Goal: Task Accomplishment & Management: Use online tool/utility

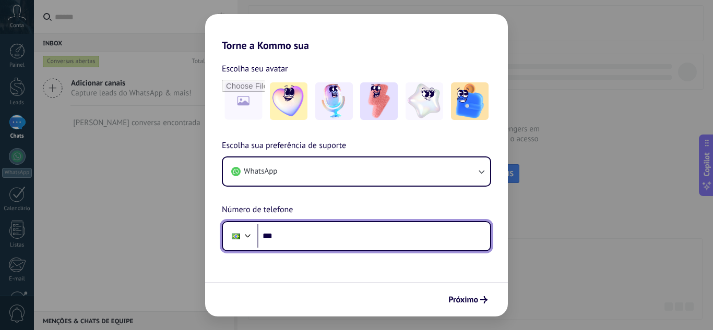
click at [357, 236] on input "***" at bounding box center [373, 236] width 233 height 24
type input "**********"
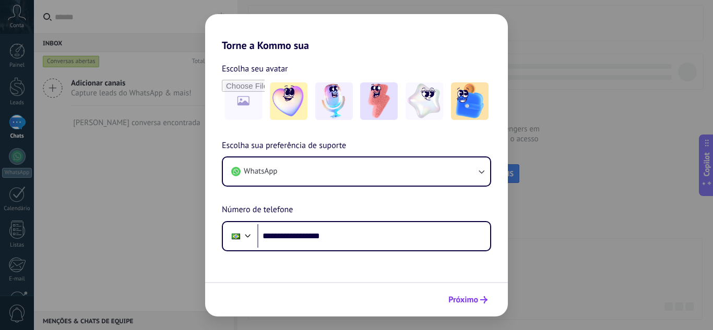
click at [453, 299] on span "Próximo" at bounding box center [463, 299] width 30 height 7
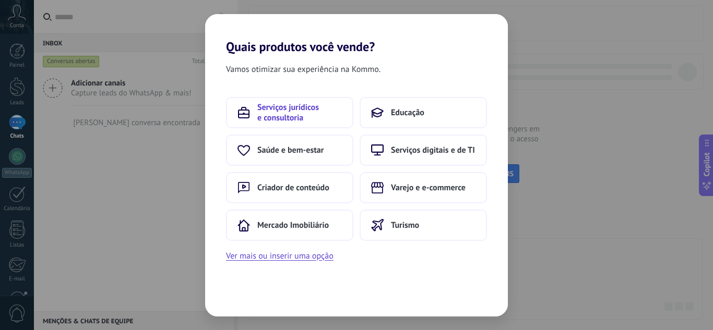
click at [306, 121] on span "Serviços jurídicos e consultoria" at bounding box center [299, 112] width 85 height 21
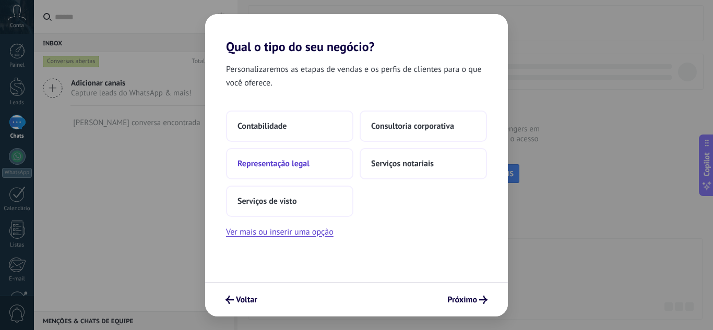
click at [301, 163] on span "Representação legal" at bounding box center [273, 164] width 72 height 10
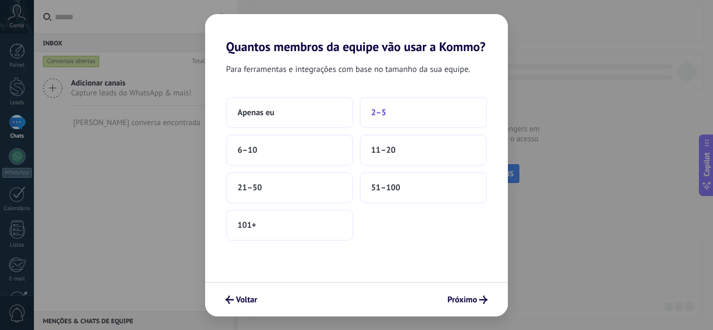
click at [394, 112] on button "2–5" at bounding box center [423, 112] width 127 height 31
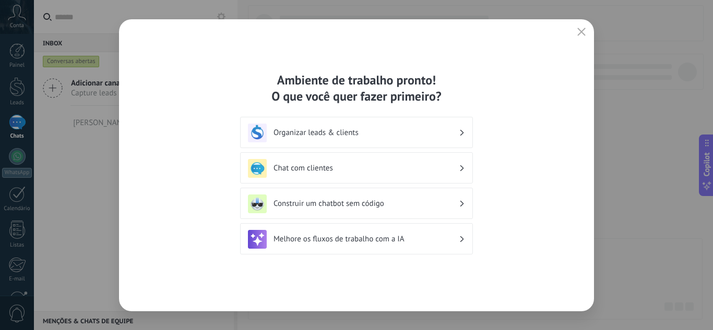
click at [352, 134] on h3 "Organizar leads & clients" at bounding box center [365, 133] width 185 height 10
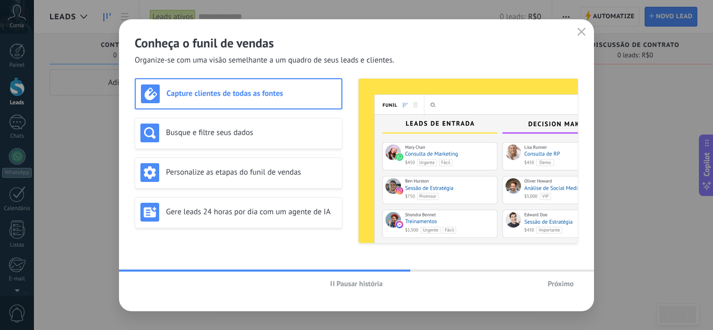
click at [558, 288] on span "Próximo" at bounding box center [561, 283] width 26 height 7
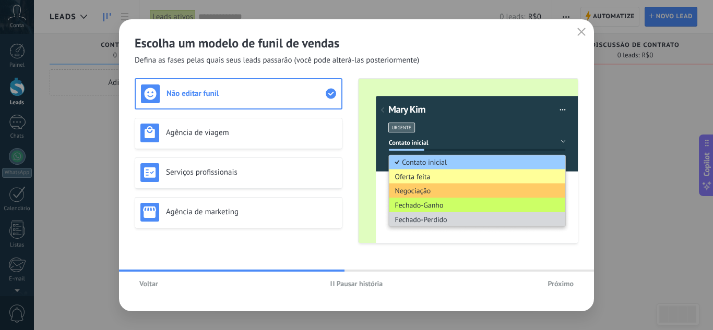
click at [560, 289] on button "Próximo" at bounding box center [560, 284] width 35 height 16
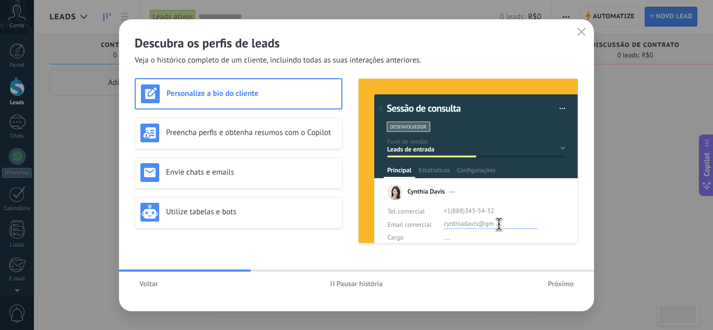
click at [558, 279] on button "Próximo" at bounding box center [560, 284] width 35 height 16
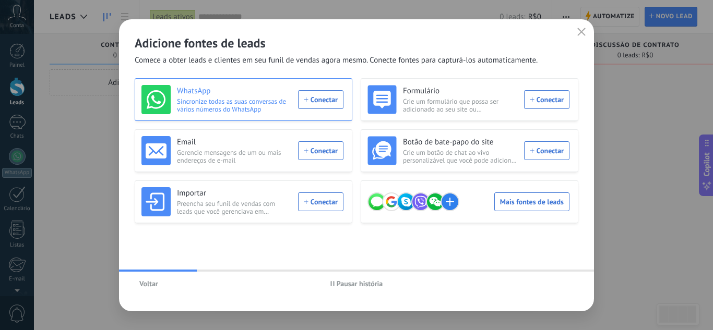
click at [324, 101] on div "WhatsApp Sincronize todas as suas conversas de vários números do WhatsApp Conec…" at bounding box center [242, 99] width 202 height 29
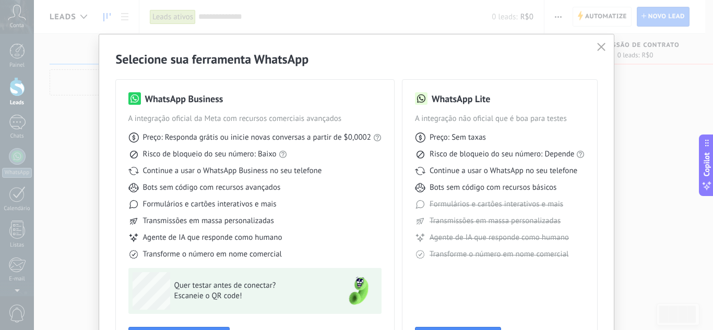
scroll to position [79, 0]
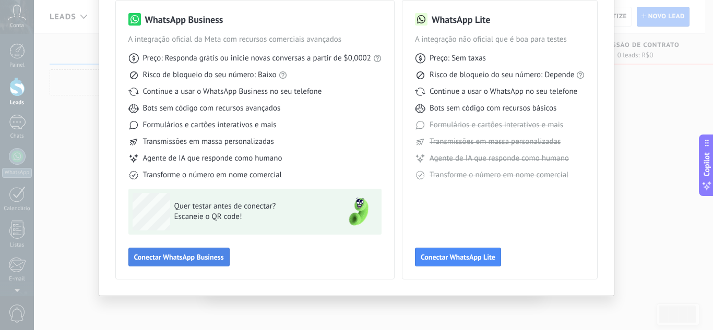
click at [196, 254] on span "Conectar WhatsApp Business" at bounding box center [179, 257] width 90 height 7
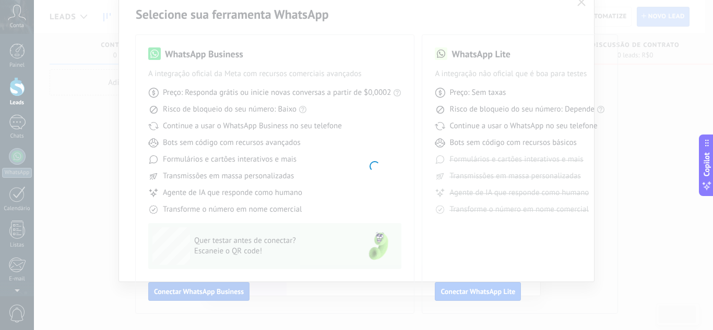
scroll to position [45, 0]
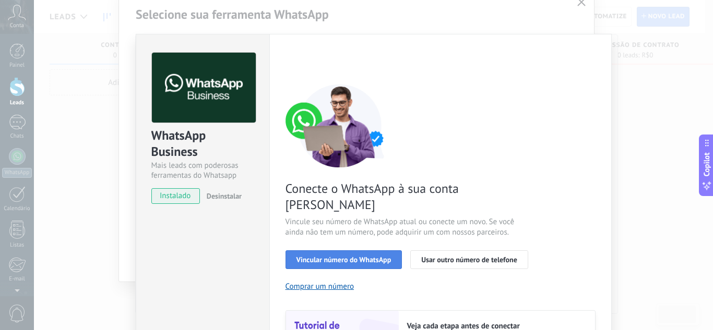
click at [355, 256] on span "Vincular número do WhatsApp" at bounding box center [343, 259] width 95 height 7
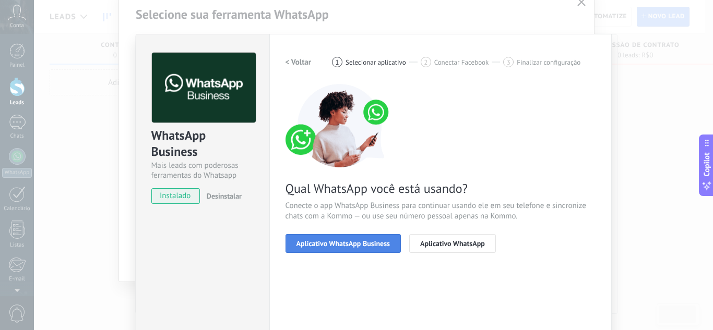
click at [368, 243] on span "Aplicativo WhatsApp Business" at bounding box center [342, 243] width 93 height 7
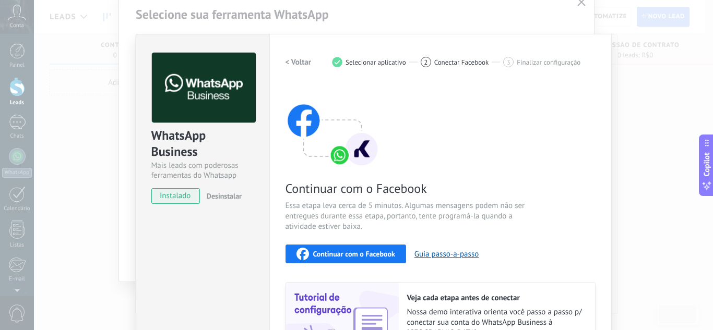
click at [183, 194] on span "instalado" at bounding box center [175, 196] width 47 height 16
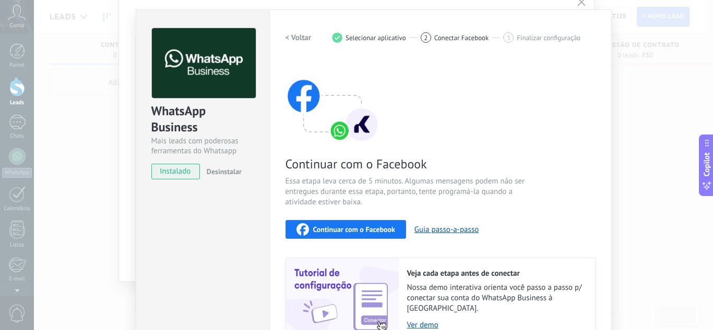
scroll to position [0, 0]
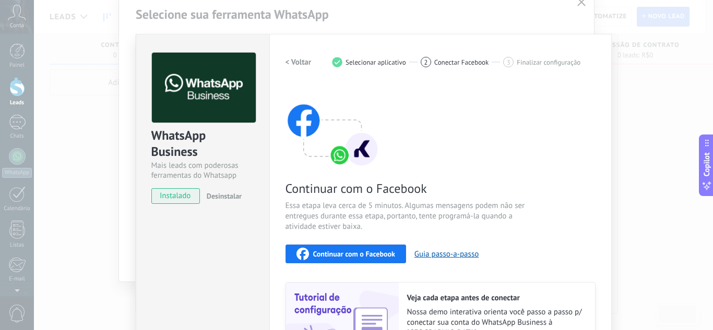
click at [581, 39] on div "Configurações Autorização This tab logs the users who have granted integration …" at bounding box center [440, 223] width 342 height 379
click at [184, 194] on span "instalado" at bounding box center [175, 196] width 47 height 16
click at [104, 176] on div "WhatsApp Business Mais leads com poderosas ferramentas do Whatsapp instalado De…" at bounding box center [373, 165] width 679 height 330
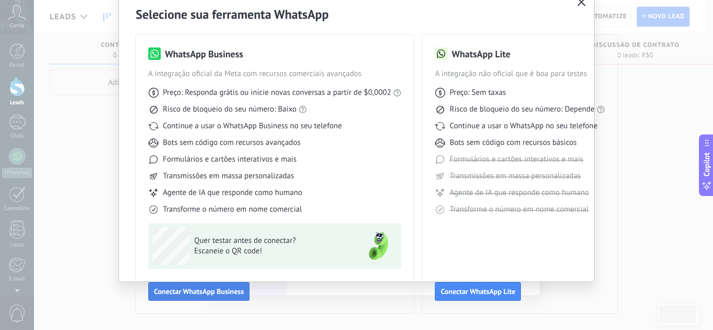
click at [195, 285] on button "Conectar WhatsApp Business" at bounding box center [198, 291] width 101 height 19
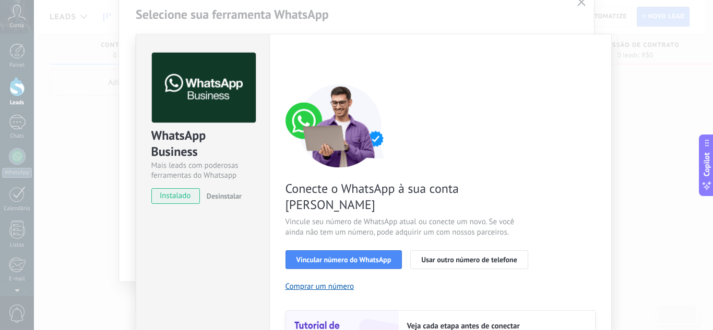
click at [189, 203] on span "instalado" at bounding box center [175, 196] width 47 height 16
click at [362, 256] on span "Vincular número do WhatsApp" at bounding box center [343, 259] width 95 height 7
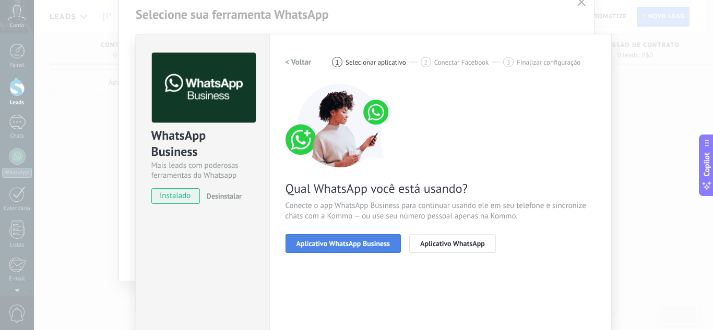
click at [366, 242] on span "Aplicativo WhatsApp Business" at bounding box center [342, 243] width 93 height 7
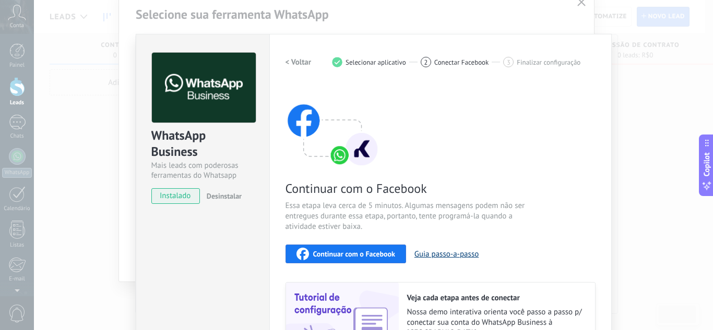
click at [421, 251] on button "Guia passo-a-passo" at bounding box center [446, 254] width 64 height 10
click at [315, 248] on div "Continuar com o Facebook" at bounding box center [345, 254] width 99 height 13
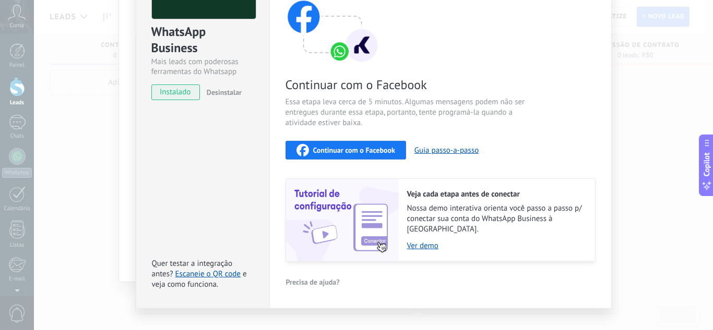
scroll to position [113, 0]
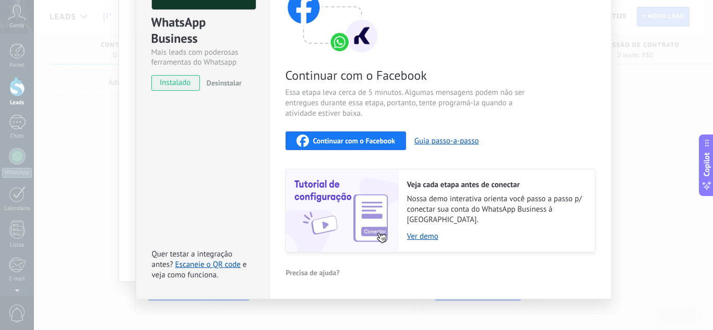
click at [351, 140] on span "Continuar com o Facebook" at bounding box center [354, 140] width 82 height 7
click at [540, 49] on div "Continuar com o Facebook Essa etapa leva cerca de 5 minutos. Algumas mensagens …" at bounding box center [440, 112] width 310 height 282
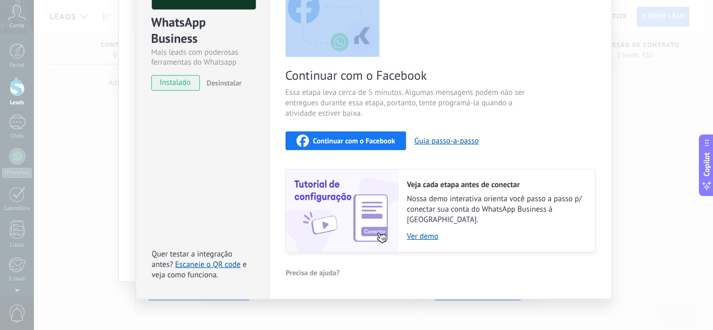
click at [540, 49] on div "Continuar com o Facebook Essa etapa leva cerca de 5 minutos. Algumas mensagens …" at bounding box center [440, 112] width 310 height 282
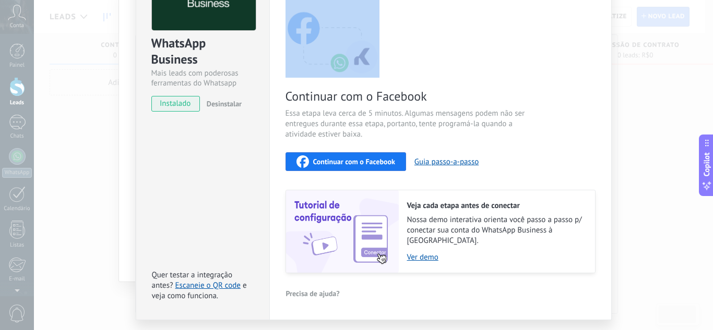
scroll to position [0, 0]
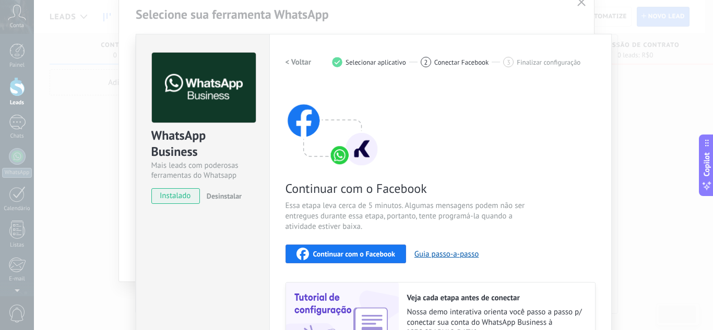
drag, startPoint x: 574, startPoint y: 6, endPoint x: 579, endPoint y: 5, distance: 5.8
click at [579, 5] on div "WhatsApp Business Mais leads com poderosas ferramentas do Whatsapp instalado De…" at bounding box center [373, 165] width 679 height 330
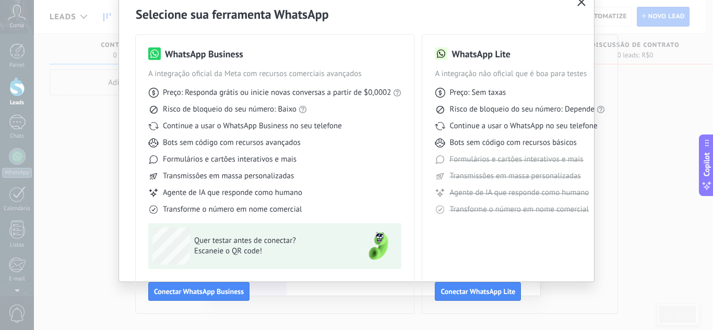
click at [582, 3] on icon "button" at bounding box center [581, 2] width 8 height 8
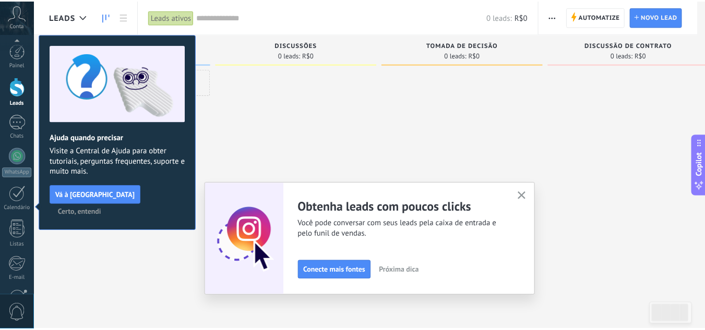
scroll to position [104, 0]
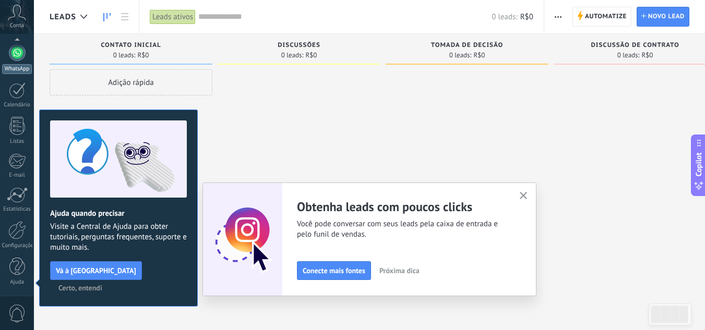
click at [15, 63] on link "WhatsApp" at bounding box center [17, 59] width 34 height 30
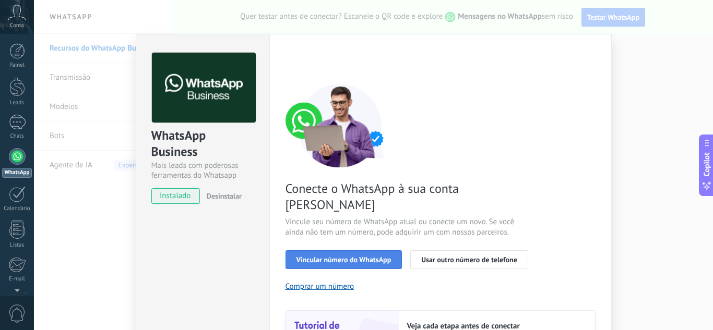
click at [325, 256] on span "Vincular número do WhatsApp" at bounding box center [343, 259] width 95 height 7
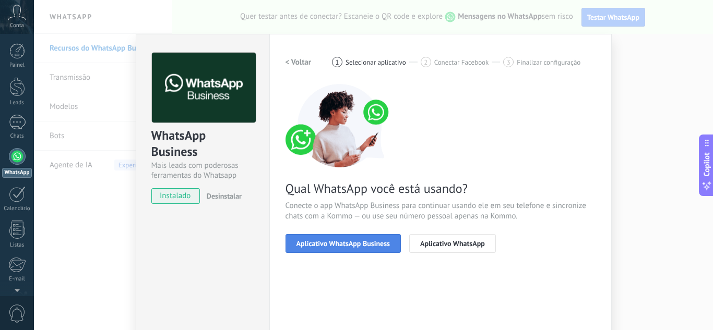
click at [343, 244] on span "Aplicativo WhatsApp Business" at bounding box center [342, 243] width 93 height 7
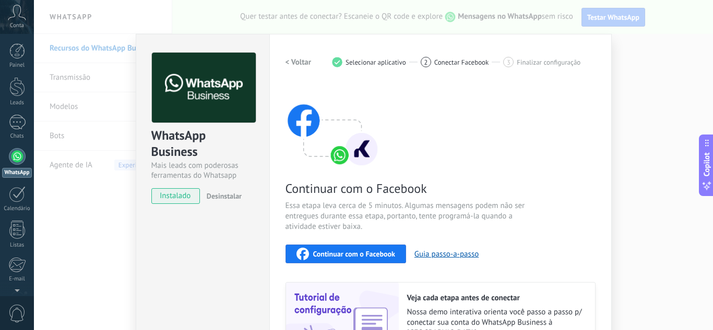
click at [360, 251] on span "Continuar com o Facebook" at bounding box center [354, 254] width 82 height 7
click at [379, 253] on span "Continuar com o Facebook" at bounding box center [354, 254] width 82 height 7
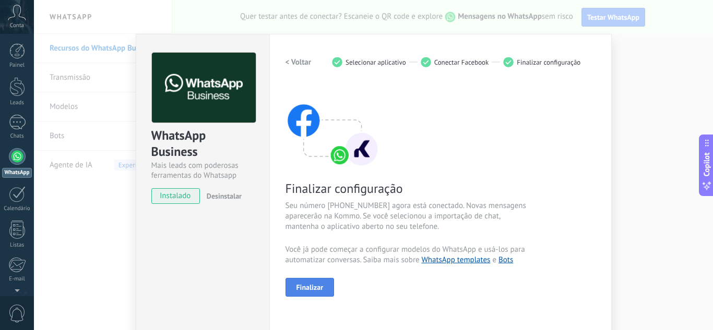
click at [314, 284] on span "Finalizar" at bounding box center [309, 287] width 27 height 7
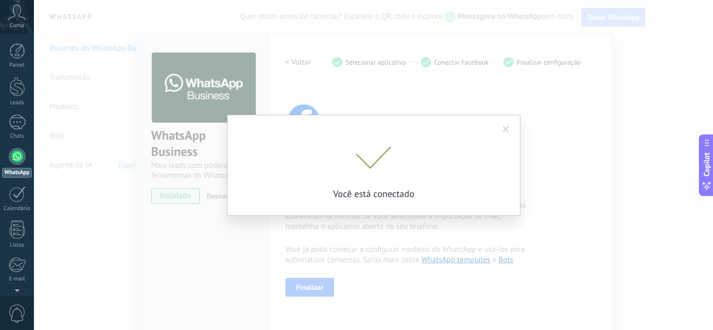
click at [505, 129] on span at bounding box center [506, 129] width 7 height 7
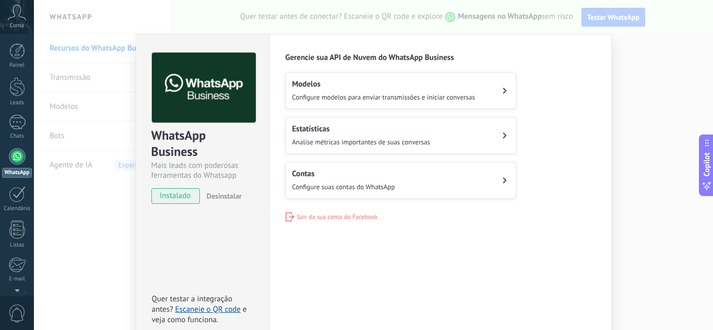
click at [653, 72] on div "WhatsApp Business Mais leads com poderosas ferramentas do Whatsapp instalado De…" at bounding box center [373, 165] width 679 height 330
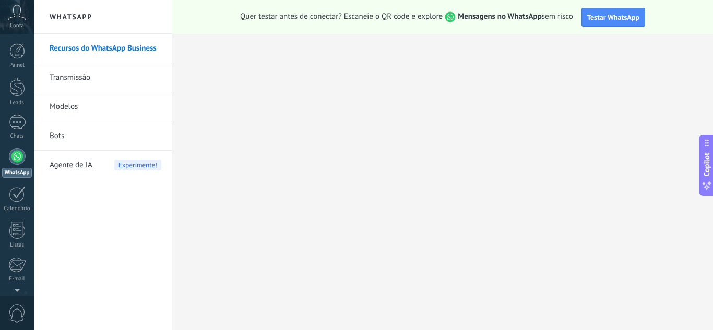
click at [18, 148] on div at bounding box center [17, 156] width 17 height 17
click at [15, 157] on div at bounding box center [17, 156] width 17 height 17
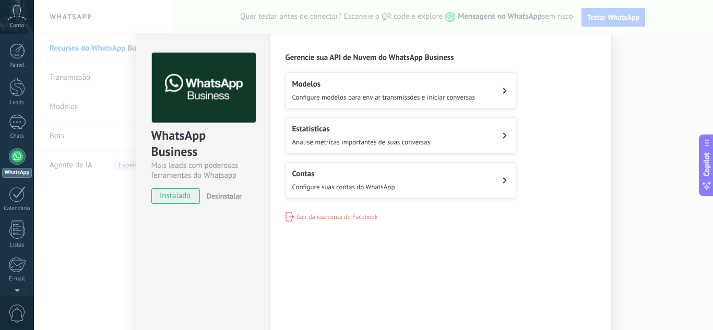
click at [328, 82] on h2 "Modelos" at bounding box center [383, 84] width 183 height 10
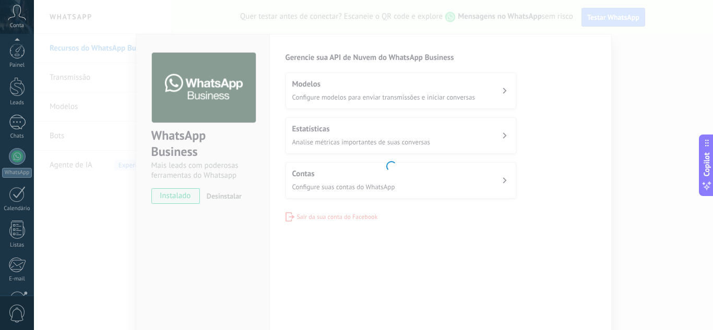
scroll to position [104, 0]
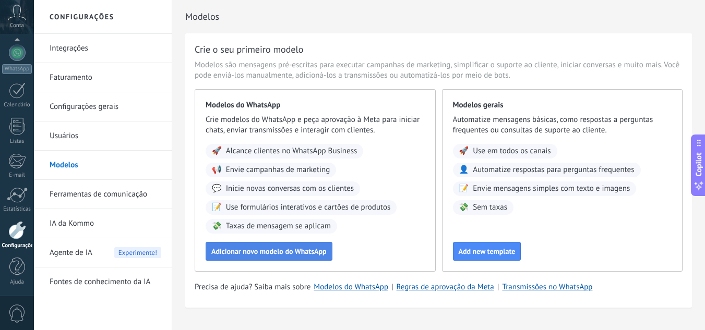
click at [298, 254] on span "Adicionar novo modelo do WhatsApp" at bounding box center [268, 251] width 115 height 7
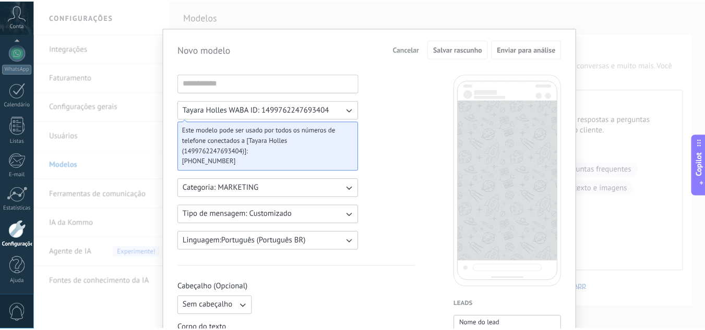
scroll to position [0, 0]
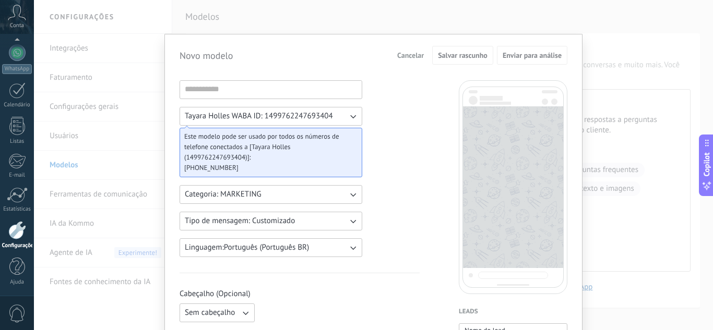
click at [401, 50] on button "Cancelar" at bounding box center [410, 55] width 36 height 16
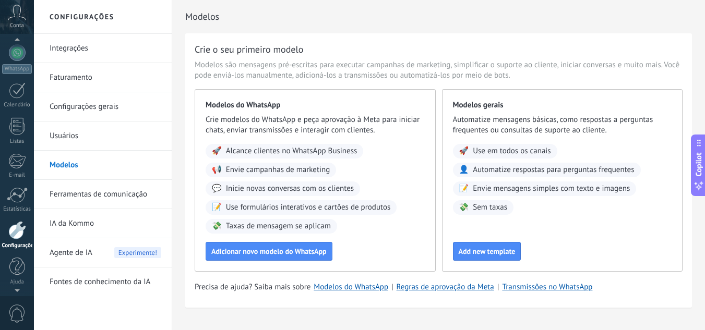
scroll to position [98, 0]
click at [15, 17] on icon at bounding box center [17, 13] width 18 height 16
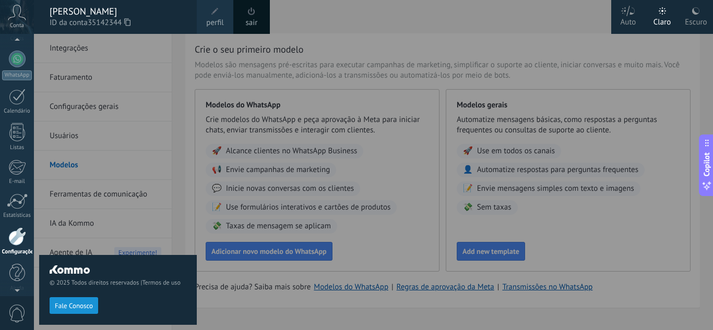
click at [82, 21] on span "ID da conta 35142344" at bounding box center [118, 22] width 137 height 11
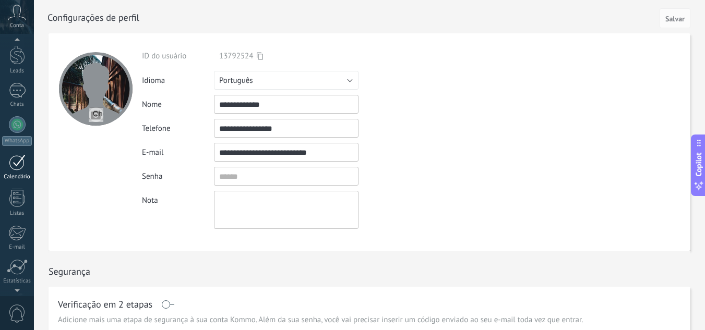
scroll to position [104, 0]
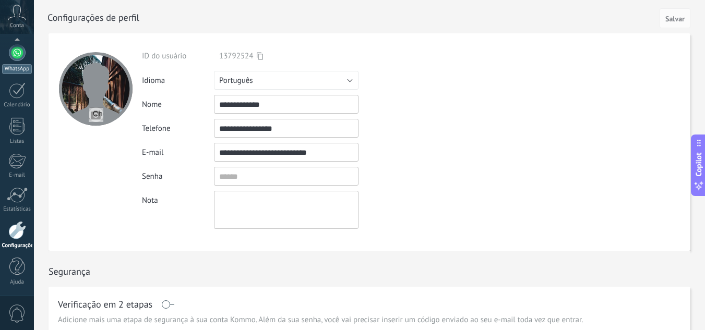
click at [21, 61] on link "WhatsApp" at bounding box center [17, 59] width 34 height 30
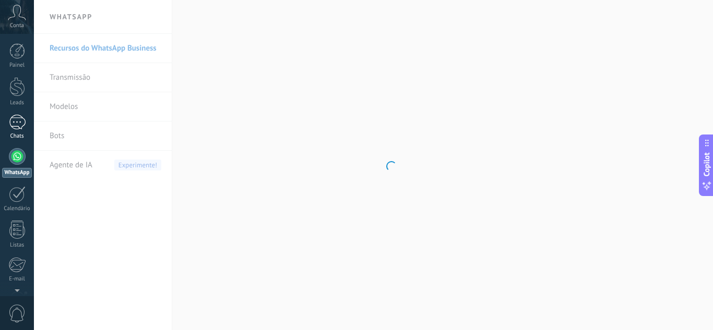
click at [20, 129] on div at bounding box center [17, 122] width 17 height 15
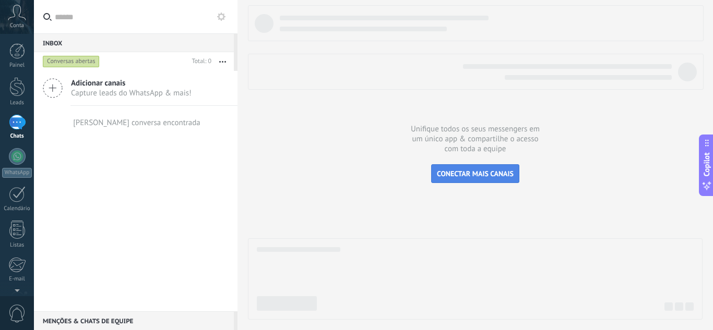
click at [469, 178] on span "CONECTAR MAIS CANAIS" at bounding box center [475, 173] width 77 height 9
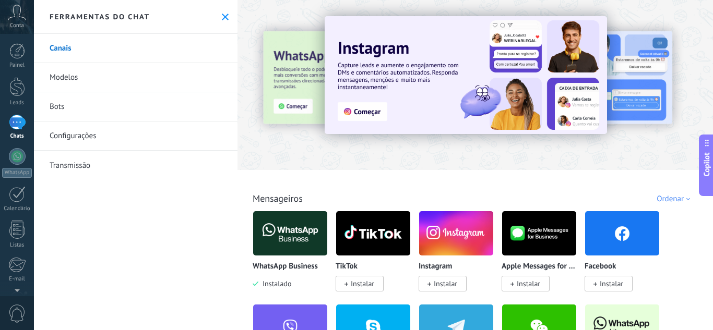
click at [276, 224] on img at bounding box center [290, 233] width 74 height 51
click at [303, 235] on img at bounding box center [290, 233] width 74 height 51
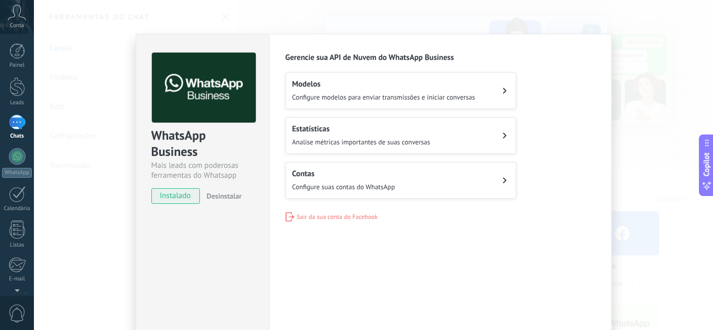
click at [315, 183] on span "Configure suas contas do WhatsApp" at bounding box center [343, 187] width 103 height 9
click at [335, 169] on h2 "Contas" at bounding box center [343, 174] width 103 height 10
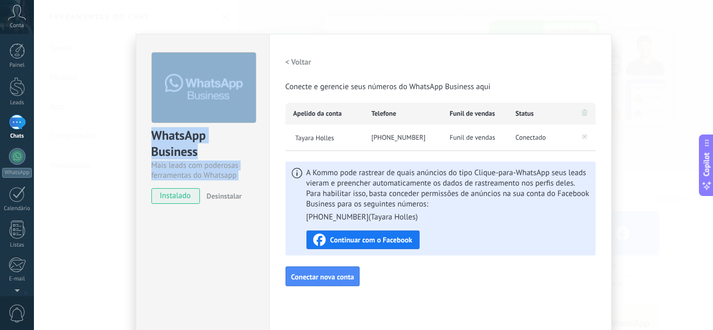
drag, startPoint x: 192, startPoint y: 0, endPoint x: 179, endPoint y: 193, distance: 193.1
click at [179, 193] on div "WhatsApp Business Mais leads com poderosas ferramentas do Whatsapp instalado De…" at bounding box center [373, 165] width 679 height 330
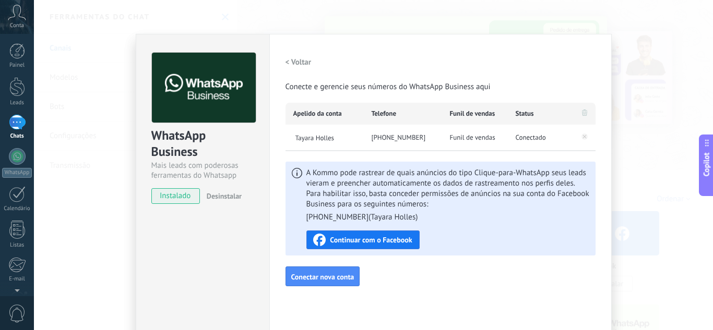
drag, startPoint x: 712, startPoint y: 145, endPoint x: 624, endPoint y: 22, distance: 151.4
click at [624, 22] on body ".abccls-1,.abccls-2{fill-rule:evenodd}.abccls-2{fill:#fff} .abfcls-1{fill:none}…" at bounding box center [356, 165] width 713 height 330
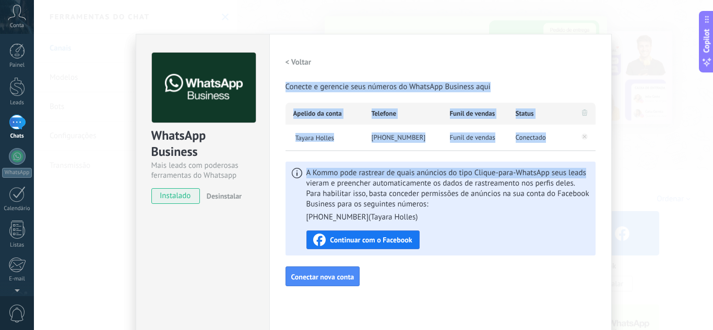
drag, startPoint x: 624, startPoint y: 22, endPoint x: 712, endPoint y: 161, distance: 164.3
click at [712, 161] on div "WhatsApp Business Mais leads com poderosas ferramentas do Whatsapp instalado De…" at bounding box center [373, 165] width 679 height 330
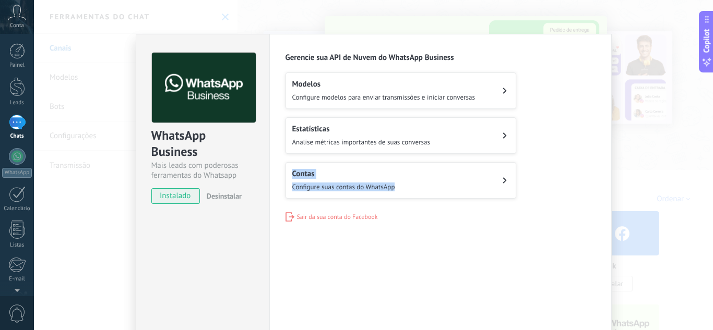
drag, startPoint x: 712, startPoint y: 161, endPoint x: 694, endPoint y: 120, distance: 45.3
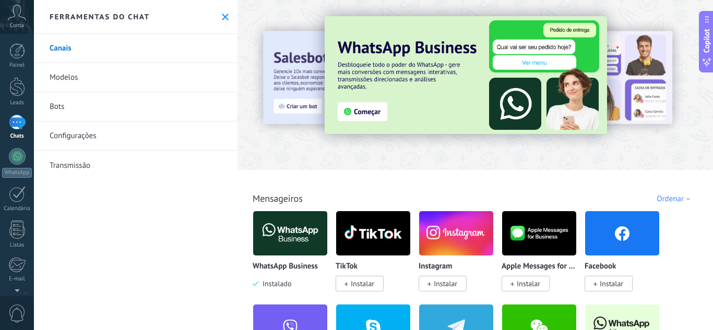
click at [510, 57] on img at bounding box center [466, 75] width 282 height 118
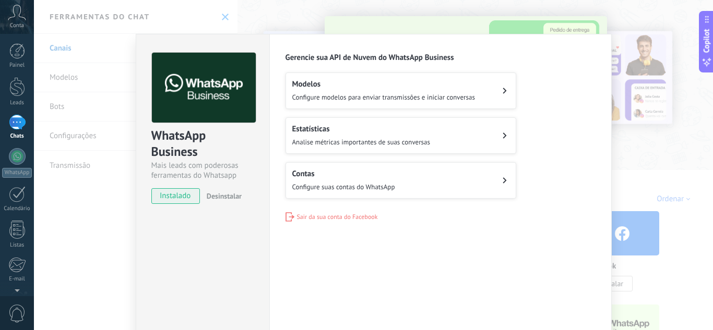
click at [394, 67] on div "Gerencie sua API de Nuvem do WhatsApp Business Modelos Configure modelos para e…" at bounding box center [440, 137] width 310 height 169
click at [365, 99] on span "Configure modelos para enviar transmissões e iniciar conversas" at bounding box center [383, 97] width 183 height 9
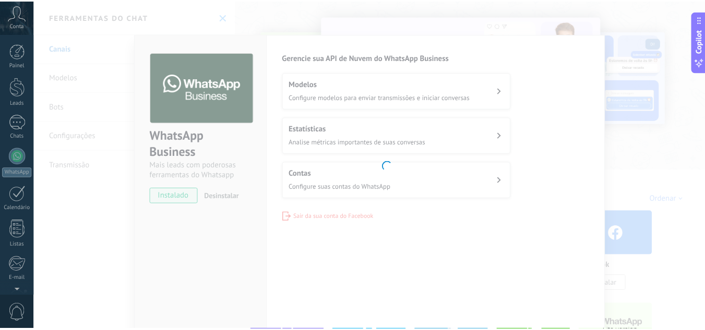
scroll to position [104, 0]
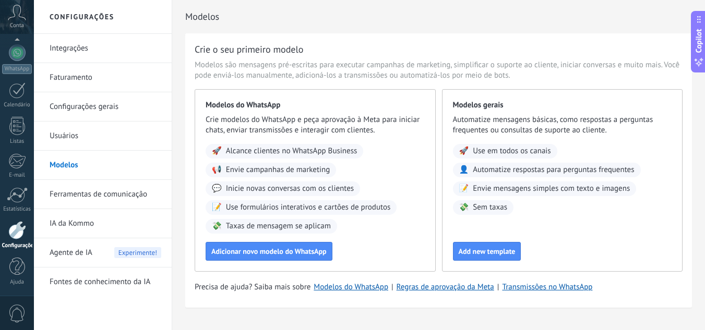
click at [92, 139] on link "Usuários" at bounding box center [106, 136] width 112 height 29
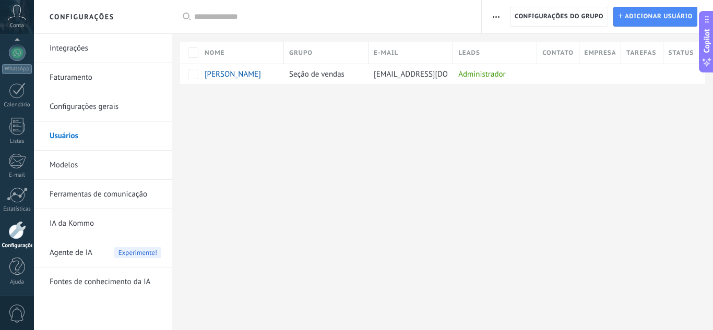
click at [76, 47] on link "Integrações" at bounding box center [106, 48] width 112 height 29
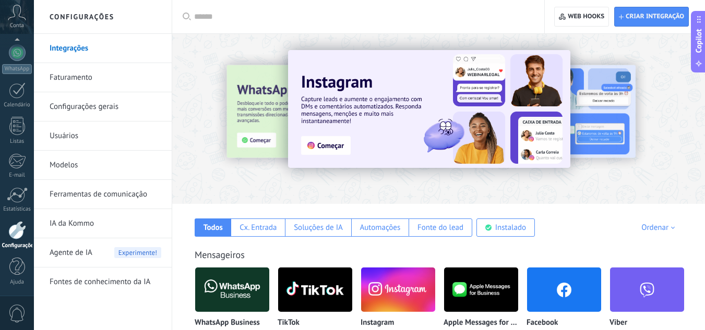
click at [88, 200] on link "Ferramentas de comunicação" at bounding box center [106, 194] width 112 height 29
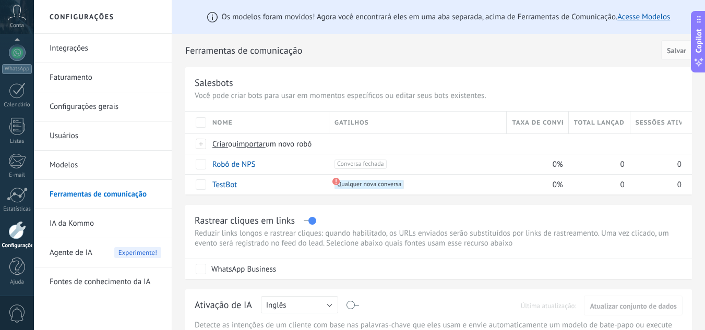
click at [18, 309] on span "0" at bounding box center [17, 314] width 18 height 18
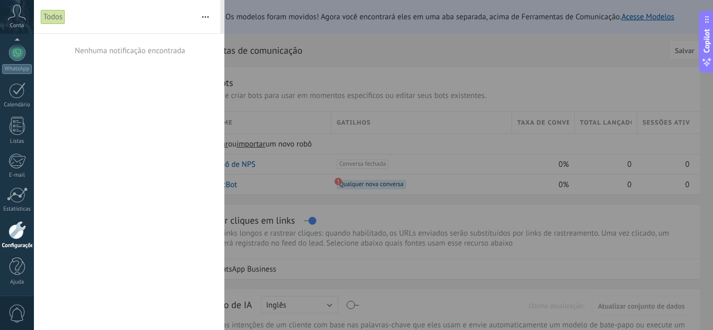
click at [368, 198] on div at bounding box center [356, 165] width 713 height 330
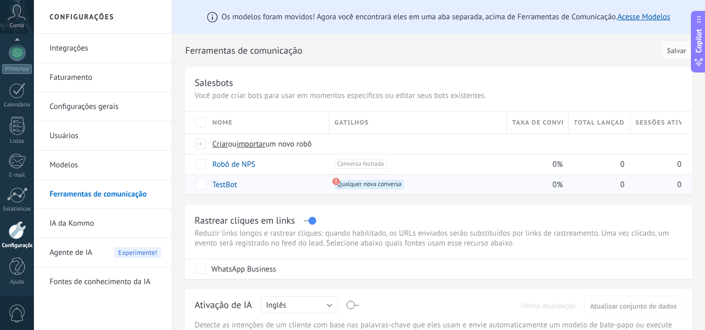
click at [343, 186] on span "Qualquer nova conversa +0" at bounding box center [369, 184] width 69 height 9
click at [99, 50] on link "Integrações" at bounding box center [106, 48] width 112 height 29
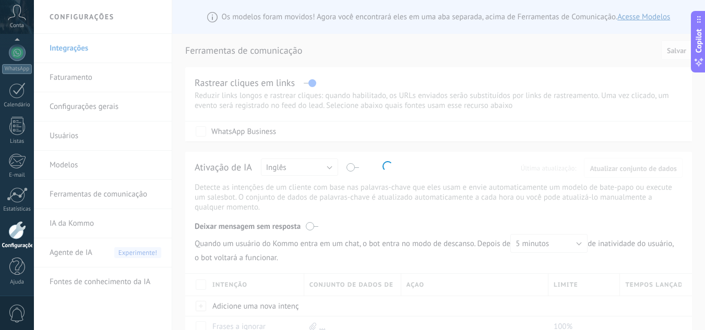
click at [20, 19] on icon at bounding box center [17, 13] width 18 height 16
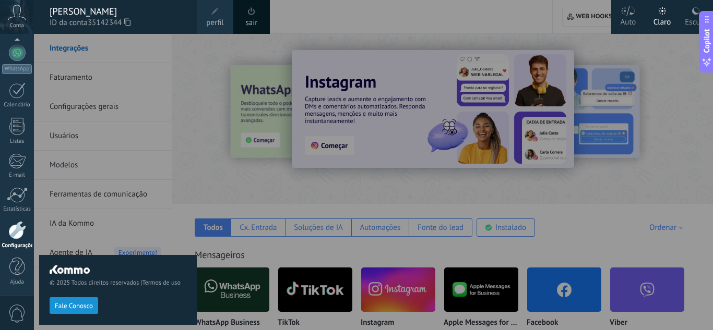
click at [243, 232] on div at bounding box center [390, 165] width 713 height 330
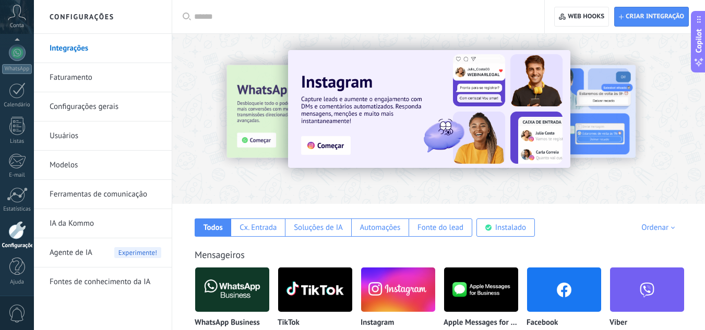
click at [243, 232] on div "Cx. Entrada" at bounding box center [258, 228] width 37 height 10
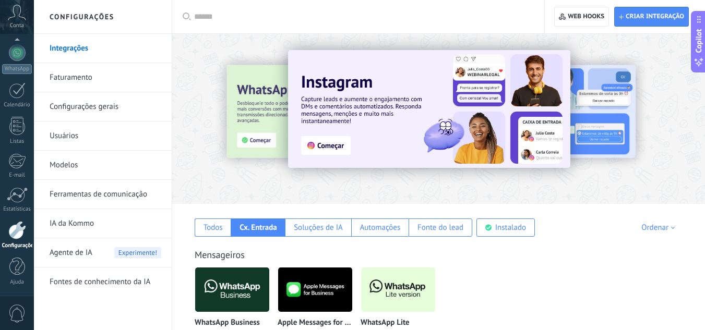
click at [236, 289] on img at bounding box center [232, 290] width 74 height 51
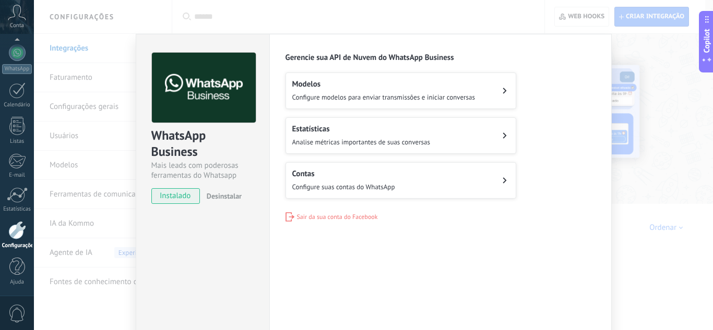
click at [311, 142] on span "Analise métricas importantes de suas conversas" at bounding box center [361, 142] width 138 height 9
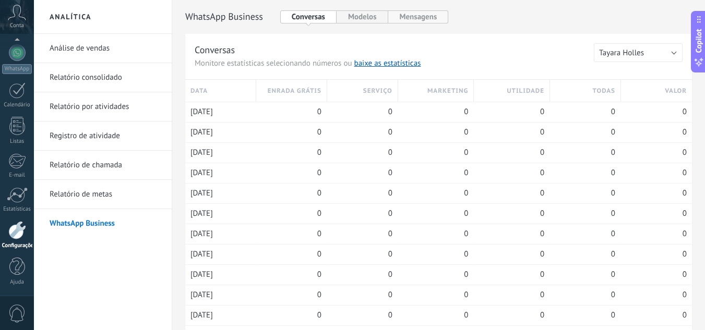
click at [423, 10] on button "Mensagens" at bounding box center [418, 16] width 61 height 13
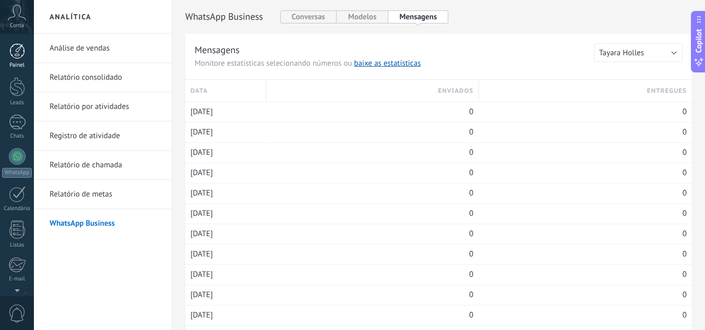
click at [17, 44] on div at bounding box center [17, 51] width 16 height 16
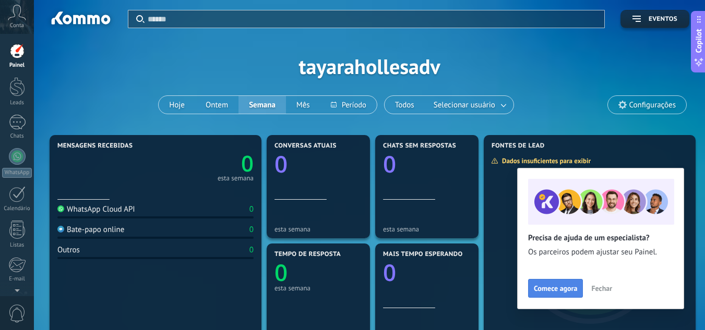
click at [562, 287] on span "Comece agora" at bounding box center [555, 288] width 43 height 7
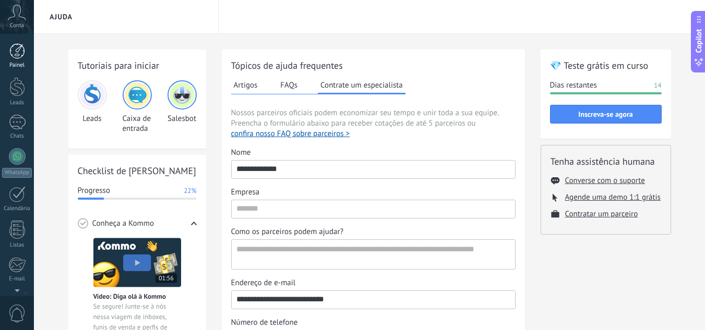
click at [15, 46] on div at bounding box center [17, 51] width 16 height 16
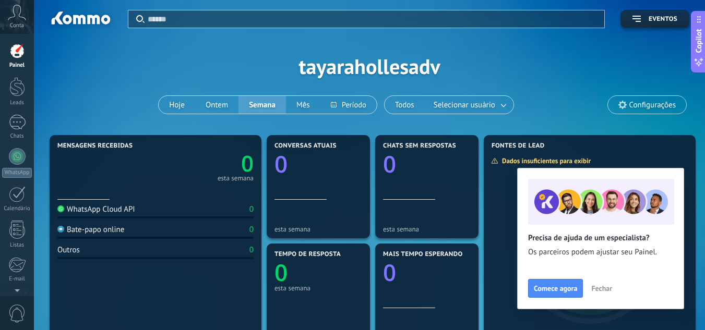
click at [149, 211] on div "WhatsApp Cloud API 0" at bounding box center [155, 212] width 196 height 14
click at [112, 208] on div "WhatsApp Cloud API" at bounding box center [96, 210] width 78 height 10
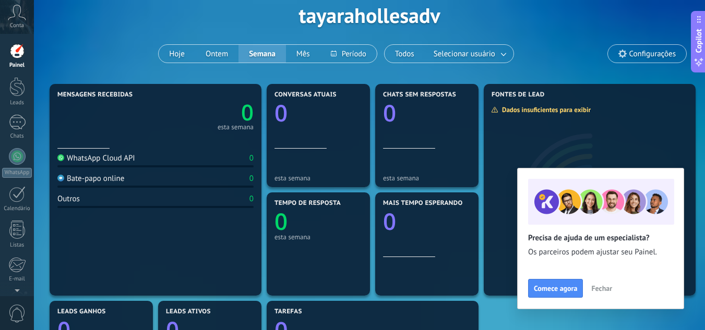
scroll to position [50, 0]
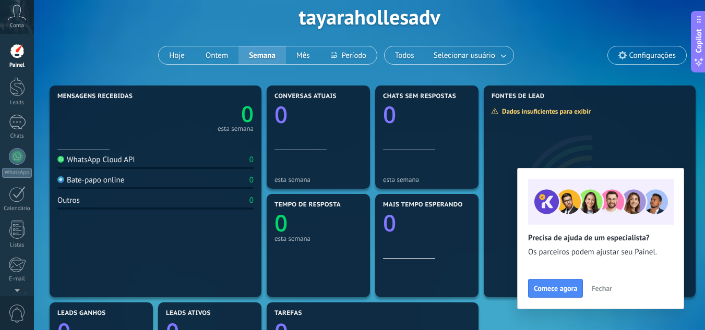
click at [164, 177] on div "Bate-papo online 0" at bounding box center [155, 182] width 196 height 14
click at [123, 147] on div "Mensagens recebidas 0 esta semana" at bounding box center [155, 121] width 196 height 57
click at [348, 122] on icon "0" at bounding box center [319, 111] width 88 height 23
click at [466, 53] on span "Selecionar usuário" at bounding box center [465, 56] width 66 height 14
click at [9, 86] on div at bounding box center [17, 86] width 16 height 19
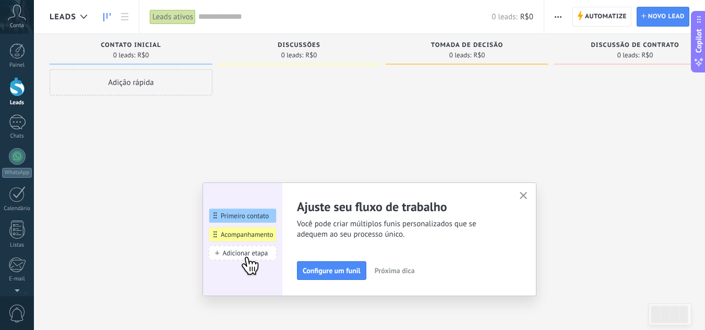
click at [522, 197] on button "button" at bounding box center [523, 196] width 13 height 14
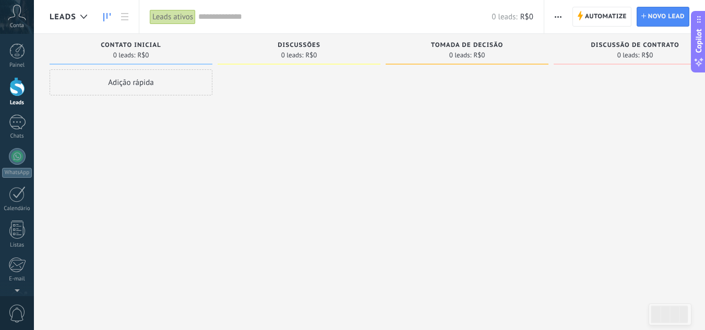
click at [114, 54] on span "0 leads:" at bounding box center [124, 55] width 22 height 6
click at [160, 16] on div "Leads ativos" at bounding box center [173, 16] width 46 height 15
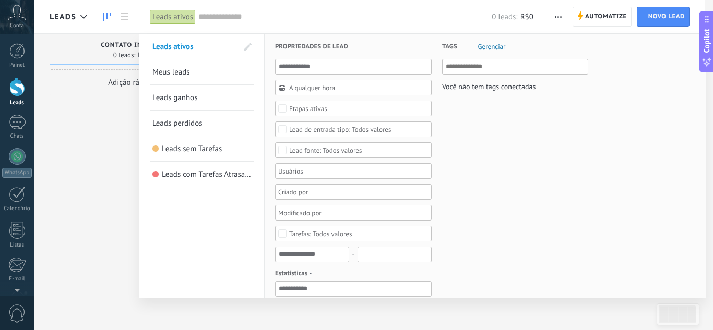
click at [160, 16] on div "Leads ativos" at bounding box center [173, 16] width 46 height 15
click at [103, 15] on div at bounding box center [356, 165] width 713 height 330
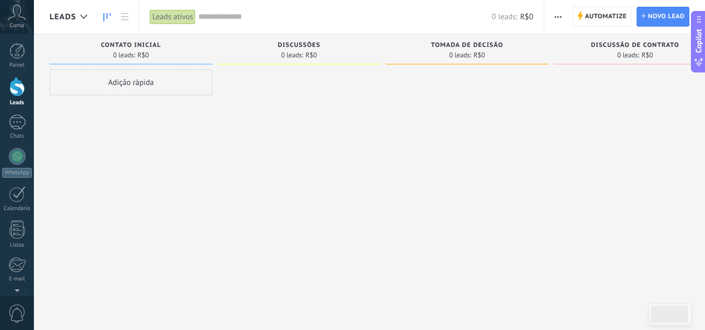
click at [103, 15] on use at bounding box center [106, 17] width 7 height 8
click at [70, 12] on span "Leads" at bounding box center [63, 17] width 27 height 10
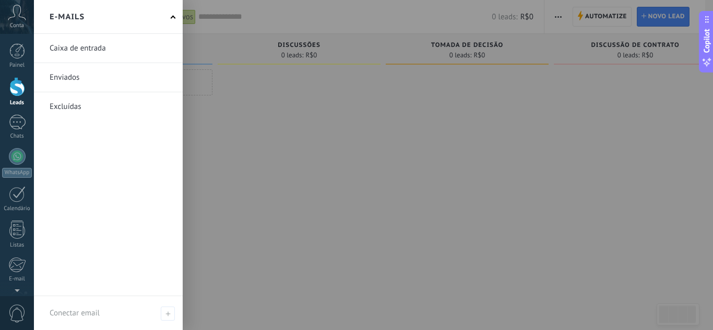
click at [96, 47] on link at bounding box center [108, 48] width 149 height 29
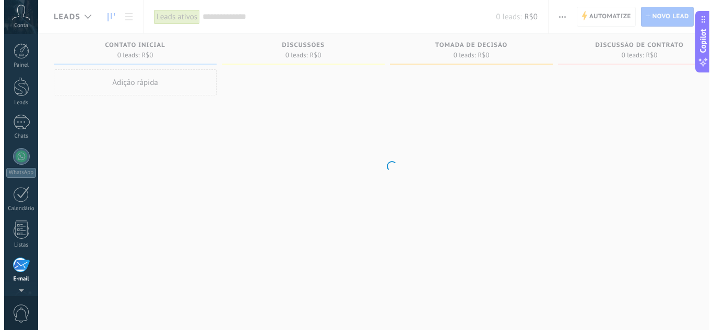
scroll to position [101, 0]
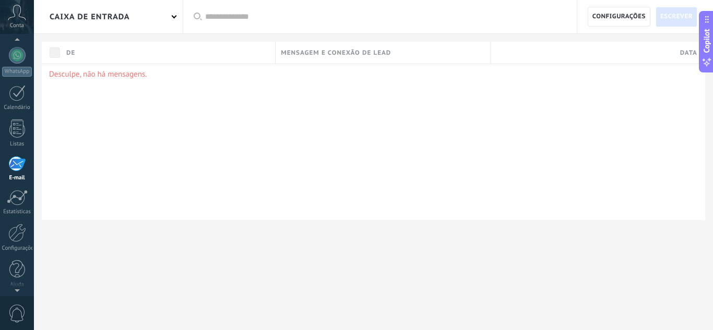
click at [103, 22] on div "Caixa de entrada" at bounding box center [90, 16] width 80 height 33
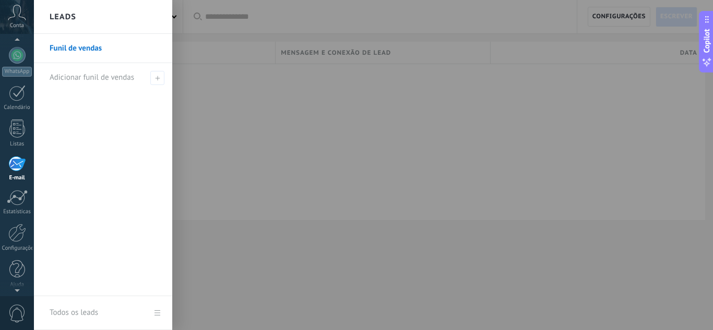
click at [98, 44] on link "Funil de vendas" at bounding box center [106, 48] width 112 height 29
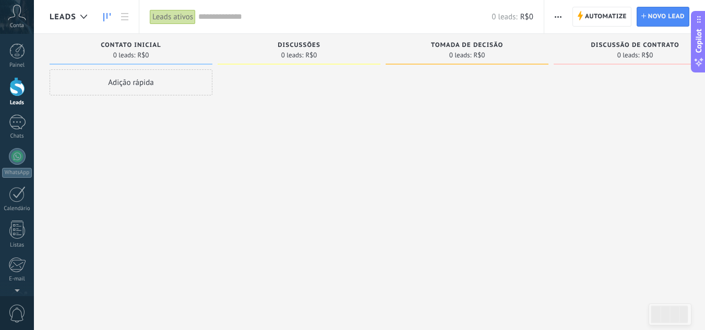
click at [17, 18] on icon at bounding box center [17, 13] width 18 height 16
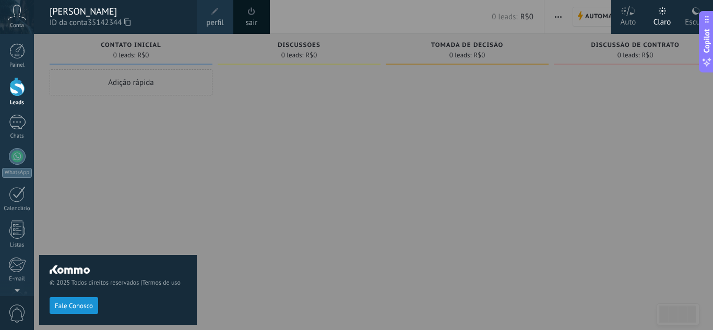
click at [17, 82] on div at bounding box center [17, 86] width 16 height 19
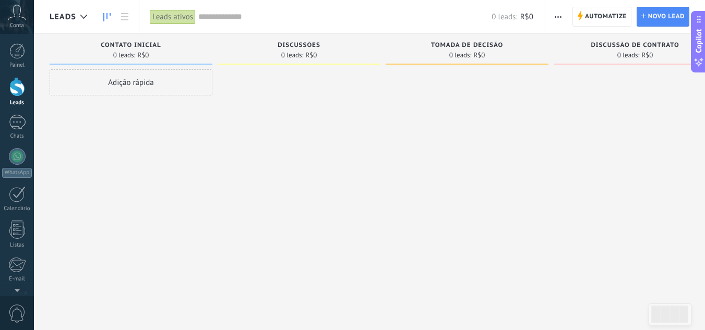
click at [171, 21] on div "Leads ativos" at bounding box center [173, 16] width 46 height 15
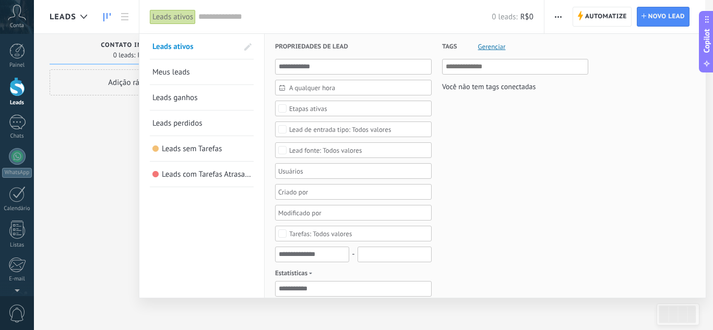
click at [168, 22] on div "Leads ativos" at bounding box center [173, 16] width 46 height 15
click at [115, 89] on div at bounding box center [356, 165] width 713 height 330
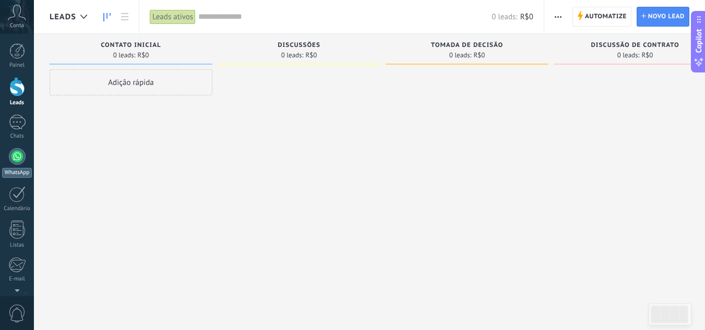
click at [17, 160] on div at bounding box center [17, 156] width 17 height 17
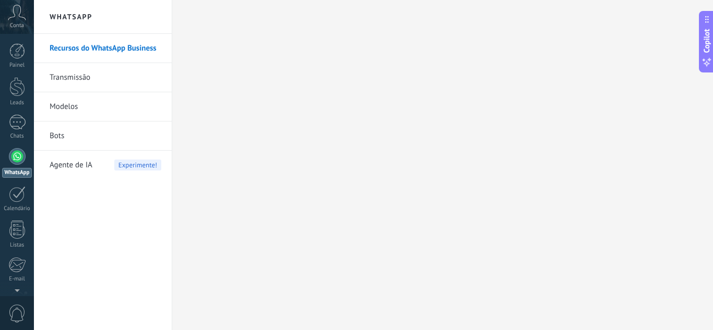
click at [120, 83] on link "Transmissão" at bounding box center [106, 77] width 112 height 29
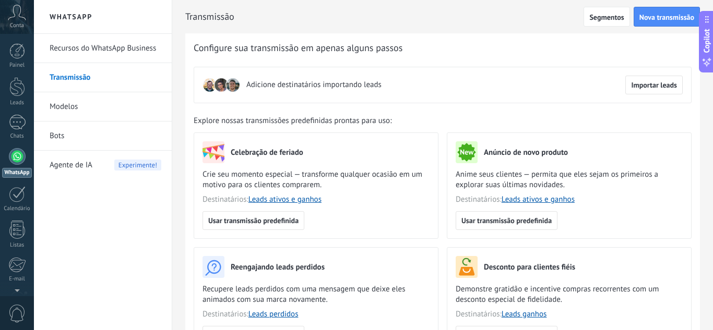
click at [290, 92] on div "Adicione destinatários importando leads" at bounding box center [292, 85] width 179 height 19
click at [632, 89] on span "Importar leads" at bounding box center [654, 84] width 46 height 7
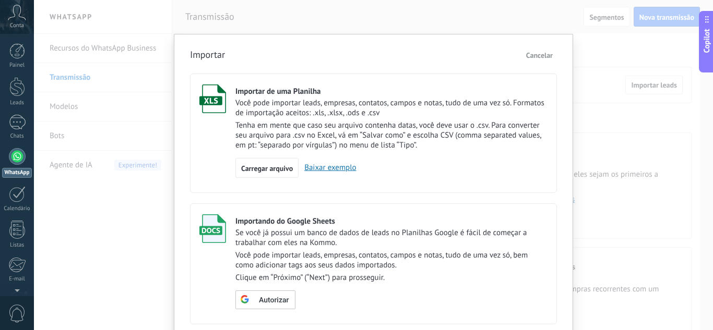
click at [541, 56] on span "Cancelar" at bounding box center [539, 55] width 27 height 9
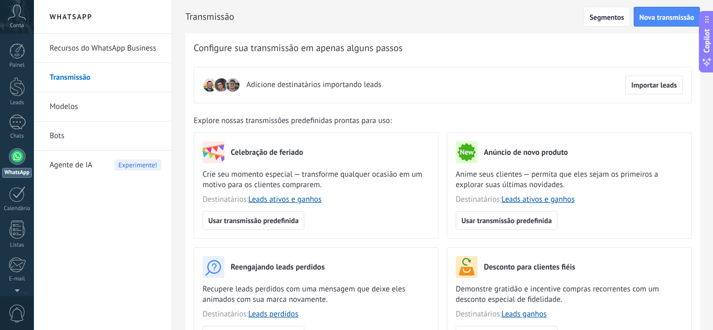
click at [72, 44] on link "Recursos do WhatsApp Business" at bounding box center [106, 48] width 112 height 29
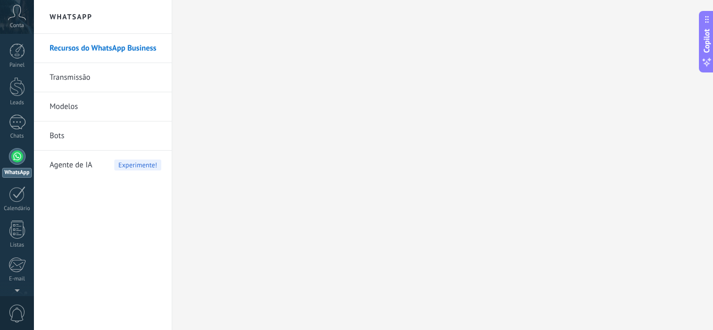
click at [13, 22] on span "Conta" at bounding box center [17, 25] width 14 height 7
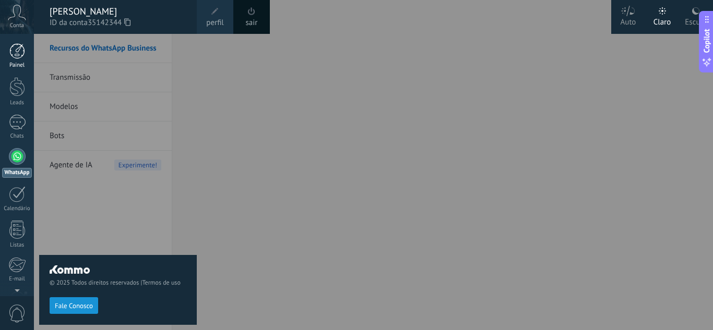
click at [17, 44] on div at bounding box center [17, 51] width 16 height 16
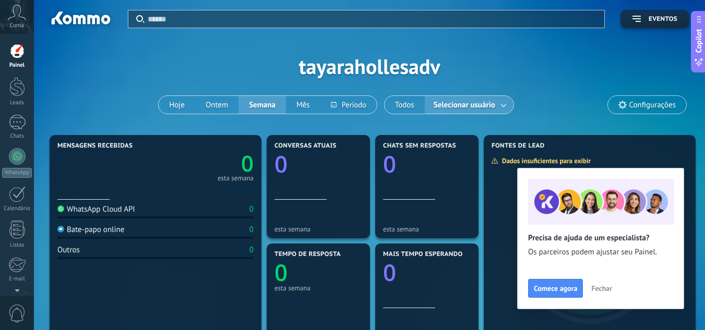
click at [484, 102] on span "Selecionar usuário" at bounding box center [465, 105] width 66 height 14
click at [425, 100] on button "Selecionar usuário" at bounding box center [469, 105] width 89 height 18
click at [321, 187] on div "Conversas atuais 0" at bounding box center [319, 170] width 88 height 57
click at [104, 208] on div "WhatsApp Cloud API" at bounding box center [96, 210] width 78 height 10
click at [146, 279] on div "WhatsApp Cloud API 0 Bate-papo online 0 Outros 0" at bounding box center [155, 270] width 196 height 140
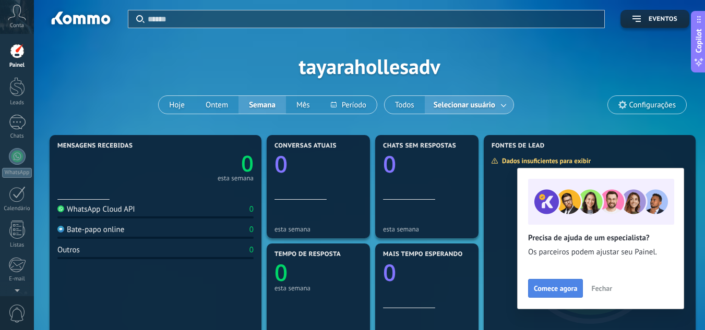
click at [559, 280] on button "Comece agora" at bounding box center [555, 288] width 55 height 19
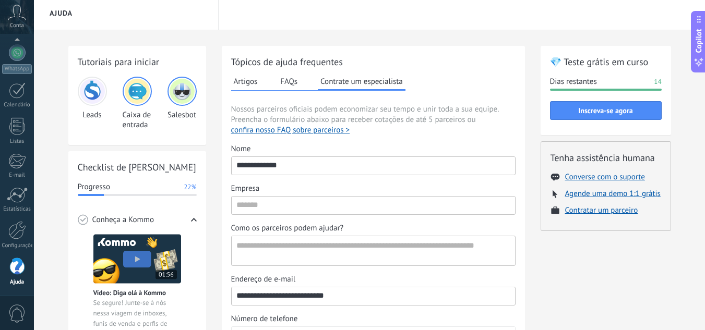
scroll to position [6, 0]
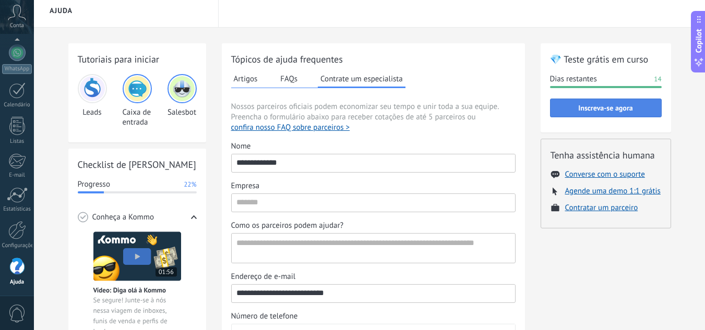
click at [612, 103] on button "Inscreva-se agora" at bounding box center [606, 108] width 112 height 19
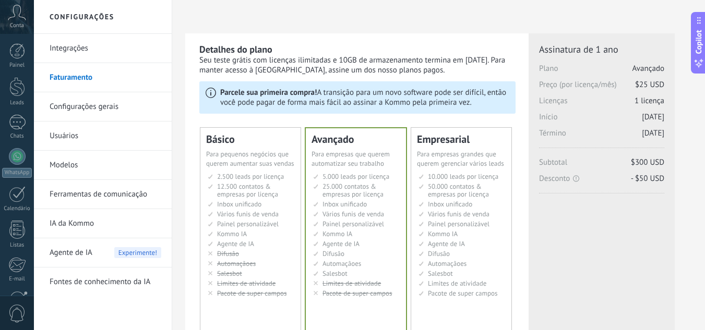
click at [78, 143] on link "Usuários" at bounding box center [106, 136] width 112 height 29
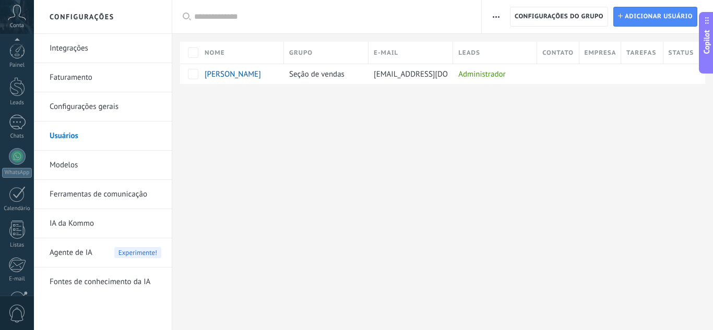
scroll to position [104, 0]
click at [18, 16] on icon at bounding box center [17, 13] width 18 height 16
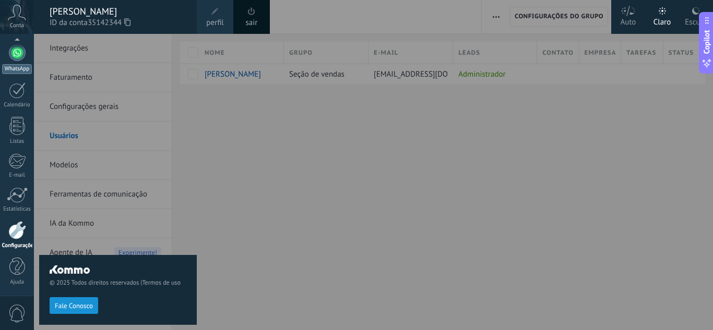
scroll to position [102, 0]
click at [23, 52] on div at bounding box center [17, 54] width 17 height 17
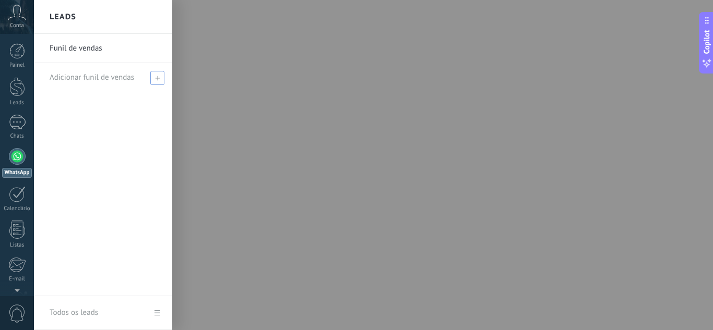
click at [78, 84] on div "Adicionar funil de vendas" at bounding box center [106, 77] width 112 height 29
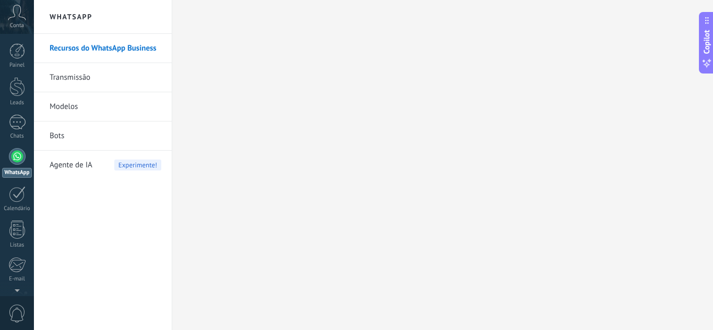
click at [97, 55] on link "Recursos do WhatsApp Business" at bounding box center [106, 48] width 112 height 29
click at [14, 152] on div at bounding box center [17, 156] width 17 height 17
click at [20, 59] on link "Painel" at bounding box center [17, 56] width 34 height 26
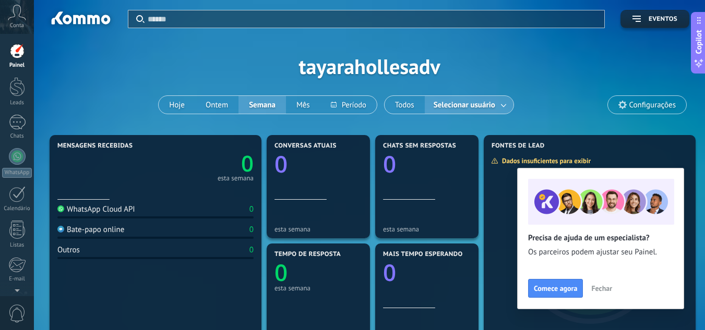
click at [11, 24] on span "Conta" at bounding box center [17, 25] width 14 height 7
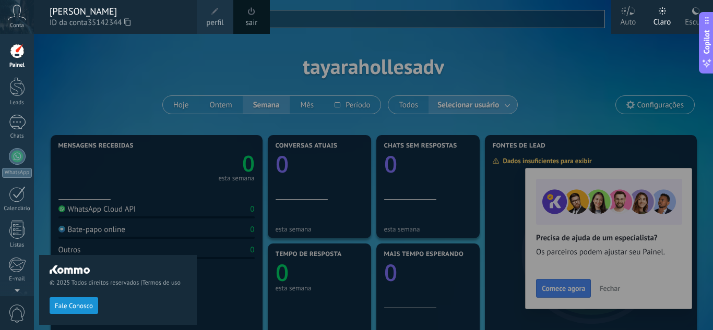
click at [200, 250] on div at bounding box center [390, 165] width 713 height 330
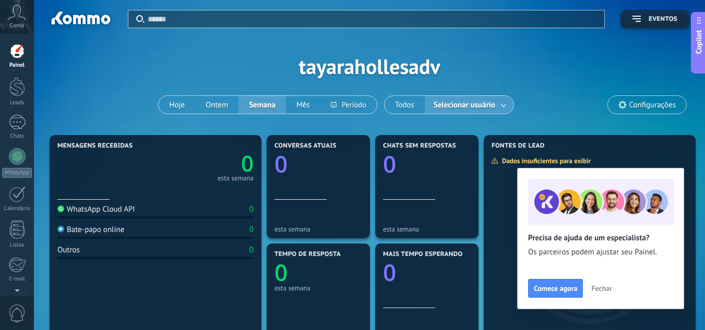
click at [248, 169] on text "0" at bounding box center [247, 164] width 13 height 30
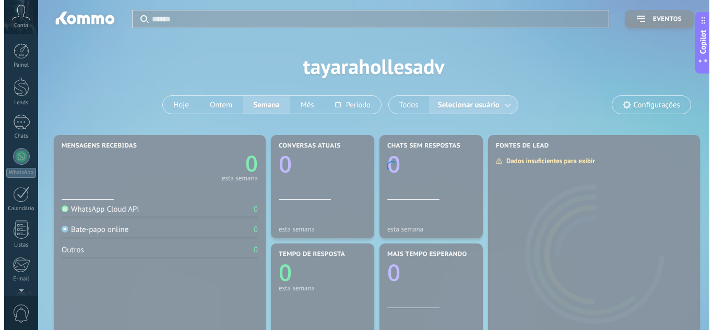
scroll to position [104, 0]
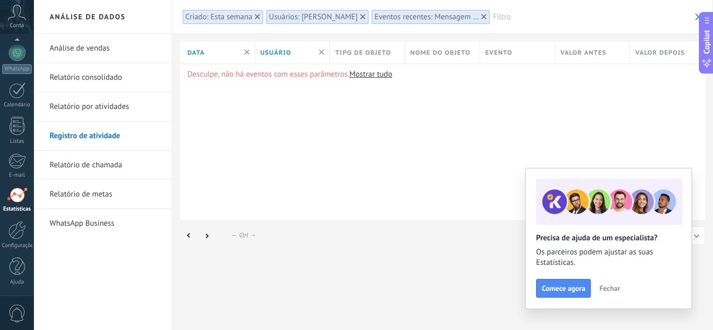
click at [363, 77] on link "Mostrar tudo" at bounding box center [370, 74] width 43 height 10
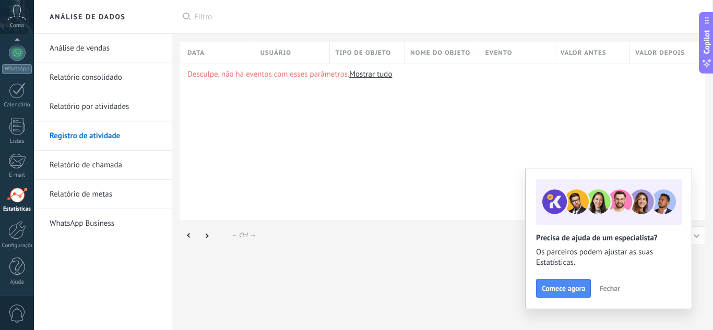
click at [364, 77] on link "Mostrar tudo" at bounding box center [370, 74] width 43 height 10
click at [104, 218] on link "WhatsApp Business" at bounding box center [106, 223] width 112 height 29
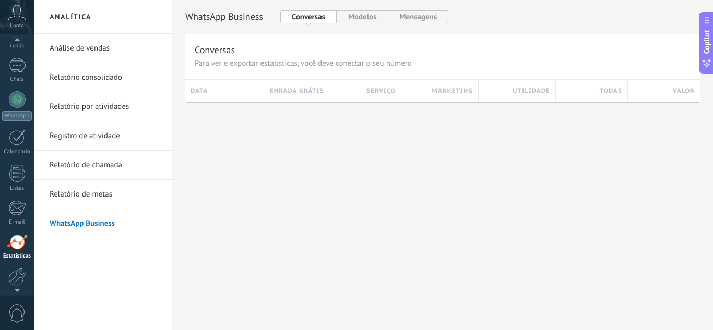
scroll to position [49, 0]
click at [18, 69] on div at bounding box center [17, 73] width 17 height 15
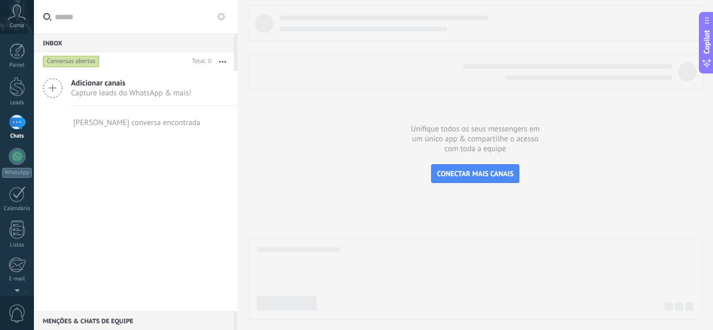
click at [158, 87] on span "Adicionar canais" at bounding box center [131, 83] width 121 height 10
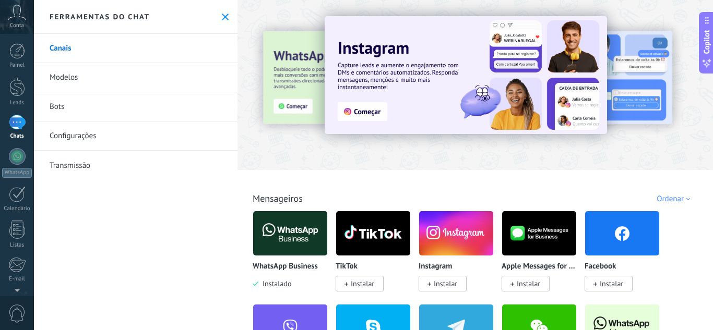
click at [222, 19] on use at bounding box center [225, 17] width 7 height 7
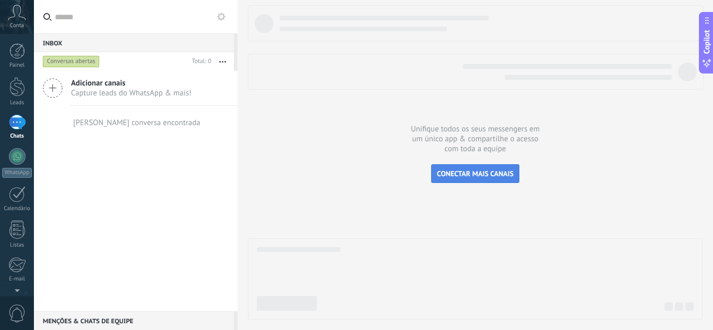
click at [449, 172] on span "CONECTAR MAIS CANAIS" at bounding box center [475, 173] width 77 height 9
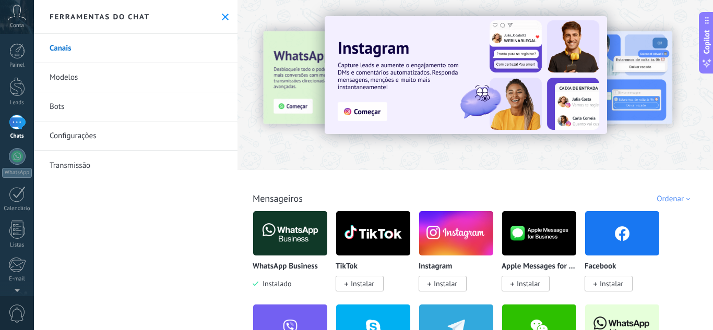
click at [312, 76] on div at bounding box center [219, 85] width 229 height 94
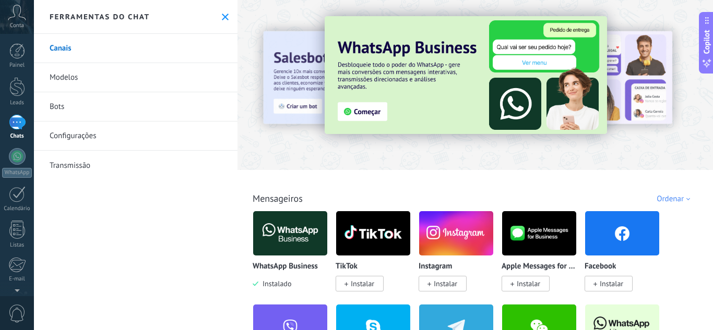
click at [366, 110] on img at bounding box center [466, 75] width 282 height 118
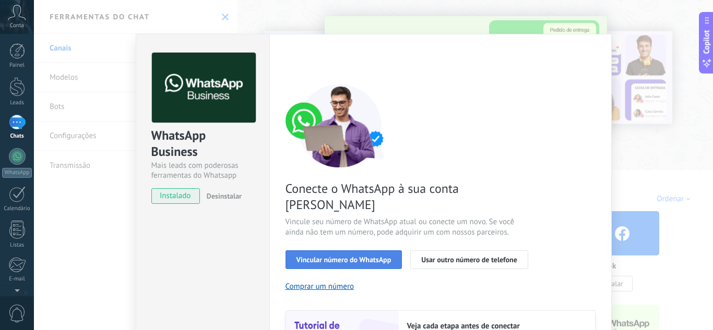
click at [366, 256] on span "Vincular número do WhatsApp" at bounding box center [343, 259] width 95 height 7
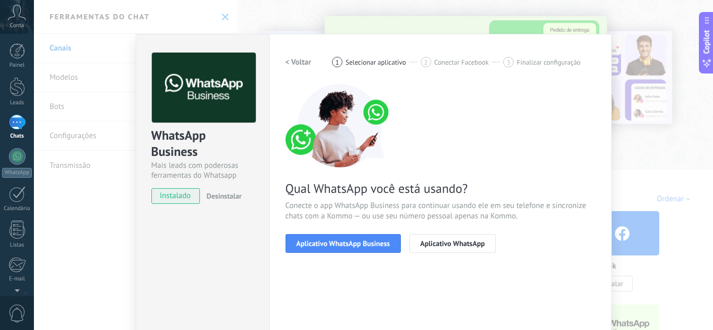
click at [366, 246] on span "Aplicativo WhatsApp Business" at bounding box center [342, 243] width 93 height 7
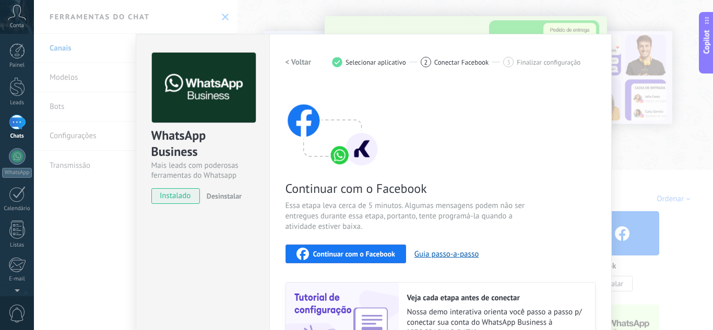
click at [376, 255] on span "Continuar com o Facebook" at bounding box center [354, 254] width 82 height 7
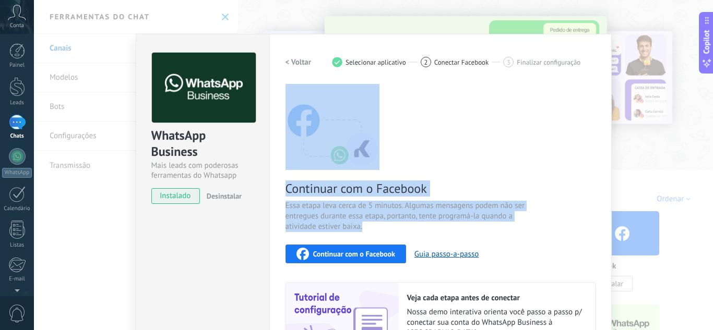
drag, startPoint x: 701, startPoint y: 127, endPoint x: 707, endPoint y: 217, distance: 90.5
click at [705, 217] on div "WhatsApp Business Mais leads com poderosas ferramentas do Whatsapp instalado De…" at bounding box center [373, 165] width 679 height 330
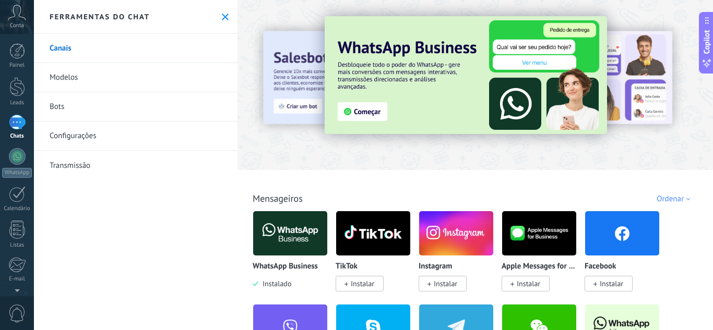
click at [681, 202] on div "Ordenar" at bounding box center [675, 199] width 37 height 10
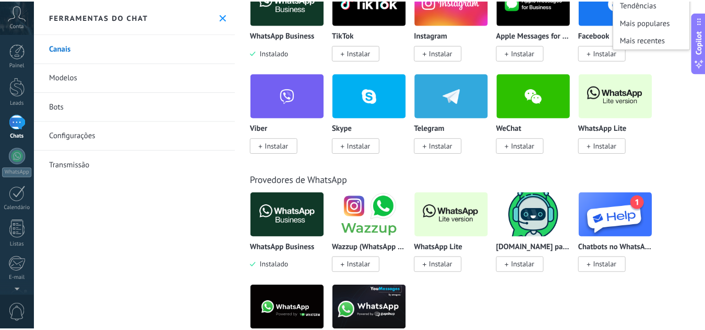
scroll to position [271, 0]
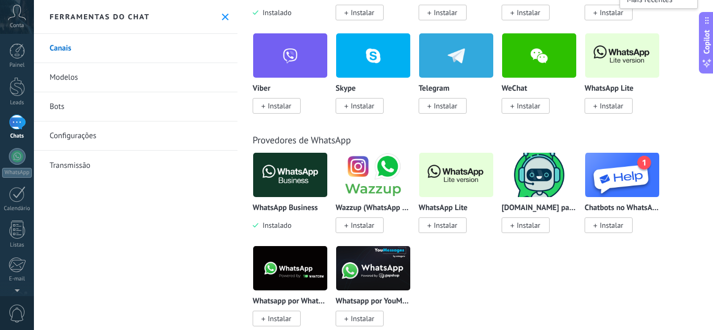
click at [256, 184] on img at bounding box center [290, 175] width 74 height 51
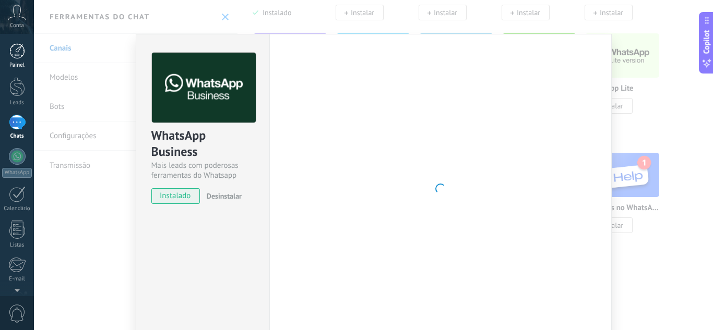
click at [19, 54] on div at bounding box center [17, 51] width 16 height 16
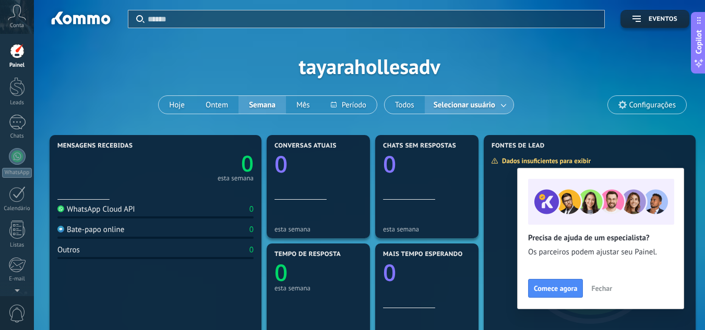
click at [596, 284] on button "Fechar" at bounding box center [602, 289] width 30 height 16
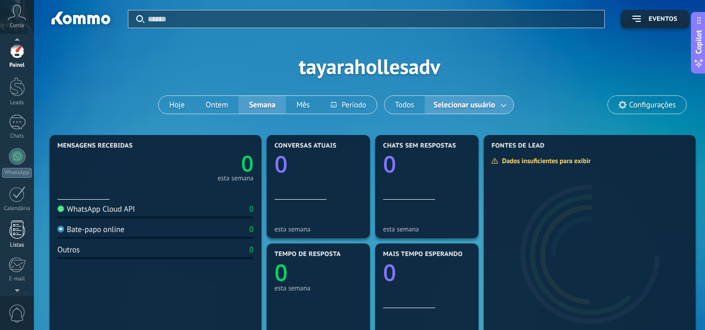
scroll to position [5, 0]
click at [32, 75] on link "Leads" at bounding box center [17, 87] width 34 height 29
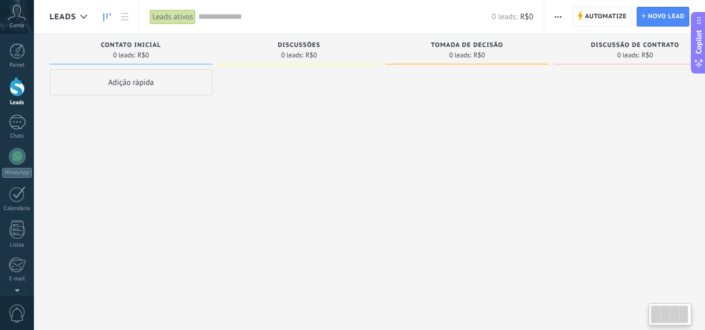
click at [23, 22] on span "Conta" at bounding box center [17, 25] width 14 height 7
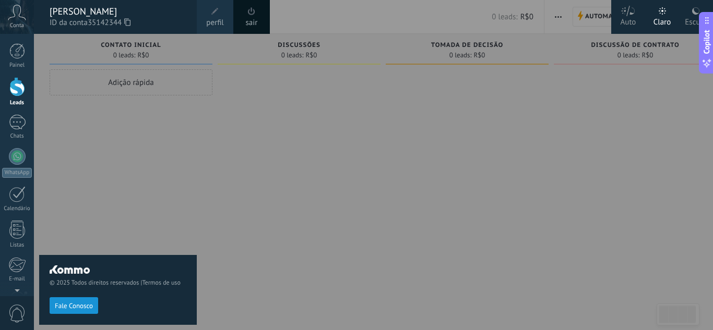
click at [33, 16] on div "Conta" at bounding box center [17, 17] width 34 height 34
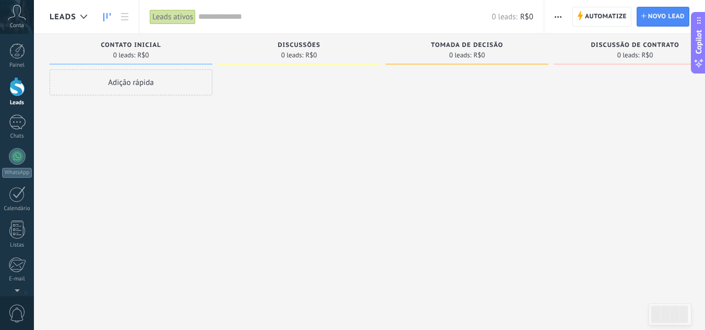
click at [16, 16] on icon at bounding box center [17, 13] width 18 height 16
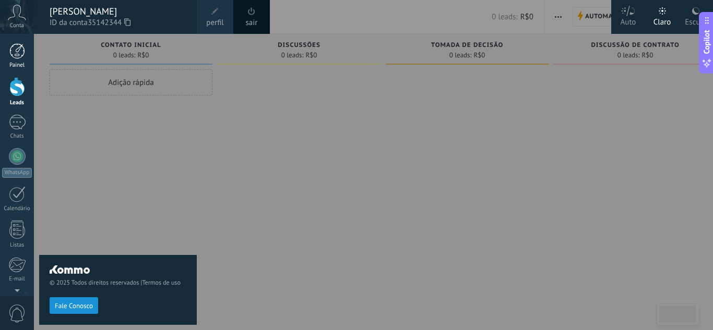
click at [15, 52] on div at bounding box center [17, 51] width 16 height 16
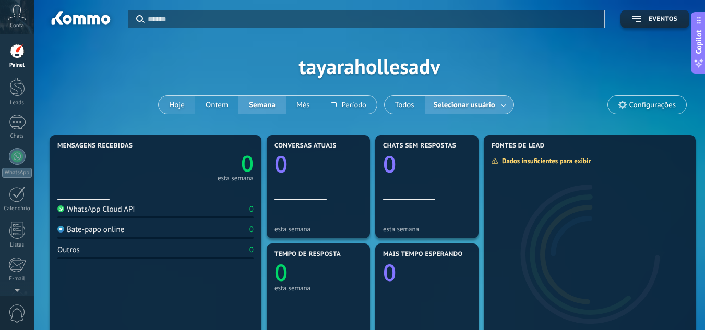
click at [173, 102] on button "Hoje" at bounding box center [177, 105] width 37 height 18
click at [103, 209] on div "WhatsApp Cloud API" at bounding box center [96, 210] width 78 height 10
click at [195, 195] on div "Mensagens recebidas 0 hoje" at bounding box center [155, 170] width 196 height 57
click at [515, 151] on div at bounding box center [590, 249] width 212 height 196
click at [233, 165] on icon "0" at bounding box center [205, 161] width 98 height 22
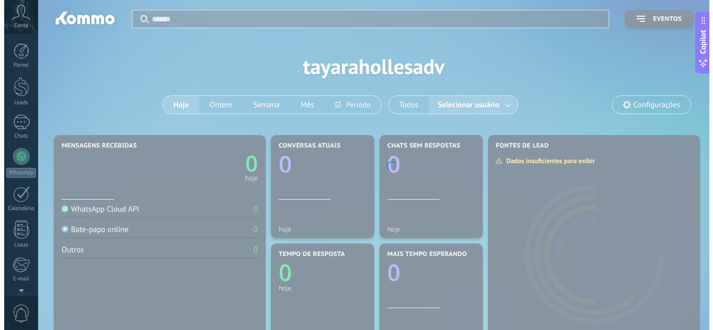
scroll to position [104, 0]
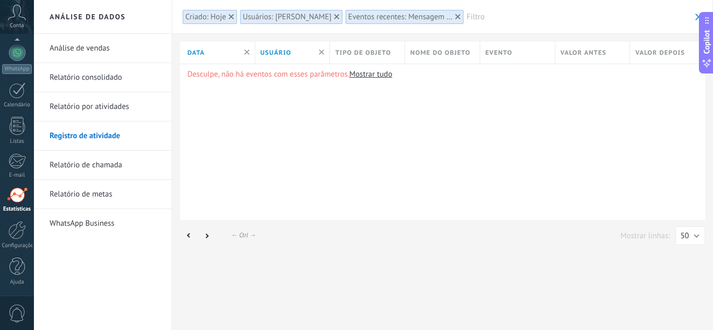
click at [457, 14] on div at bounding box center [457, 16] width 9 height 9
click at [338, 14] on div at bounding box center [336, 16] width 9 height 9
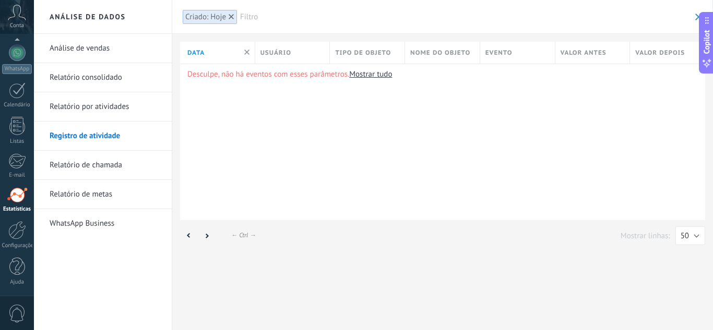
click at [234, 20] on div at bounding box center [231, 16] width 9 height 9
click at [116, 44] on link "Análise de vendas" at bounding box center [106, 48] width 112 height 29
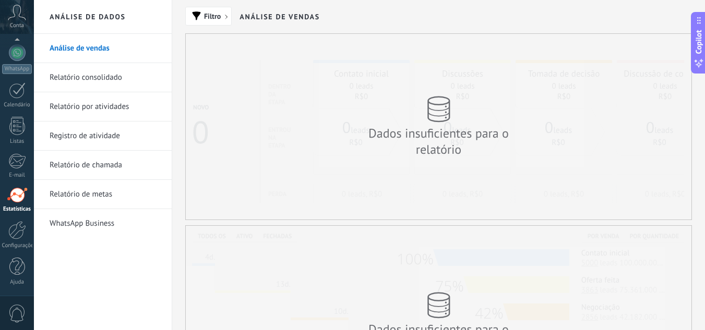
click at [75, 225] on link "WhatsApp Business" at bounding box center [106, 223] width 112 height 29
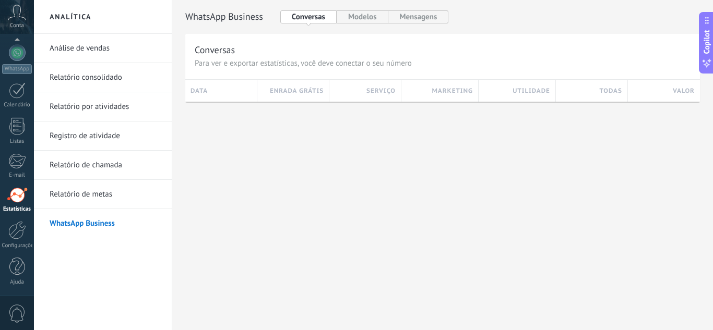
drag, startPoint x: 239, startPoint y: 89, endPoint x: 317, endPoint y: 74, distance: 80.4
click at [317, 74] on div "Conversas Para ver e exportar estatísticas, você deve conectar o seu número DAT…" at bounding box center [442, 68] width 515 height 68
click at [322, 69] on div "Conversas Para ver e exportar estatísticas, você deve conectar o seu número DAT…" at bounding box center [442, 68] width 515 height 68
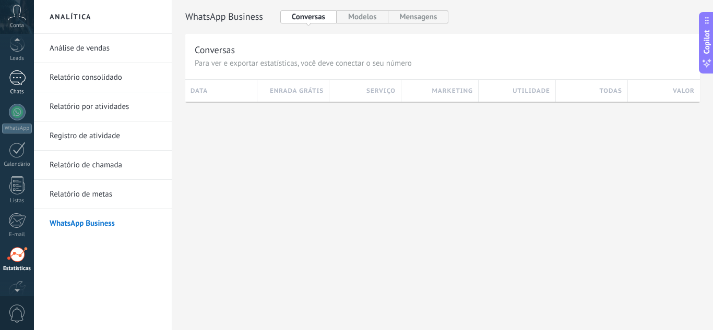
scroll to position [41, 0]
click at [21, 115] on div at bounding box center [17, 115] width 17 height 17
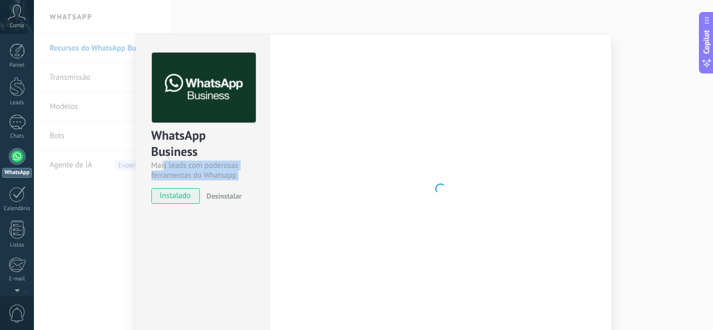
drag, startPoint x: 179, startPoint y: 204, endPoint x: 164, endPoint y: 150, distance: 56.1
click at [164, 150] on div "WhatsApp Business Mais leads com poderosas ferramentas do Whatsapp instalado De…" at bounding box center [202, 123] width 133 height 178
click at [650, 115] on div "WhatsApp Business Mais leads com poderosas ferramentas do Whatsapp instalado De…" at bounding box center [373, 165] width 679 height 330
click at [622, 203] on div "WhatsApp Business Mais leads com poderosas ferramentas do Whatsapp instalado De…" at bounding box center [373, 165] width 679 height 330
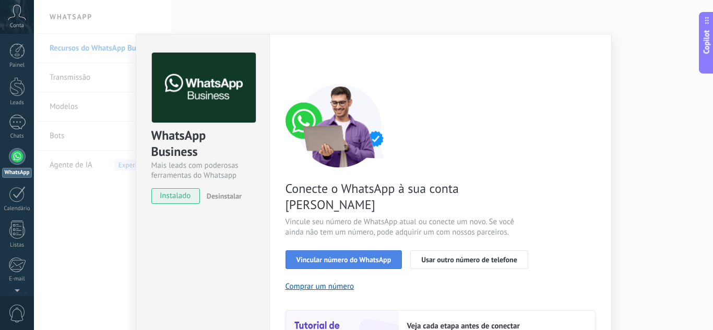
click at [327, 251] on button "Vincular número do WhatsApp" at bounding box center [343, 260] width 117 height 19
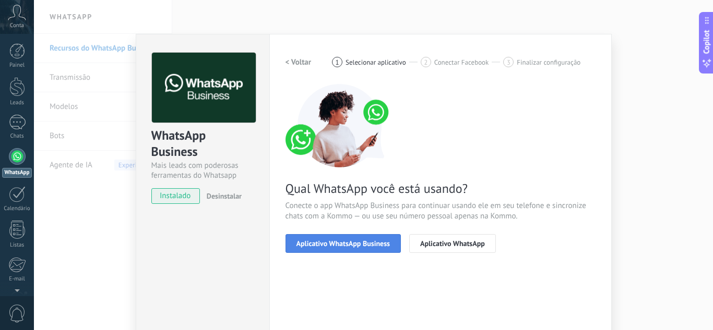
click at [339, 239] on button "Aplicativo WhatsApp Business" at bounding box center [342, 243] width 115 height 19
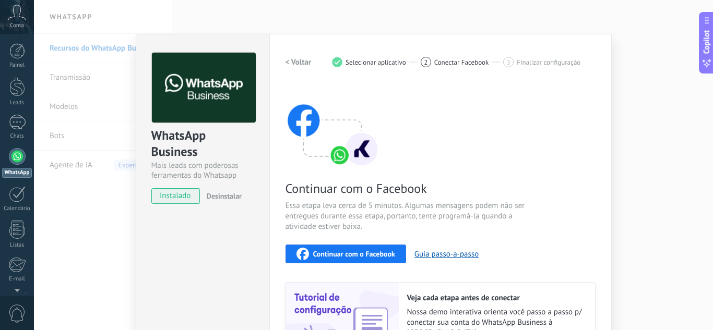
click at [346, 251] on span "Continuar com o Facebook" at bounding box center [354, 254] width 82 height 7
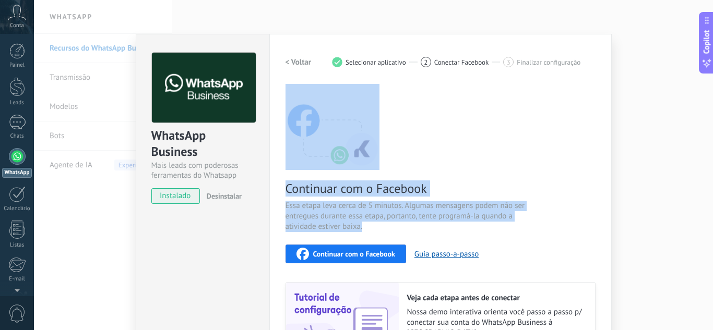
drag, startPoint x: 708, startPoint y: 125, endPoint x: 700, endPoint y: 241, distance: 115.6
click at [700, 241] on div "WhatsApp Business Mais leads com poderosas ferramentas do Whatsapp instalado De…" at bounding box center [373, 165] width 679 height 330
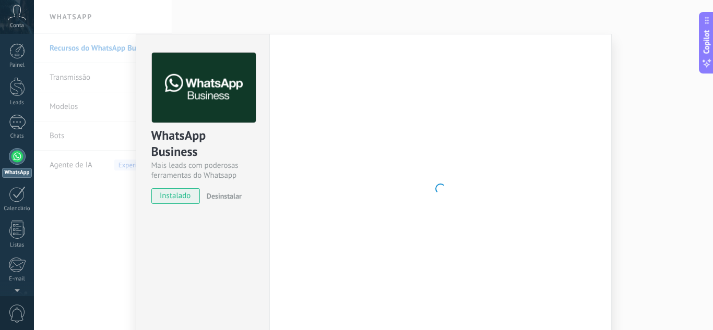
click at [13, 24] on span "Conta" at bounding box center [17, 25] width 14 height 7
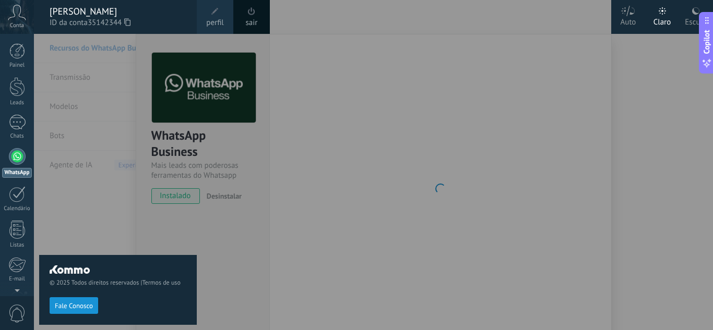
click at [13, 24] on span "Conta" at bounding box center [17, 25] width 14 height 7
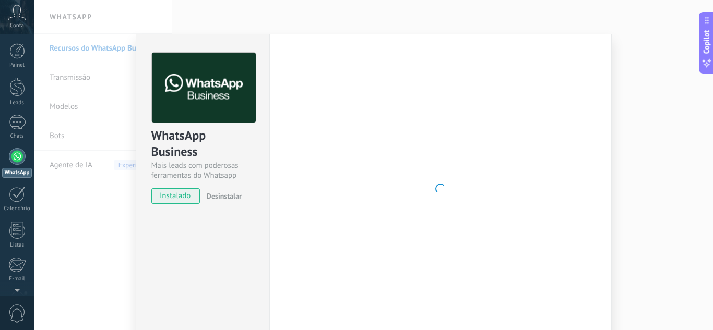
click at [13, 24] on span "Conta" at bounding box center [17, 25] width 14 height 7
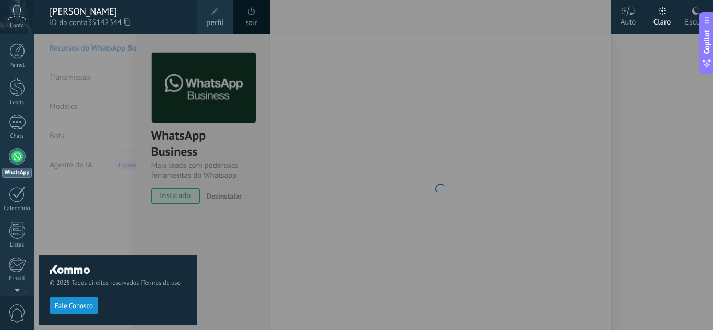
click at [213, 27] on span "perfil" at bounding box center [214, 22] width 17 height 11
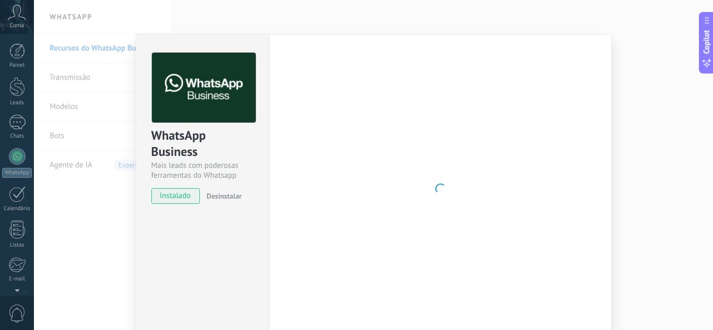
scroll to position [104, 0]
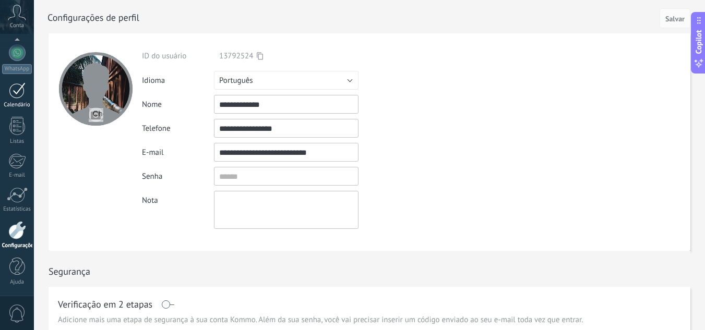
click at [19, 91] on div at bounding box center [17, 90] width 17 height 16
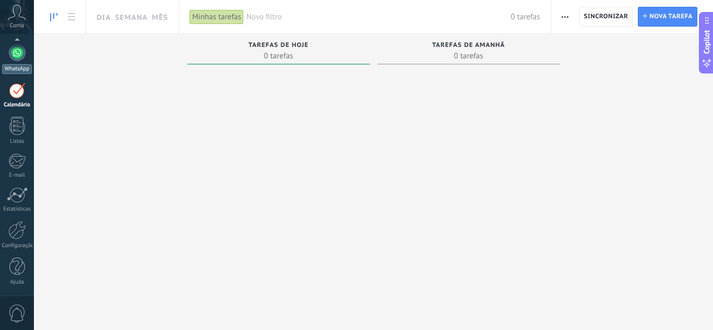
click at [19, 62] on link "WhatsApp" at bounding box center [17, 59] width 34 height 30
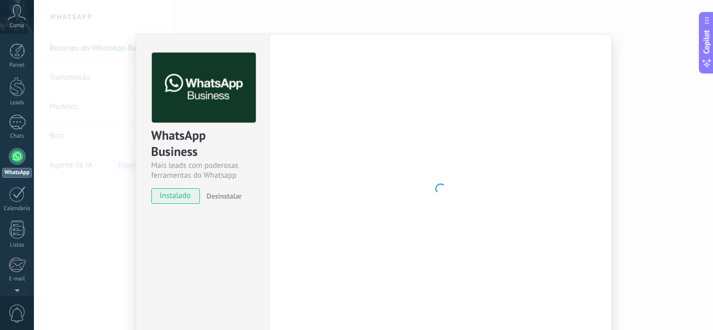
click at [216, 204] on button "Desinstalar" at bounding box center [222, 196] width 39 height 16
click at [216, 204] on div "instalado Desinstalar" at bounding box center [202, 196] width 103 height 16
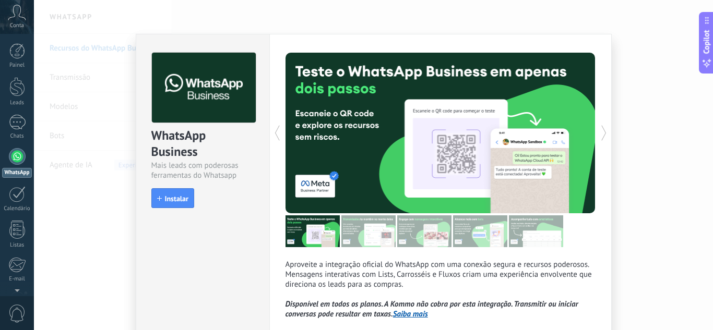
click at [598, 165] on div "Aproveite a integração oficial do WhatsApp com uma conexão segura e recursos po…" at bounding box center [440, 192] width 342 height 316
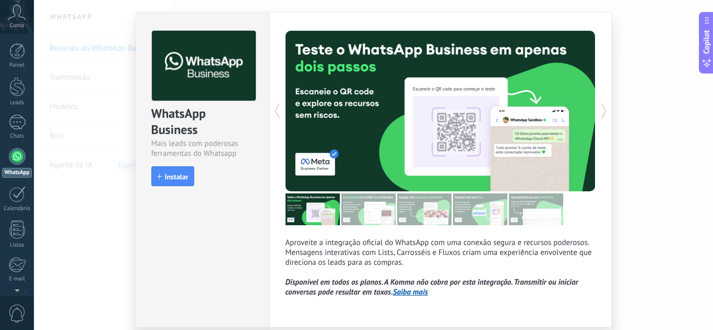
scroll to position [58, 0]
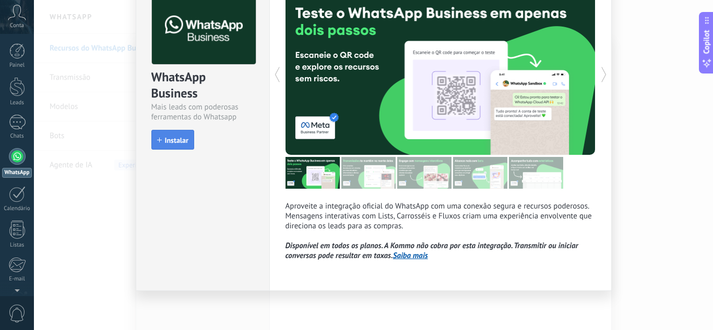
click at [175, 144] on span "Instalar" at bounding box center [176, 140] width 23 height 7
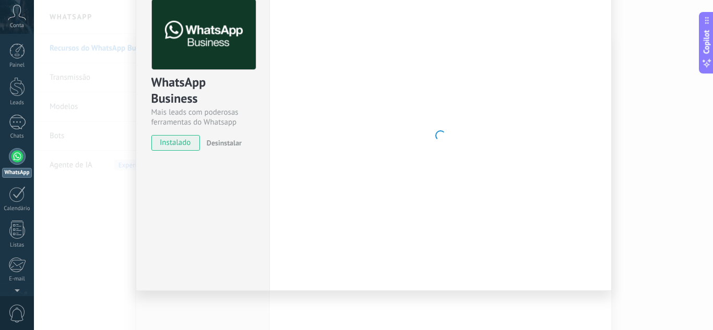
scroll to position [53, 0]
click at [329, 68] on div at bounding box center [440, 135] width 310 height 273
click at [546, 92] on div at bounding box center [440, 135] width 310 height 273
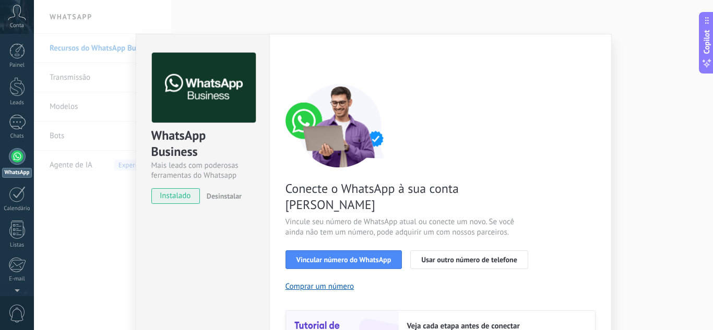
scroll to position [0, 0]
click at [506, 164] on div "Conecte o WhatsApp à sua conta Kommo Vincule seu número de WhatsApp atual ou co…" at bounding box center [440, 239] width 310 height 310
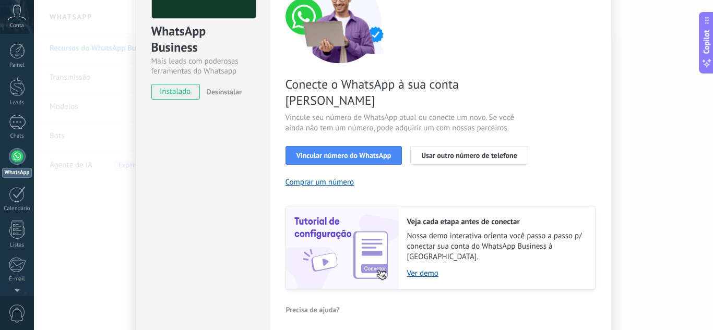
scroll to position [125, 0]
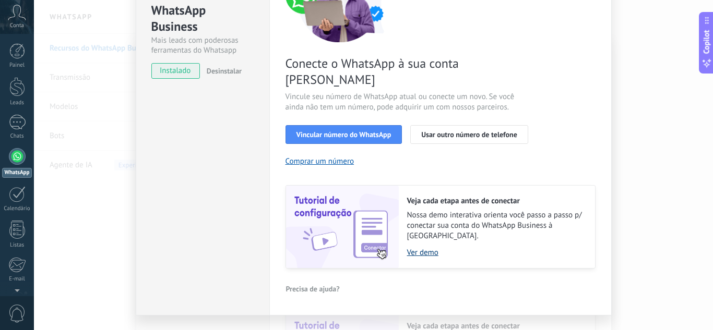
click at [427, 248] on link "Ver demo" at bounding box center [495, 253] width 177 height 10
click at [437, 131] on span "Usar outro número de telefone" at bounding box center [469, 134] width 96 height 7
click at [364, 131] on span "Vincular número do WhatsApp" at bounding box center [343, 134] width 95 height 7
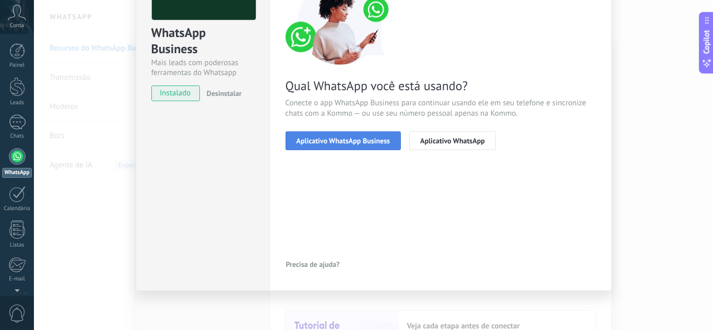
click at [353, 137] on span "Aplicativo WhatsApp Business" at bounding box center [342, 140] width 93 height 7
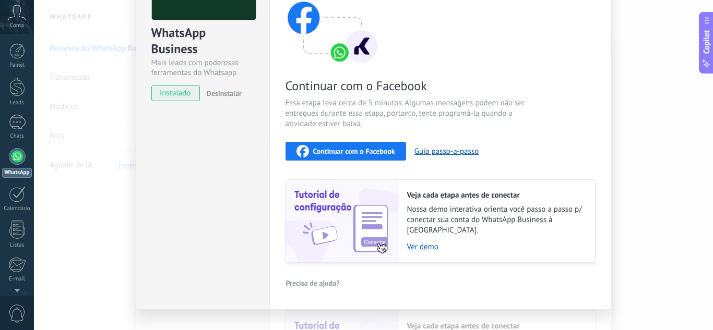
click at [341, 155] on span "Continuar com o Facebook" at bounding box center [354, 151] width 82 height 7
click at [362, 148] on span "Continuar com o Facebook" at bounding box center [354, 151] width 82 height 7
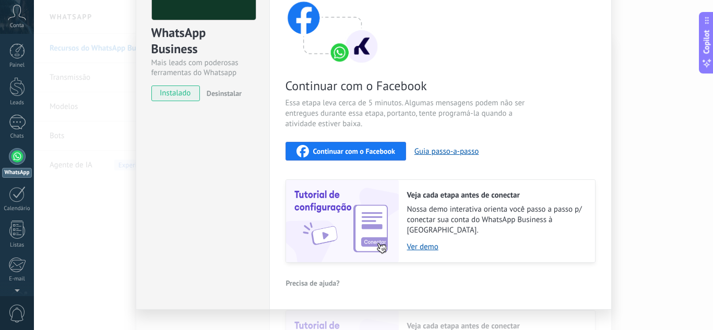
click at [362, 148] on span "Continuar com o Facebook" at bounding box center [354, 151] width 82 height 7
click at [374, 154] on span "Continuar com o Facebook" at bounding box center [354, 151] width 82 height 7
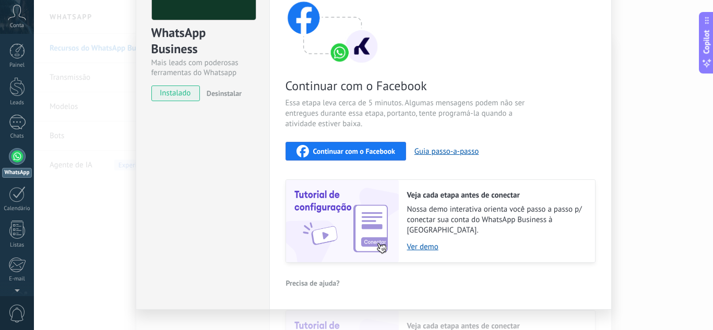
click at [374, 154] on span "Continuar com o Facebook" at bounding box center [354, 151] width 82 height 7
click at [534, 89] on div "Continuar com o Facebook Essa etapa leva cerca de 5 minutos. Algumas mensagens …" at bounding box center [440, 122] width 310 height 282
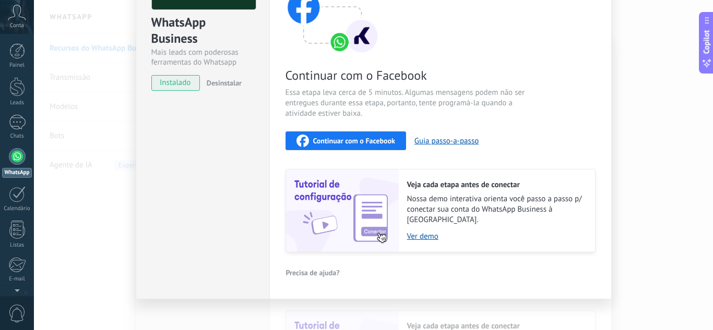
click at [338, 134] on button "Continuar com o Facebook" at bounding box center [345, 141] width 121 height 19
click at [377, 154] on div "Continuar com o Facebook Essa etapa leva cerca de 5 minutos. Algumas mensagens …" at bounding box center [440, 112] width 310 height 282
click at [374, 141] on span "Continuar com o Facebook" at bounding box center [354, 140] width 82 height 7
click at [401, 145] on button "Continuar com o Facebook" at bounding box center [345, 141] width 121 height 19
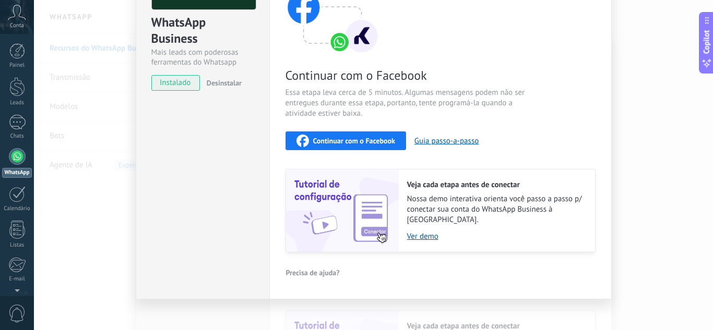
click at [401, 145] on button "Continuar com o Facebook" at bounding box center [345, 141] width 121 height 19
click at [367, 138] on span "Continuar com o Facebook" at bounding box center [354, 140] width 82 height 7
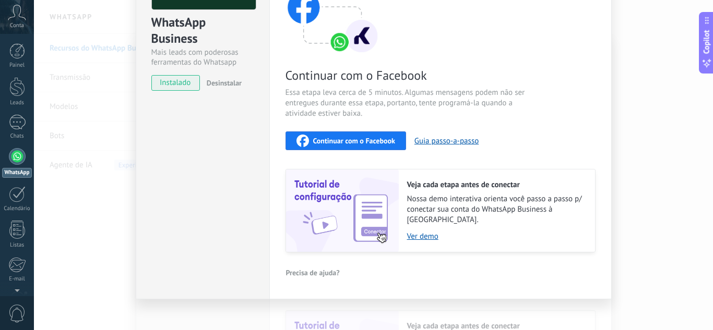
click at [367, 138] on span "Continuar com o Facebook" at bounding box center [354, 140] width 82 height 7
click at [232, 88] on button "Desinstalar" at bounding box center [222, 83] width 39 height 16
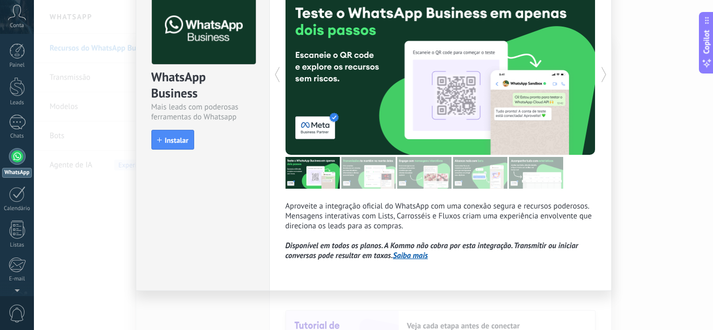
scroll to position [58, 0]
click at [164, 136] on button "Instalar" at bounding box center [172, 140] width 43 height 20
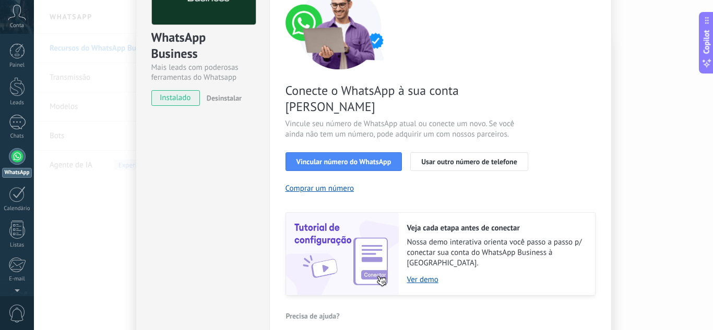
scroll to position [73, 0]
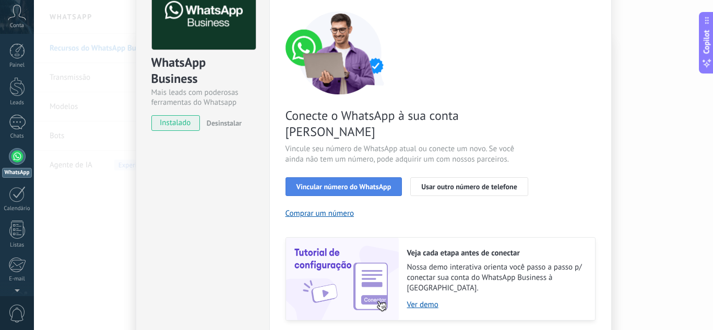
click at [332, 177] on button "Vincular número do WhatsApp" at bounding box center [343, 186] width 117 height 19
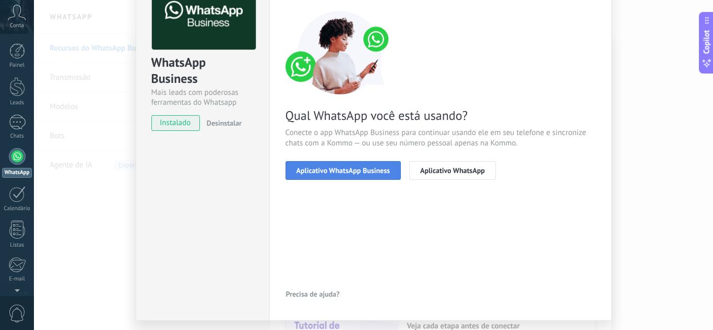
click at [346, 175] on button "Aplicativo WhatsApp Business" at bounding box center [342, 170] width 115 height 19
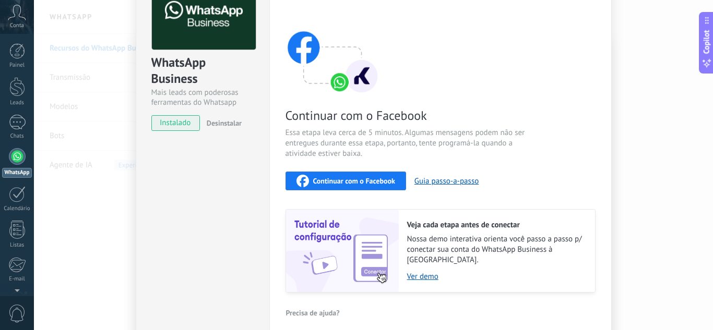
click at [346, 175] on div "Continuar com o Facebook" at bounding box center [345, 181] width 99 height 13
click at [380, 176] on div "Continuar com o Facebook" at bounding box center [345, 181] width 99 height 13
click at [356, 186] on div "Continuar com o Facebook" at bounding box center [345, 181] width 99 height 13
click at [164, 116] on span "instalado" at bounding box center [175, 123] width 47 height 16
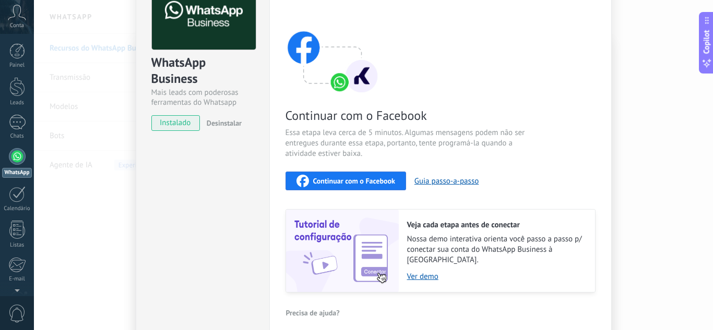
drag, startPoint x: 174, startPoint y: 122, endPoint x: 212, endPoint y: 122, distance: 38.1
click at [174, 122] on span "instalado" at bounding box center [175, 123] width 47 height 16
click at [221, 123] on span "Desinstalar" at bounding box center [224, 122] width 35 height 9
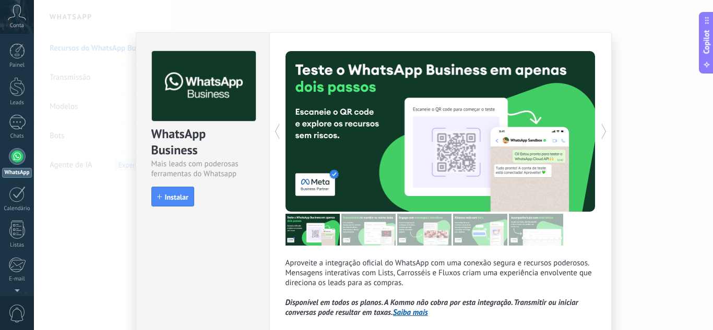
scroll to position [0, 0]
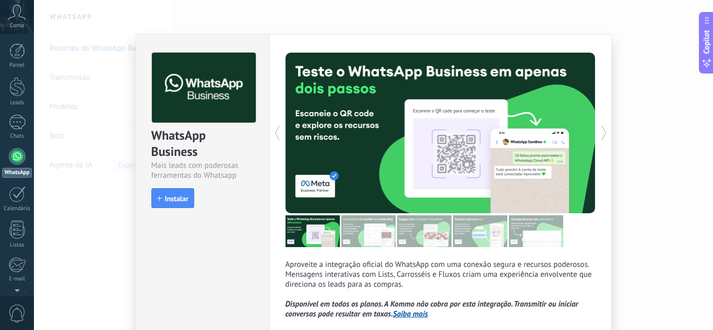
click at [601, 132] on icon at bounding box center [604, 133] width 10 height 21
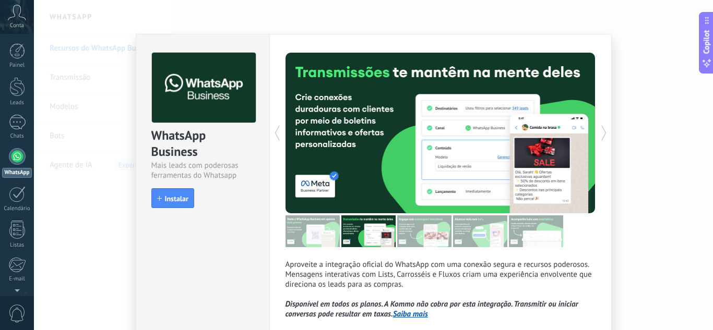
click at [601, 132] on icon at bounding box center [604, 133] width 10 height 21
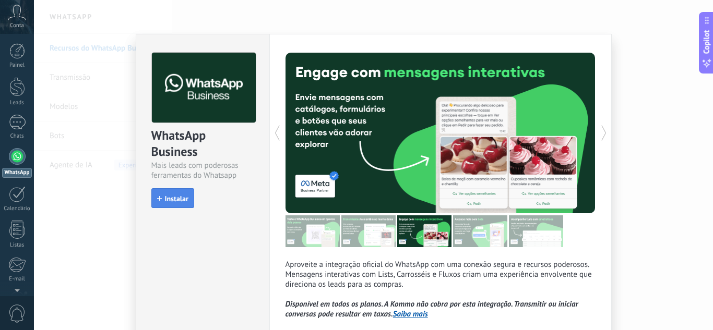
click at [176, 189] on button "Instalar" at bounding box center [172, 198] width 43 height 20
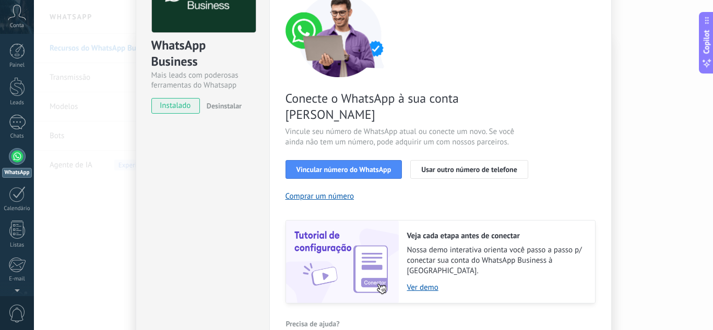
scroll to position [104, 0]
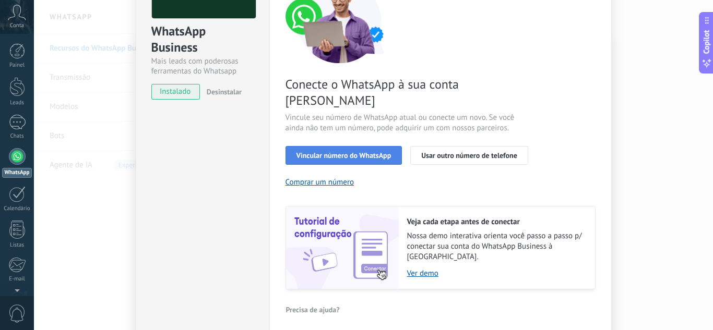
click at [360, 152] on span "Vincular número do WhatsApp" at bounding box center [343, 155] width 95 height 7
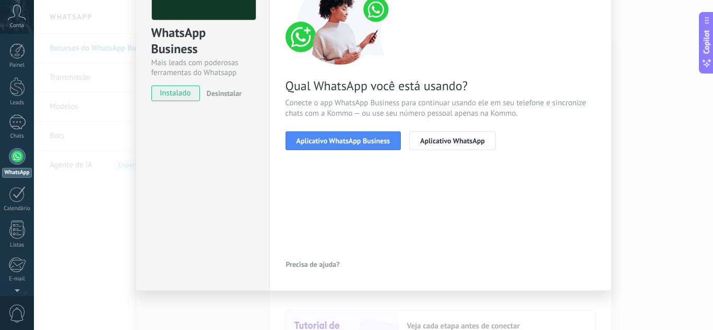
scroll to position [103, 0]
click at [371, 141] on span "Aplicativo WhatsApp Business" at bounding box center [342, 140] width 93 height 7
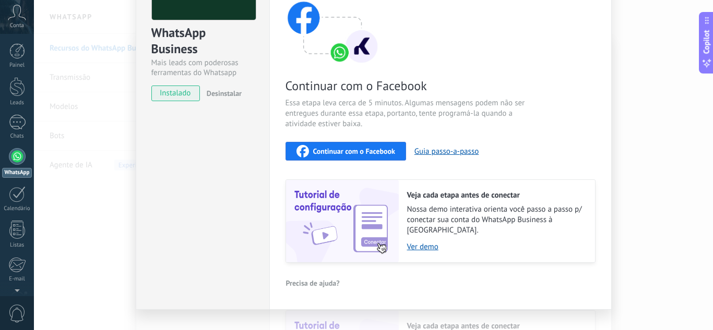
click at [367, 145] on button "Continuar com o Facebook" at bounding box center [345, 151] width 121 height 19
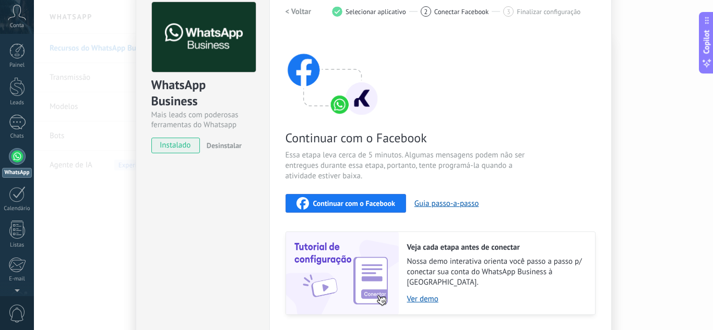
click at [351, 193] on div "Continuar com o Facebook Essa etapa leva cerca de 5 minutos. Algumas mensagens …" at bounding box center [440, 174] width 310 height 282
click at [356, 204] on span "Continuar com o Facebook" at bounding box center [354, 203] width 82 height 7
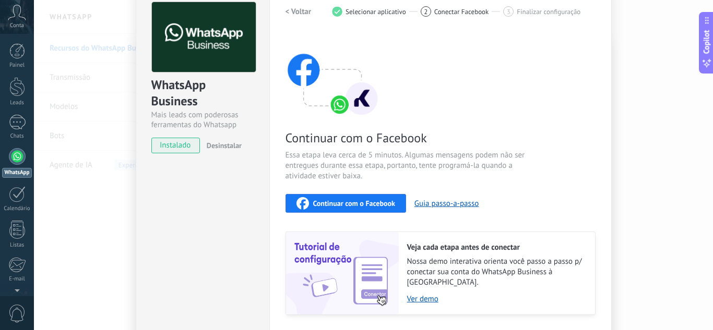
click at [356, 204] on span "Continuar com o Facebook" at bounding box center [354, 203] width 82 height 7
click at [419, 200] on button "Guia passo-a-passo" at bounding box center [446, 204] width 64 height 10
click at [363, 200] on span "Continuar com o Facebook" at bounding box center [354, 203] width 82 height 7
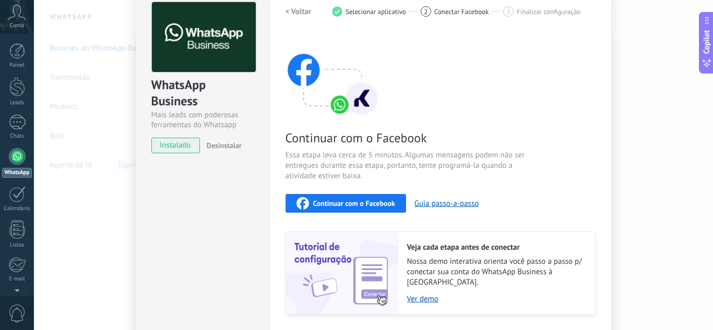
click at [363, 200] on span "Continuar com o Facebook" at bounding box center [354, 203] width 82 height 7
click at [377, 203] on span "Continuar com o Facebook" at bounding box center [354, 203] width 82 height 7
click at [436, 204] on button "Guia passo-a-passo" at bounding box center [446, 204] width 64 height 10
click at [323, 204] on span "Continuar com o Facebook" at bounding box center [354, 203] width 82 height 7
click at [332, 204] on span "Continuar com o Facebook" at bounding box center [354, 203] width 82 height 7
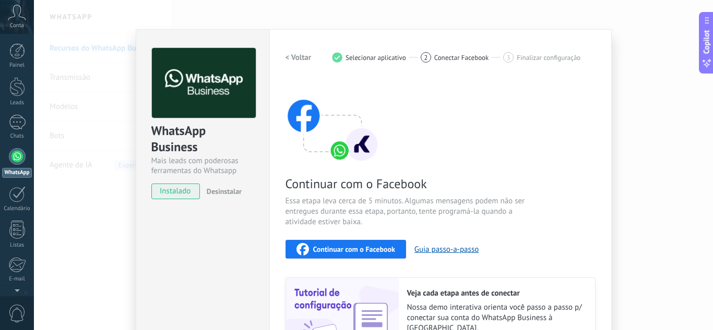
scroll to position [0, 0]
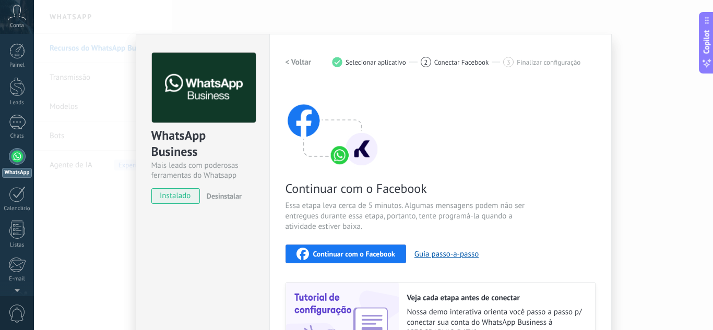
click at [218, 198] on span "Desinstalar" at bounding box center [224, 196] width 35 height 9
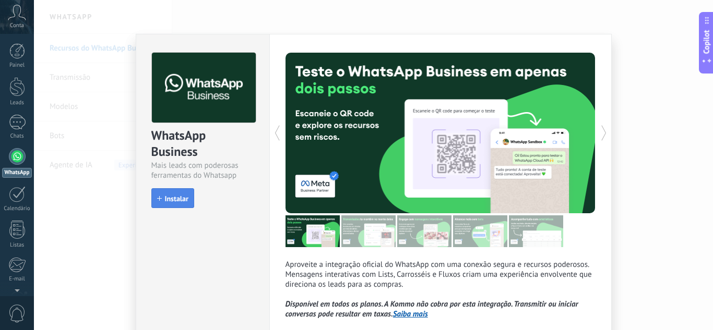
click at [175, 196] on span "Instalar" at bounding box center [176, 198] width 23 height 7
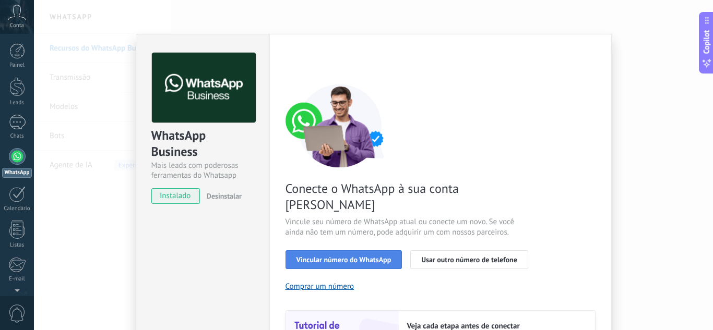
click at [341, 252] on button "Vincular número do WhatsApp" at bounding box center [343, 260] width 117 height 19
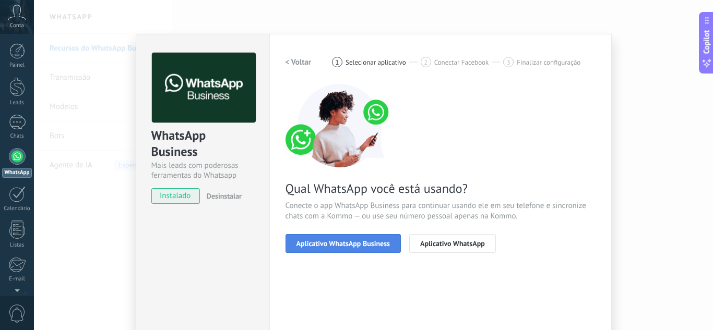
click at [341, 248] on button "Aplicativo WhatsApp Business" at bounding box center [342, 243] width 115 height 19
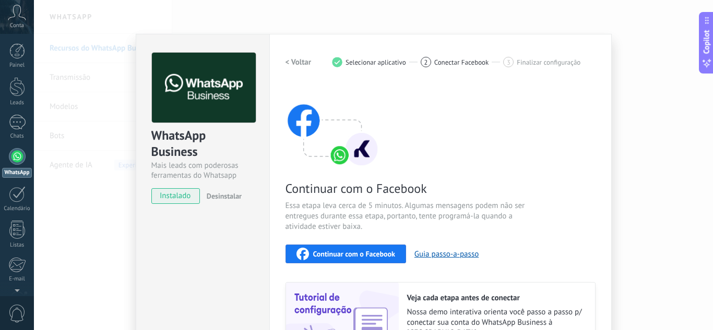
click at [341, 247] on button "Continuar com o Facebook" at bounding box center [345, 254] width 121 height 19
click at [319, 138] on img at bounding box center [332, 126] width 94 height 84
click at [293, 110] on img at bounding box center [332, 126] width 94 height 84
click at [309, 125] on img at bounding box center [332, 126] width 94 height 84
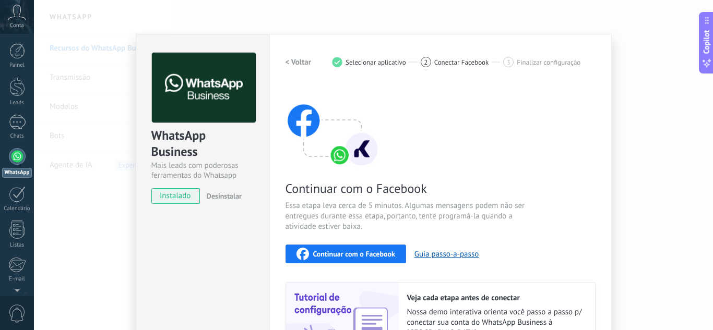
drag, startPoint x: 344, startPoint y: 220, endPoint x: 363, endPoint y: 189, distance: 36.8
click at [359, 195] on div "Continuar com o Facebook Essa etapa leva cerca de 5 minutos. Algumas mensagens …" at bounding box center [440, 225] width 310 height 282
click at [336, 60] on div "1" at bounding box center [337, 62] width 10 height 10
click at [360, 255] on span "Continuar com o Facebook" at bounding box center [354, 254] width 82 height 7
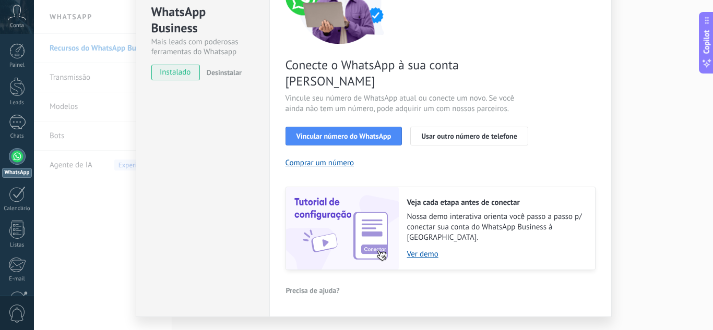
scroll to position [125, 0]
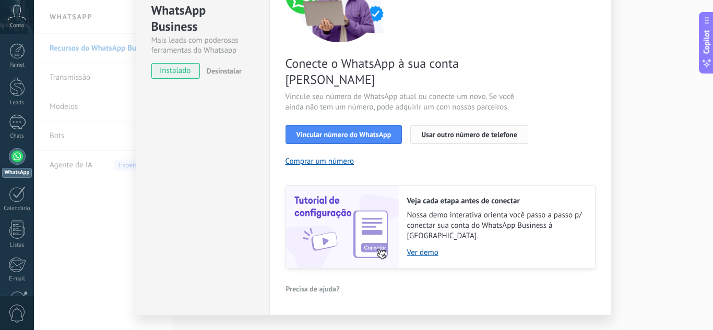
click at [431, 131] on span "Usar outro número de telefone" at bounding box center [469, 134] width 96 height 7
click at [427, 131] on span "Usar outro número de telefone" at bounding box center [469, 134] width 96 height 7
click at [459, 131] on span "Usar outro número de telefone" at bounding box center [469, 134] width 96 height 7
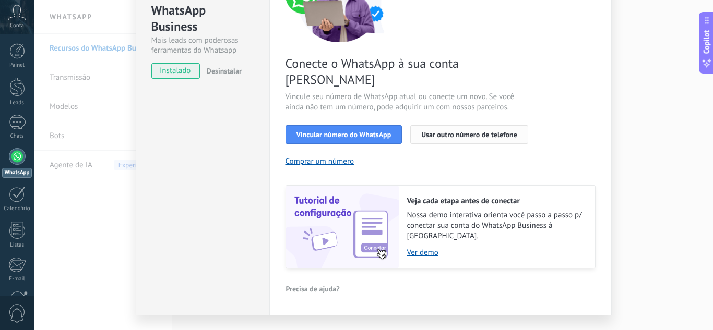
click at [459, 131] on span "Usar outro número de telefone" at bounding box center [469, 134] width 96 height 7
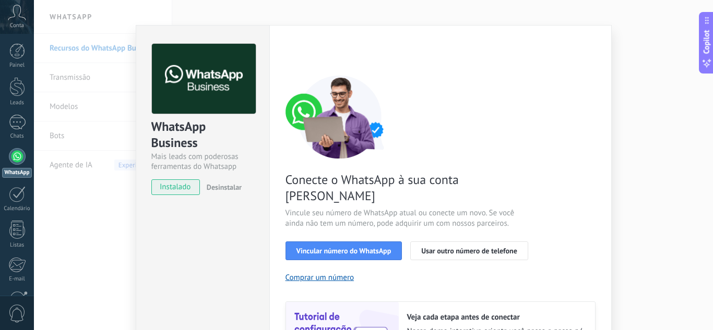
scroll to position [0, 0]
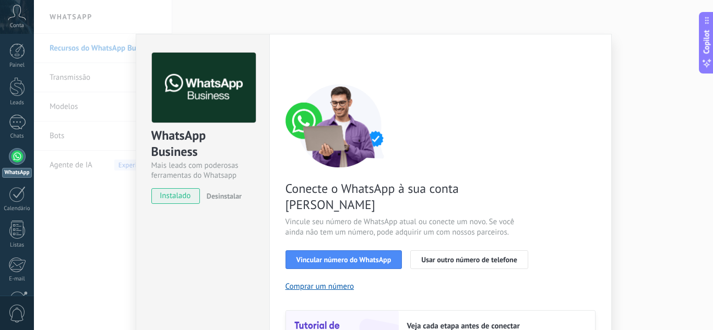
click at [468, 231] on div "Conecte o WhatsApp à sua conta Kommo Vincule seu número de WhatsApp atual ou co…" at bounding box center [440, 239] width 310 height 310
click at [472, 256] on span "Usar outro número de telefone" at bounding box center [469, 259] width 96 height 7
click at [433, 256] on span "Usar outro número de telefone" at bounding box center [469, 259] width 96 height 7
click at [356, 256] on span "Vincular número do WhatsApp" at bounding box center [343, 259] width 95 height 7
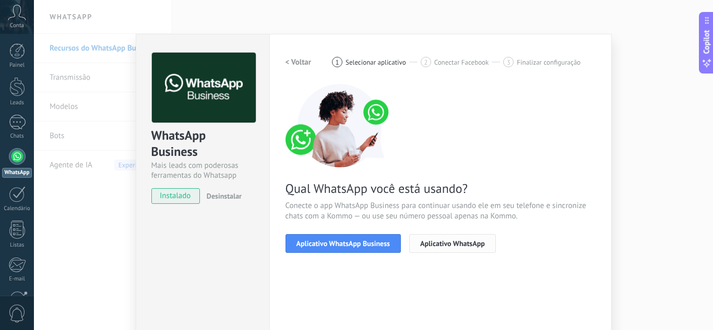
click at [430, 244] on span "Aplicativo WhatsApp" at bounding box center [452, 243] width 65 height 7
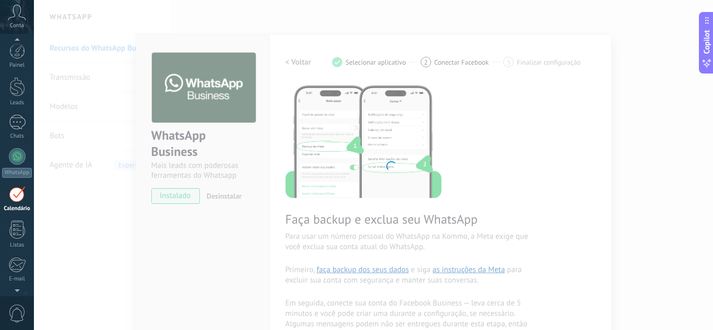
scroll to position [30, 0]
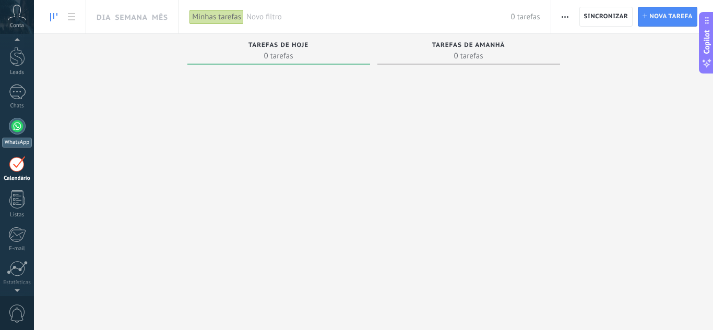
click at [20, 133] on div at bounding box center [17, 126] width 17 height 17
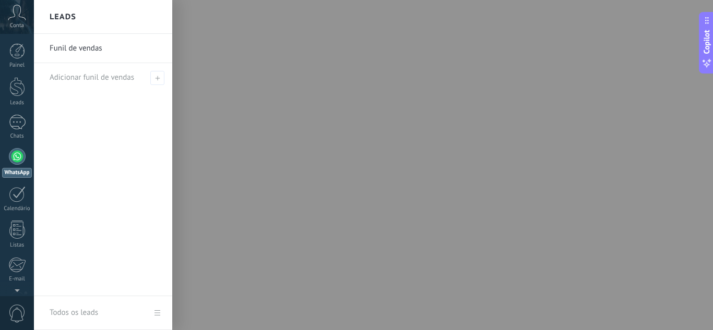
click at [266, 195] on div at bounding box center [390, 165] width 713 height 330
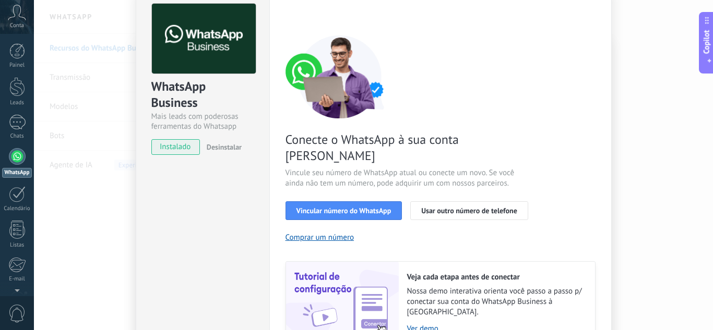
scroll to position [104, 0]
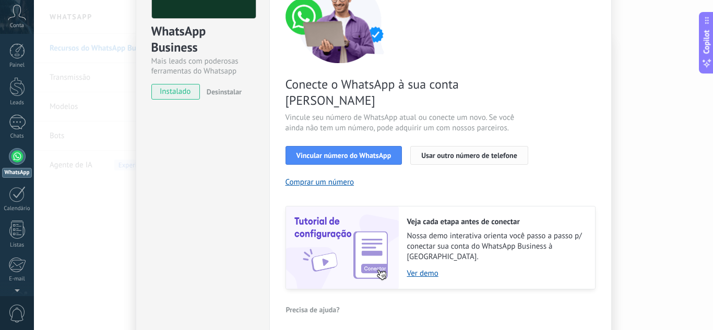
click at [443, 152] on span "Usar outro número de telefone" at bounding box center [469, 155] width 96 height 7
click at [456, 152] on span "Usar outro número de telefone" at bounding box center [469, 155] width 96 height 7
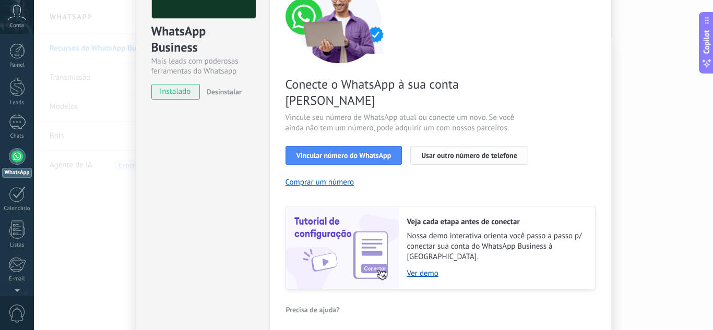
click at [456, 152] on span "Usar outro número de telefone" at bounding box center [469, 155] width 96 height 7
drag, startPoint x: 456, startPoint y: 142, endPoint x: 199, endPoint y: 184, distance: 260.2
click at [368, 158] on div "Conecte o WhatsApp à sua conta Kommo Vincule seu número de WhatsApp atual ou co…" at bounding box center [440, 135] width 310 height 310
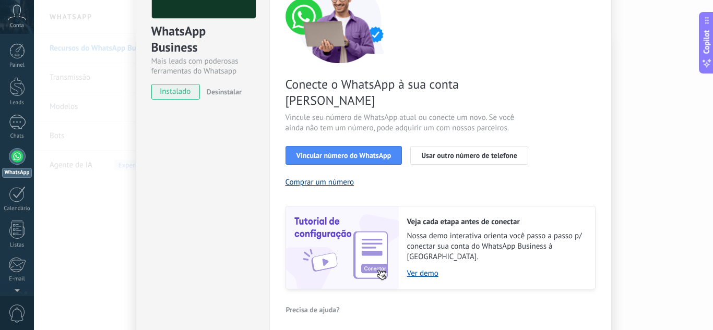
click at [295, 177] on button "Comprar um número" at bounding box center [319, 182] width 69 height 10
click at [444, 146] on button "Usar outro número de telefone" at bounding box center [469, 155] width 118 height 19
click at [444, 152] on span "Usar outro número de telefone" at bounding box center [469, 155] width 96 height 7
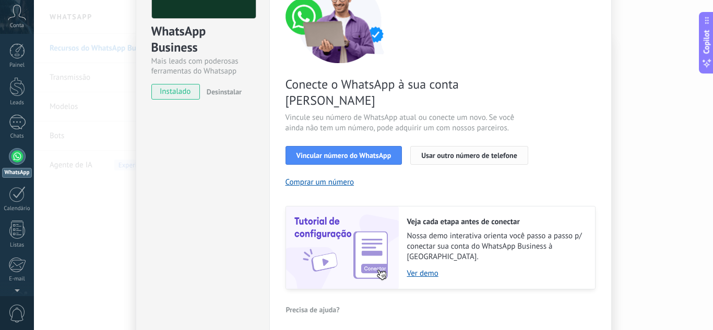
click at [444, 152] on span "Usar outro número de telefone" at bounding box center [469, 155] width 96 height 7
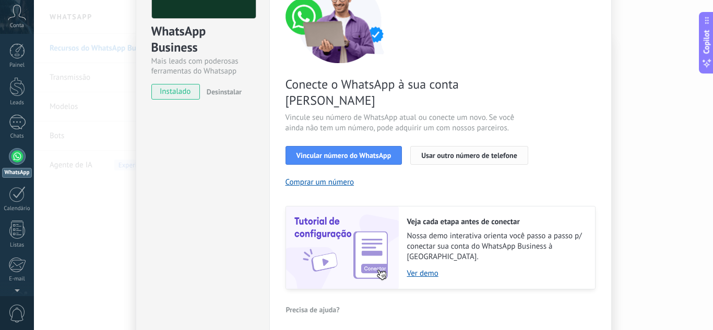
click at [444, 152] on span "Usar outro número de telefone" at bounding box center [469, 155] width 96 height 7
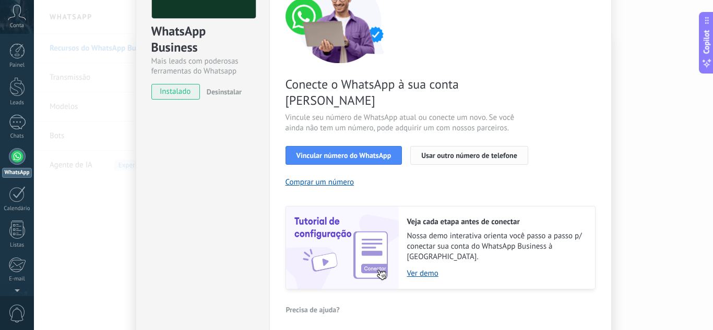
click at [444, 152] on span "Usar outro número de telefone" at bounding box center [469, 155] width 96 height 7
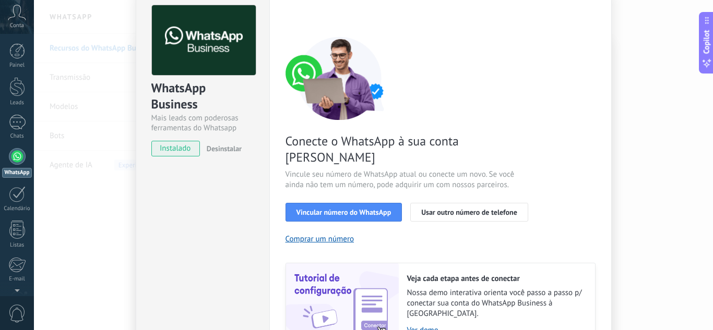
scroll to position [0, 0]
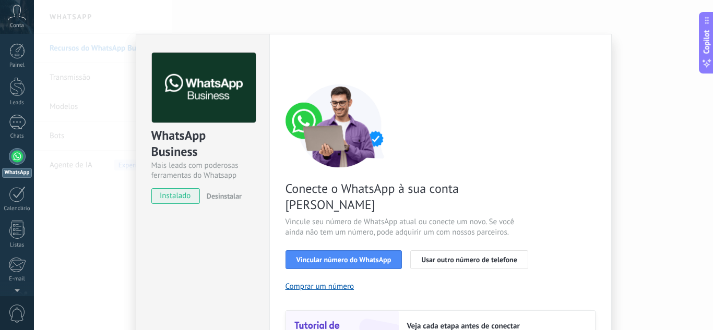
click at [572, 53] on div "< Voltar 1 Selecionar aplicativo 2 Conectar Facebook 3 Finalizar configuração" at bounding box center [440, 62] width 310 height 19
click at [585, 30] on div "WhatsApp Business Mais leads com poderosas ferramentas do Whatsapp instalado De…" at bounding box center [373, 165] width 679 height 330
click at [470, 233] on div "Conecte o WhatsApp à sua conta Kommo Vincule seu número de WhatsApp atual ou co…" at bounding box center [440, 239] width 310 height 310
click at [471, 256] on span "Usar outro número de telefone" at bounding box center [469, 259] width 96 height 7
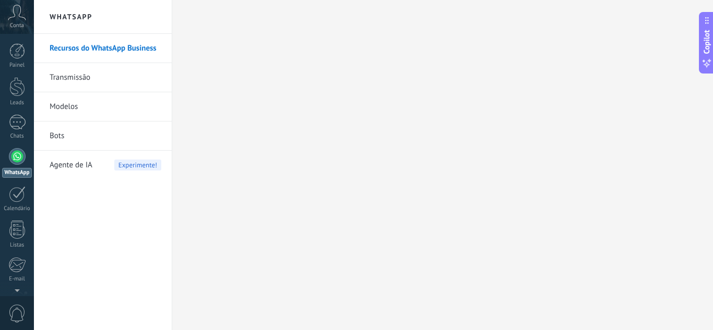
click at [23, 17] on icon at bounding box center [17, 13] width 18 height 16
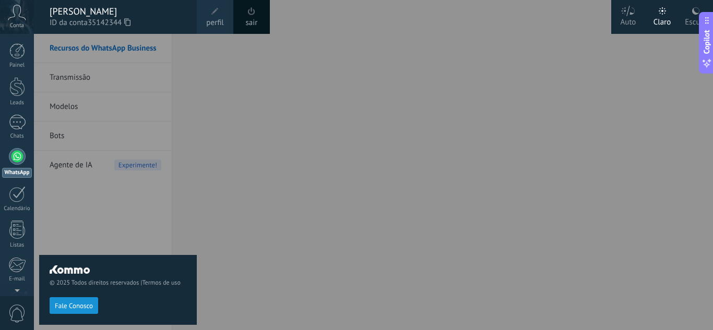
click at [206, 25] on link "perfil" at bounding box center [215, 17] width 37 height 34
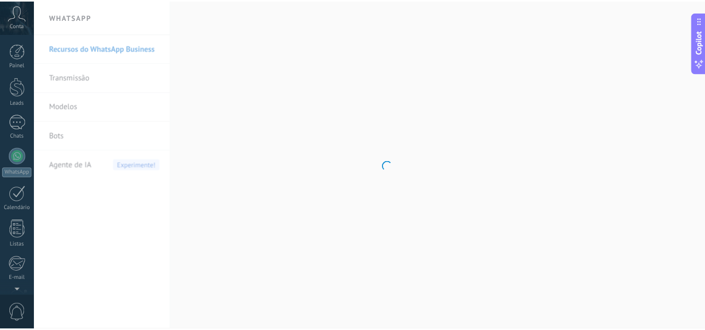
scroll to position [104, 0]
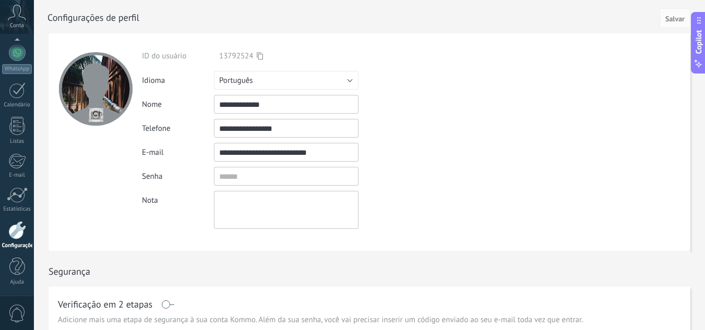
click at [268, 124] on input "**********" at bounding box center [286, 128] width 145 height 19
click at [307, 132] on input "**********" at bounding box center [286, 128] width 145 height 19
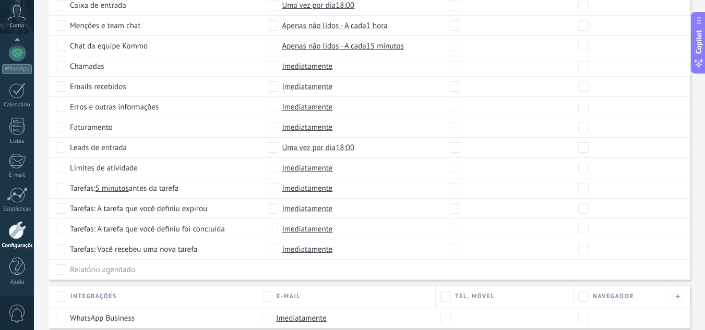
scroll to position [573, 0]
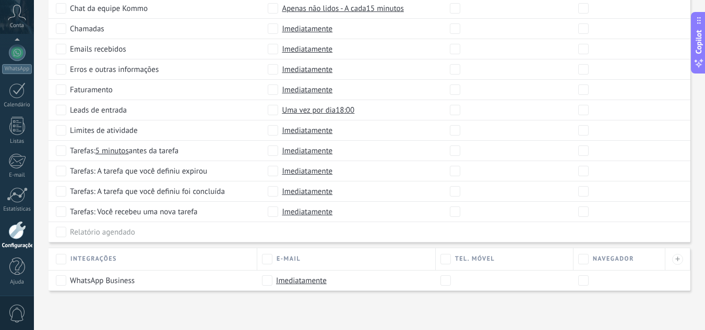
click at [312, 282] on span "Imediatamente" at bounding box center [301, 281] width 51 height 10
click at [283, 285] on span "Imediatamente" at bounding box center [301, 281] width 51 height 10
click at [271, 283] on li "Imediatamente" at bounding box center [315, 281] width 102 height 18
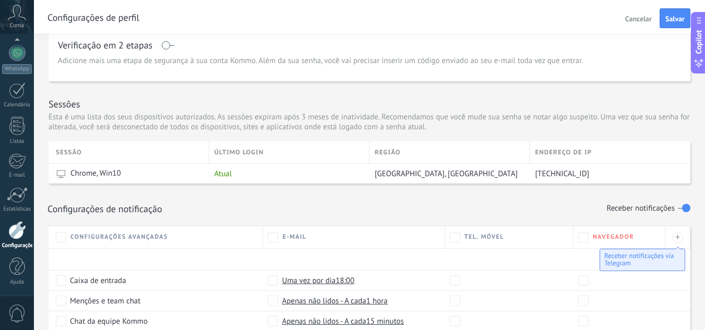
scroll to position [0, 0]
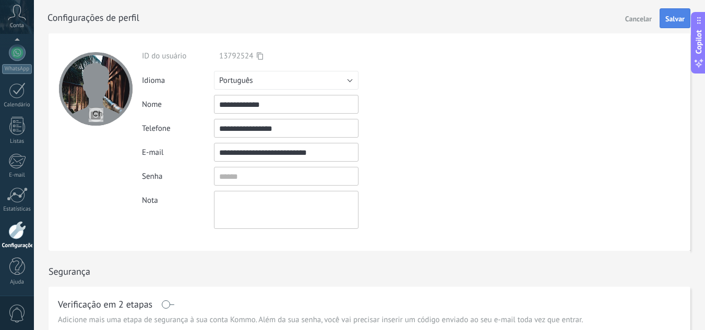
click at [671, 20] on span "Salvar" at bounding box center [674, 18] width 19 height 7
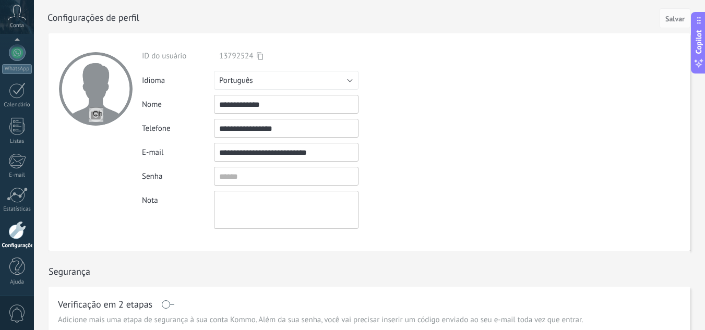
click at [16, 19] on icon at bounding box center [17, 13] width 18 height 16
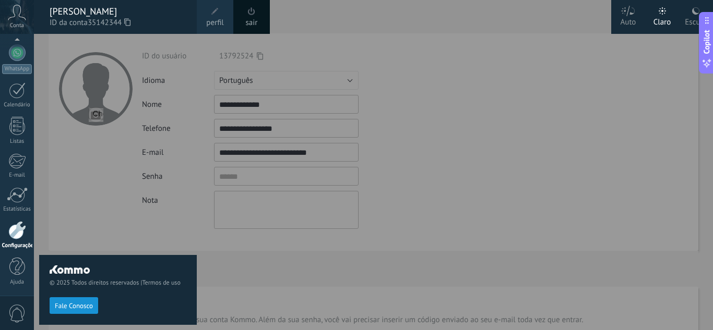
drag, startPoint x: 72, startPoint y: 317, endPoint x: 76, endPoint y: 306, distance: 11.6
click at [74, 311] on div "© 2025 Todos direitos reservados | Termos de uso Fale Conosco" at bounding box center [118, 289] width 158 height 69
click at [76, 306] on span "Fale Conosco" at bounding box center [74, 306] width 38 height 7
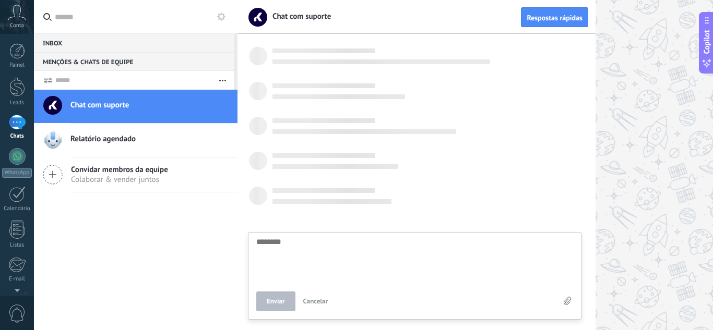
scroll to position [10, 0]
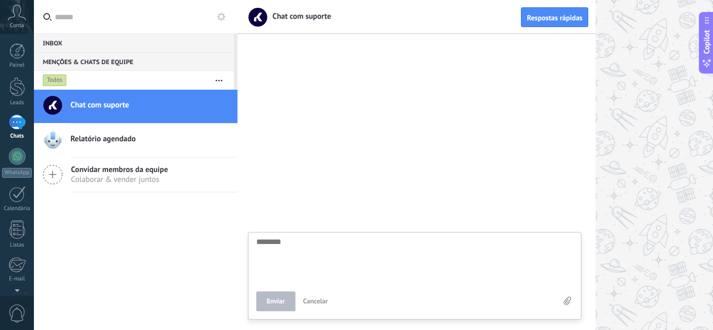
click at [361, 269] on textarea at bounding box center [414, 259] width 317 height 43
type textarea "*"
type textarea "**"
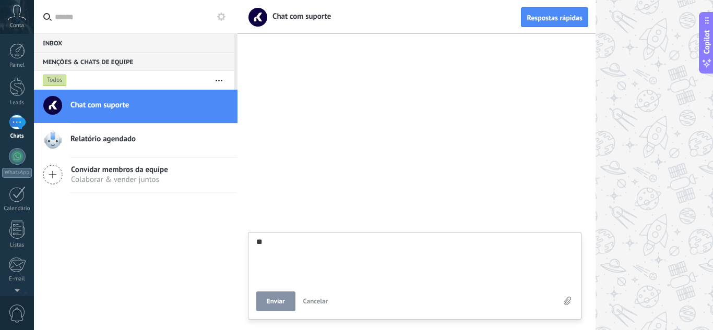
type textarea "**"
click at [271, 302] on span "Enviar" at bounding box center [276, 301] width 18 height 7
type textarea "********"
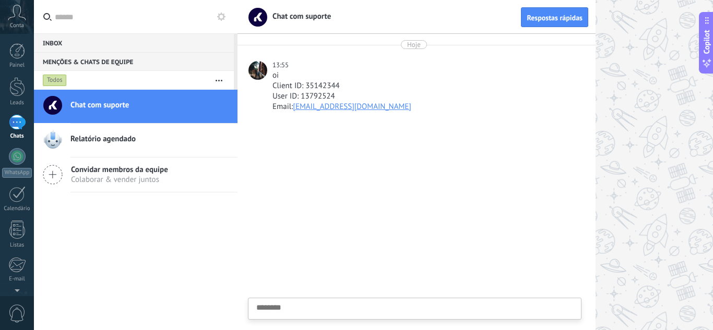
scroll to position [10, 0]
click at [318, 281] on div at bounding box center [416, 226] width 358 height 208
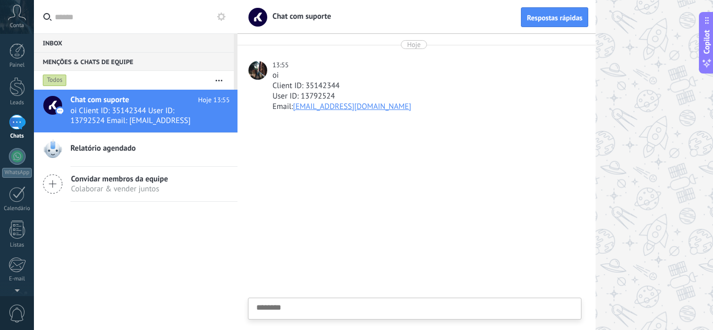
click at [348, 314] on textarea at bounding box center [414, 325] width 317 height 43
type textarea "*"
type textarea "**"
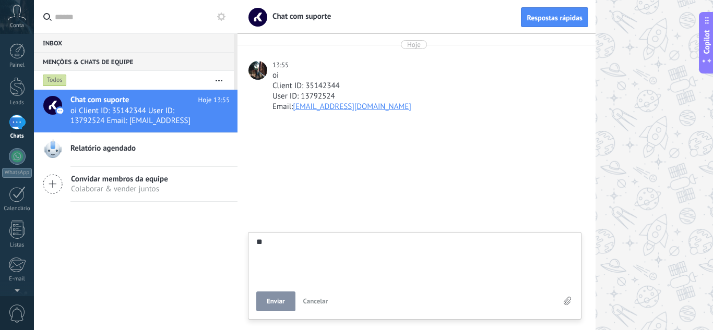
type textarea "***"
type textarea "*****"
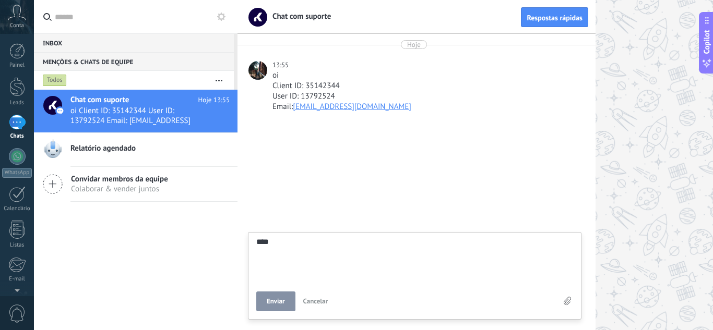
type textarea "*****"
type textarea "******"
type textarea "*******"
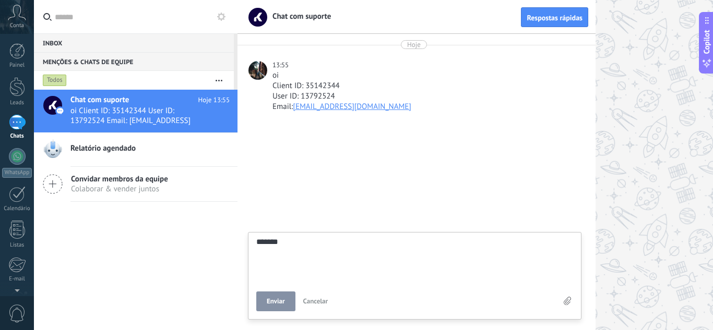
type textarea "********"
type textarea "*********"
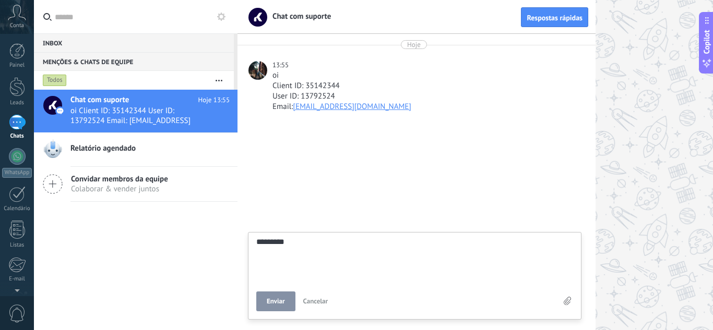
type textarea "*********"
type textarea "**********"
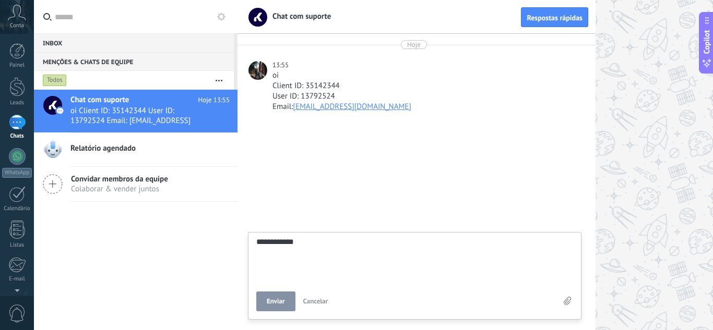
type textarea "**********"
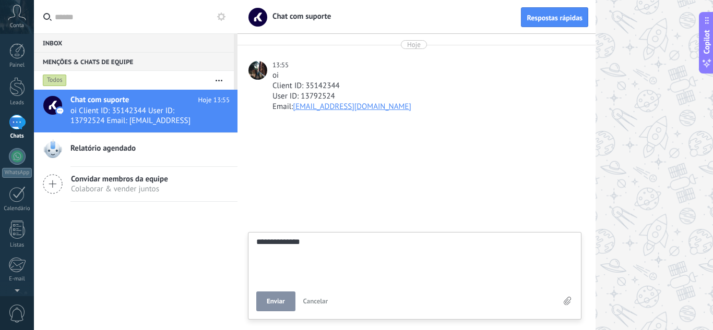
type textarea "**********"
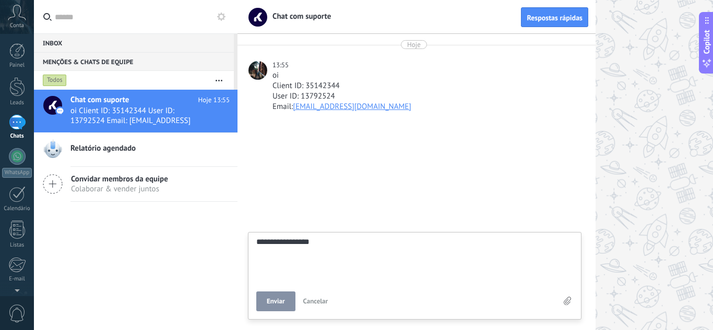
type textarea "**********"
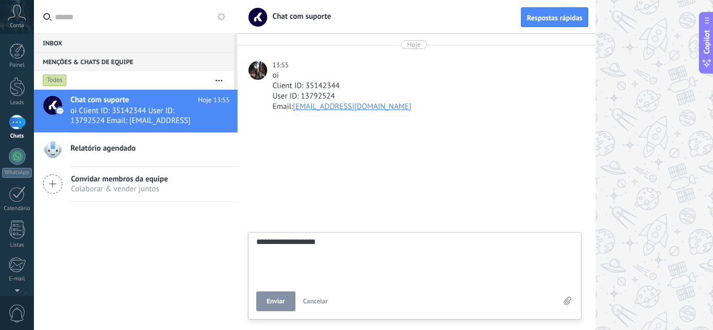
type textarea "**********"
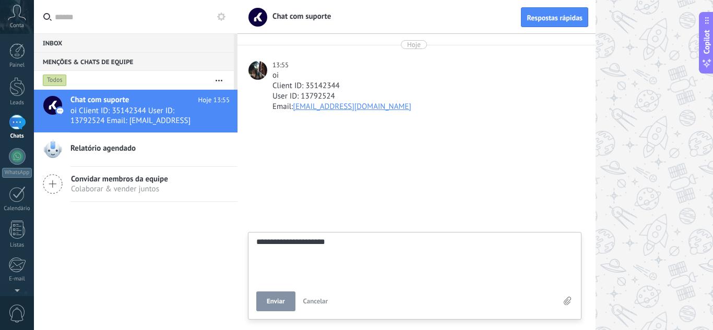
type textarea "**********"
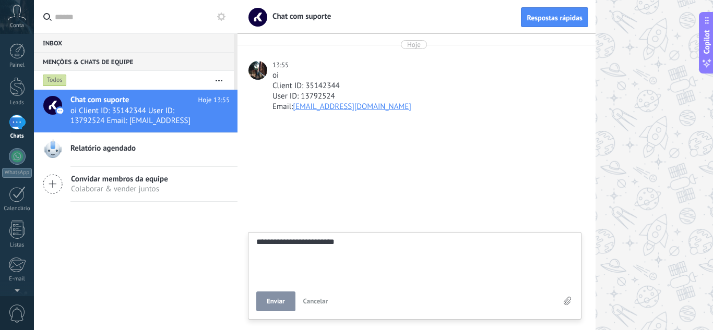
type textarea "**********"
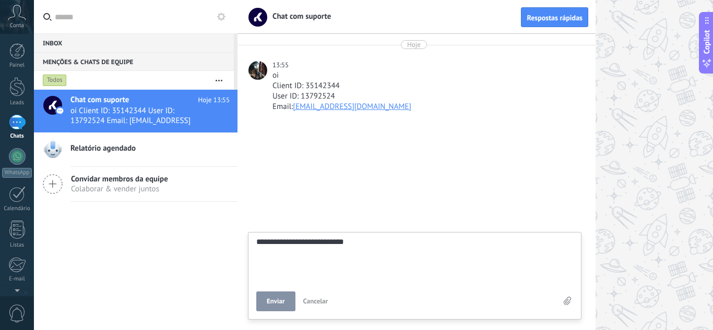
type textarea "**********"
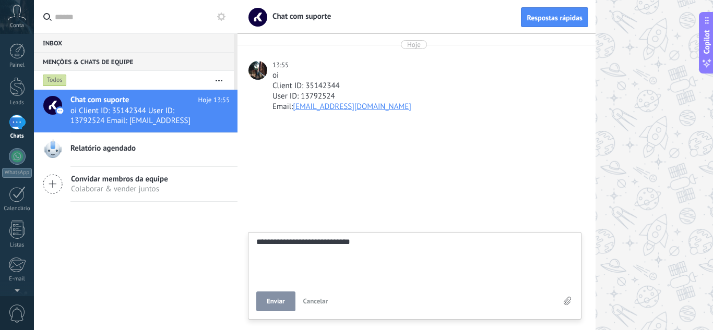
type textarea "**********"
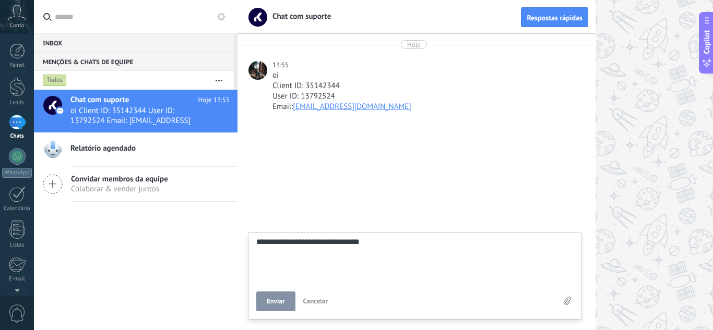
type textarea "**********"
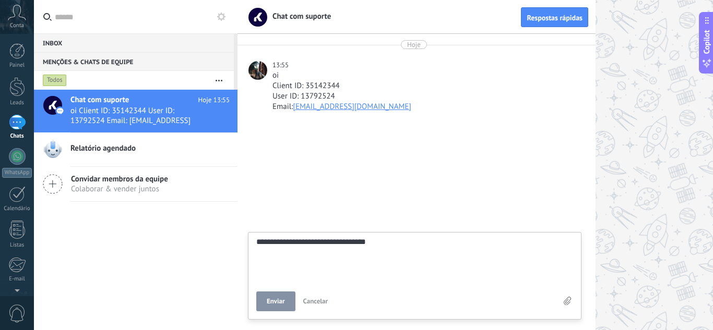
type textarea "**********"
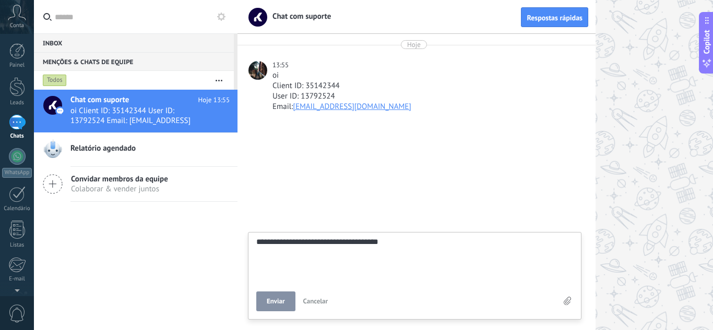
type textarea "**********"
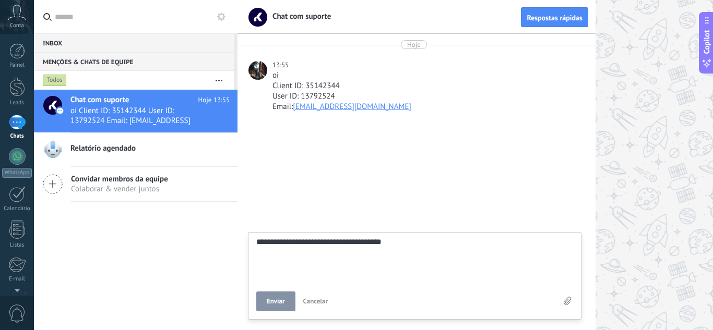
type textarea "**********"
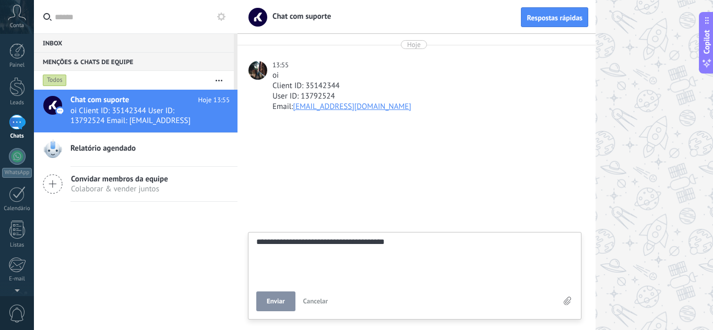
type textarea "**********"
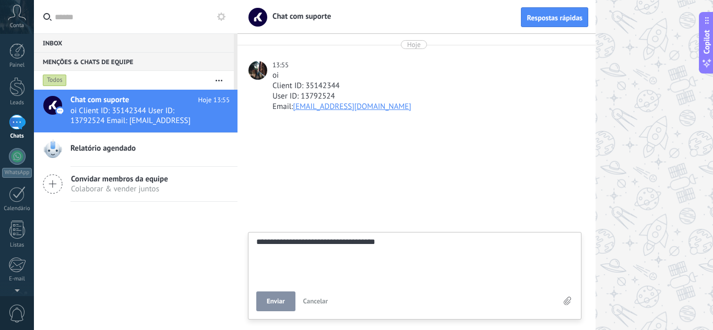
type textarea "**********"
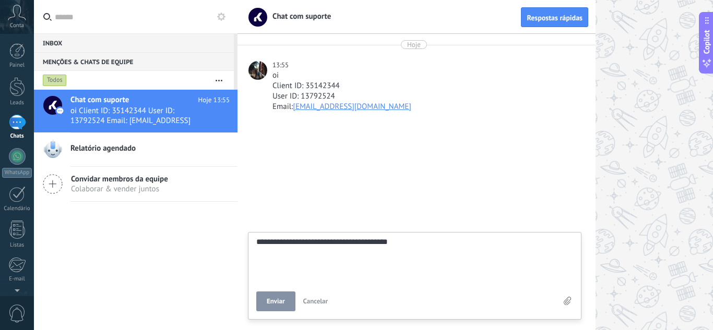
type textarea "**********"
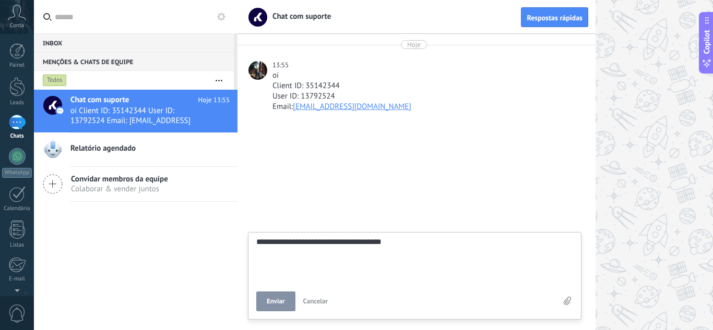
type textarea "**********"
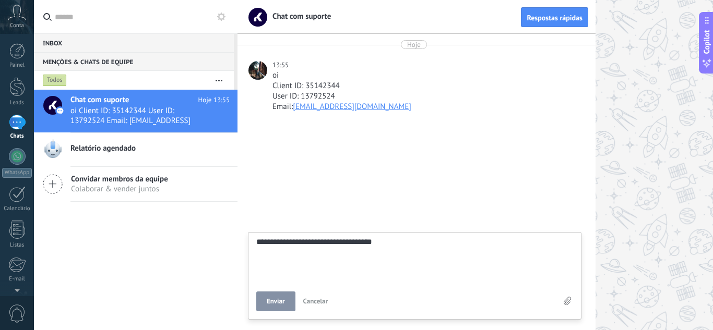
type textarea "**********"
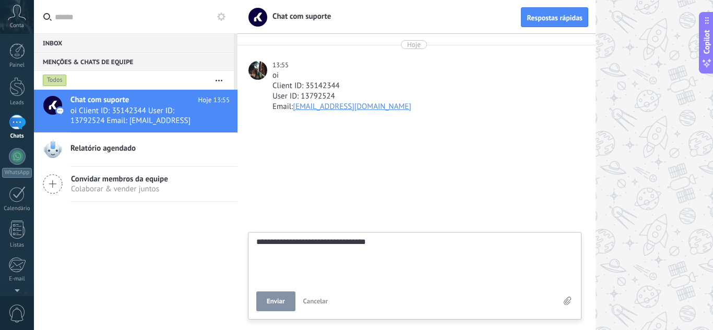
type textarea "**********"
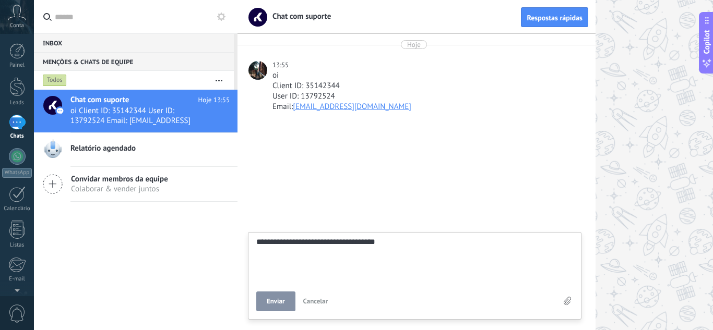
type textarea "**********"
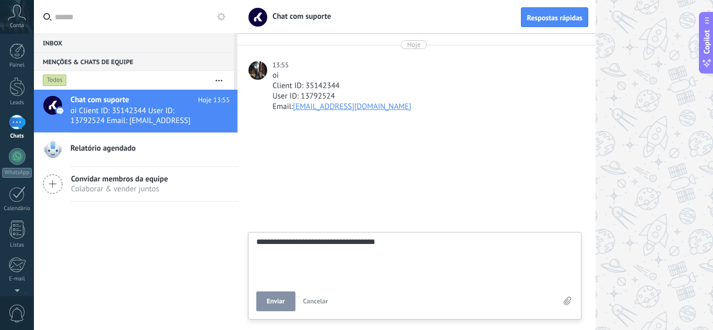
type textarea "**********"
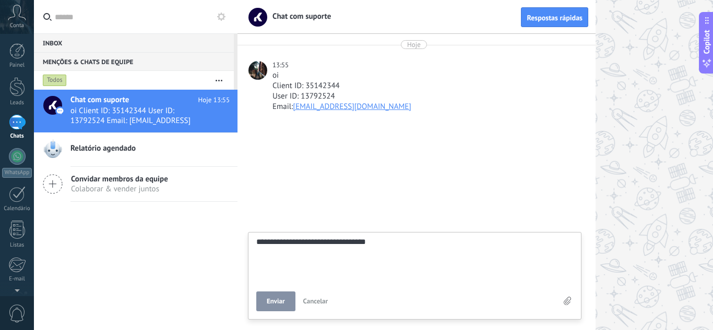
type textarea "**********"
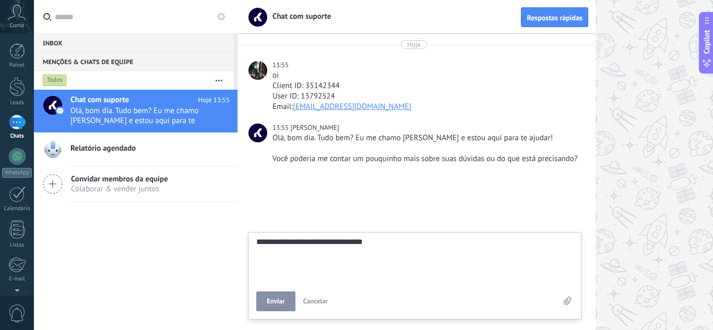
type textarea "**********"
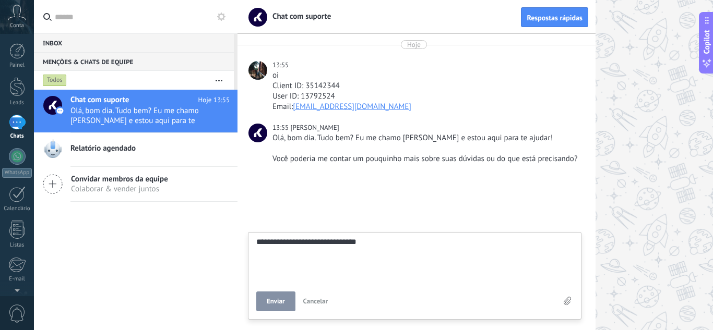
type textarea "**********"
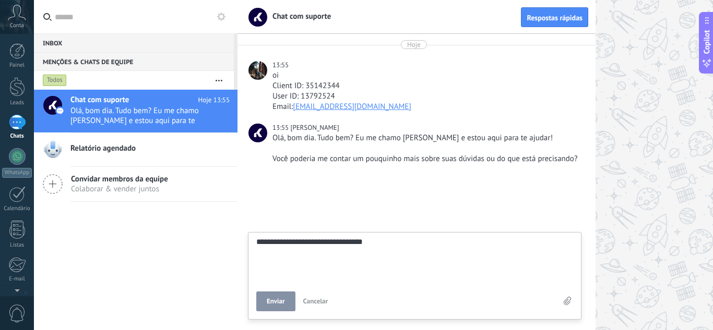
type textarea "**********"
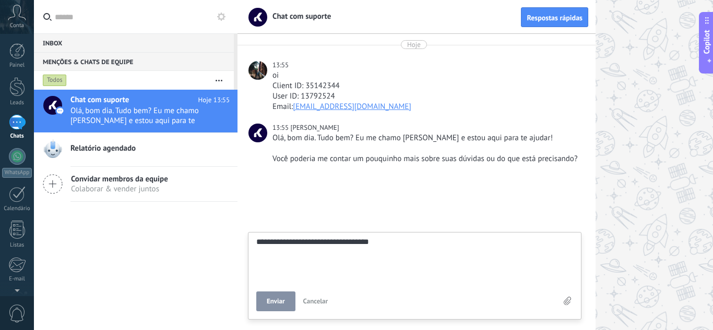
type textarea "**********"
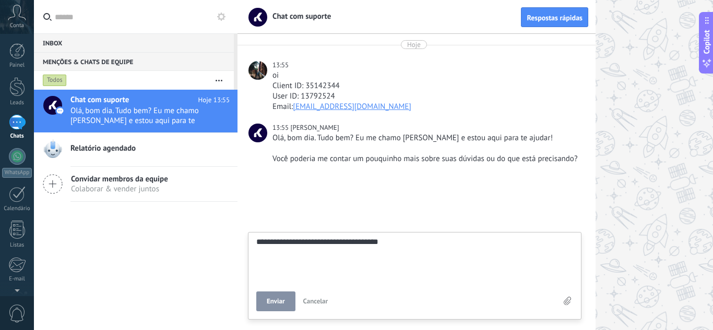
type textarea "**********"
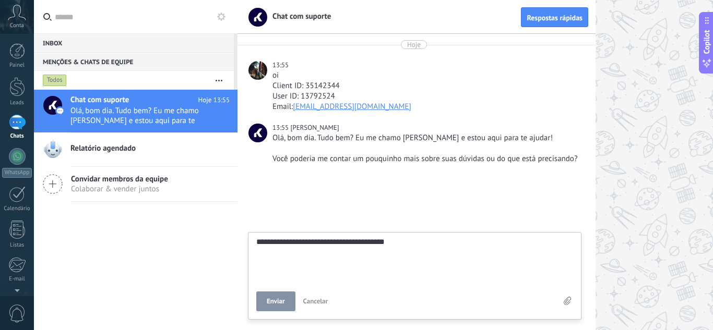
type textarea "**********"
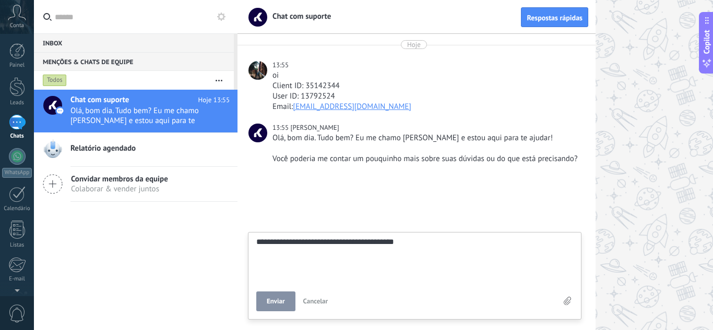
type textarea "**********"
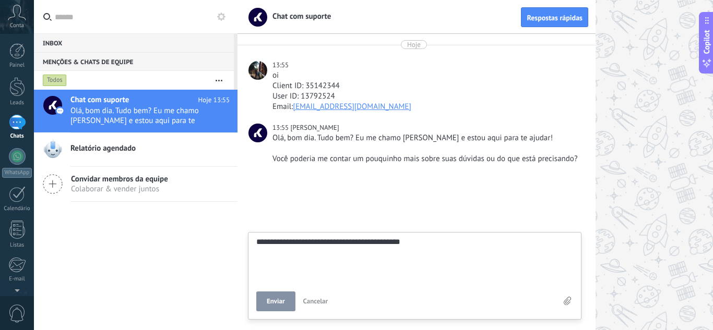
type textarea "**********"
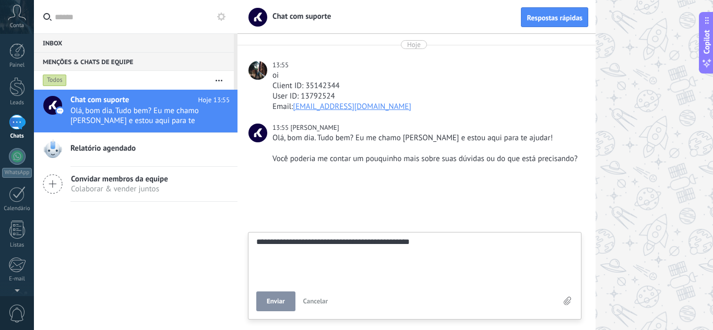
type textarea "**********"
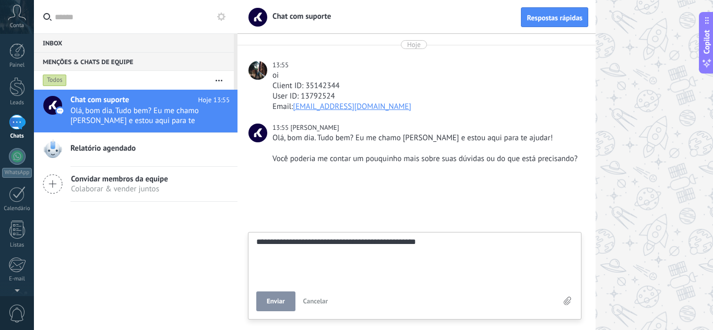
type textarea "**********"
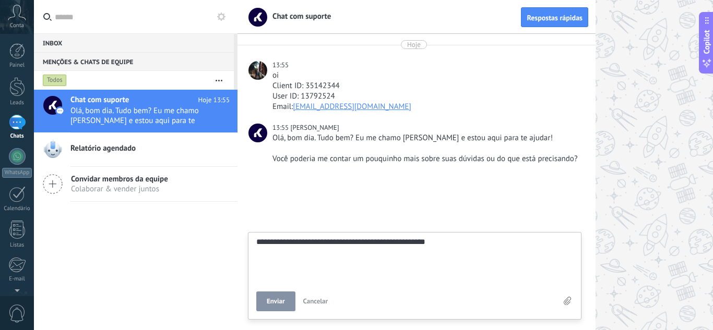
type textarea "**********"
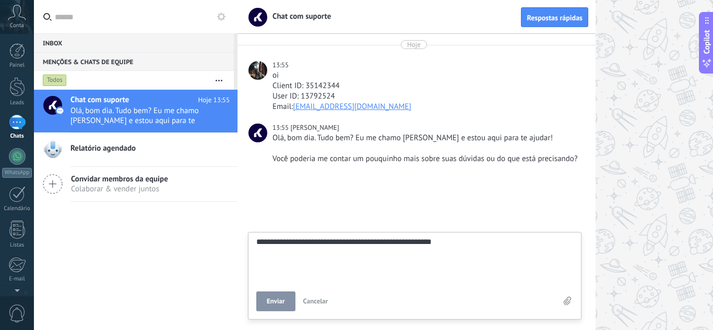
type textarea "**********"
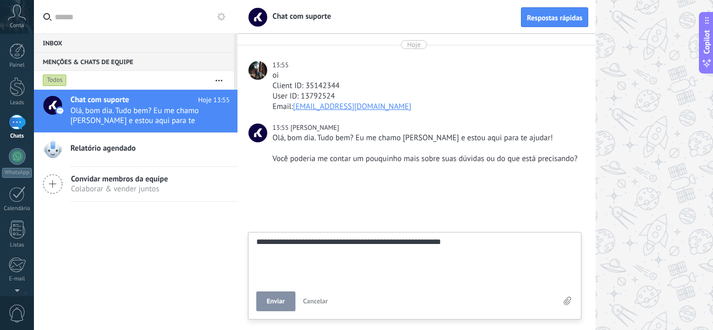
type textarea "**********"
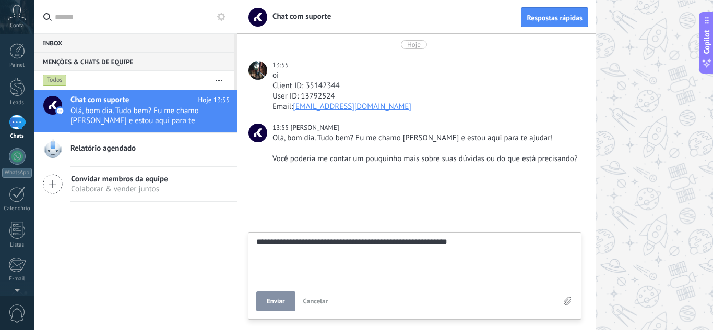
click at [281, 303] on span "Enviar" at bounding box center [276, 301] width 18 height 7
type textarea "********"
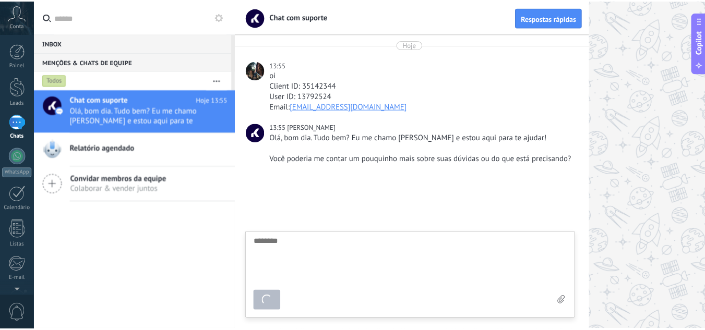
scroll to position [10, 0]
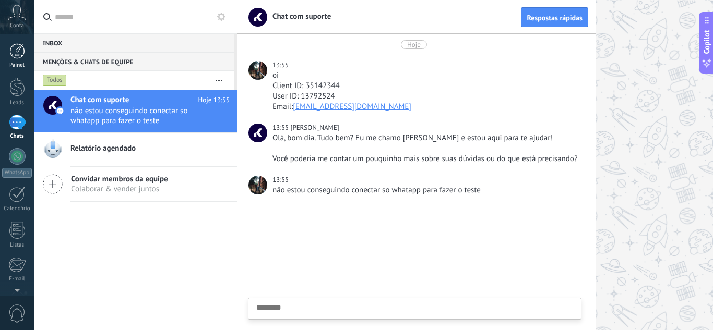
click at [28, 51] on link "Painel" at bounding box center [17, 56] width 34 height 26
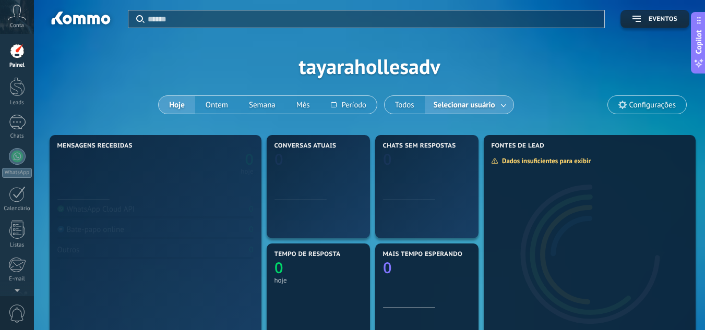
click at [22, 19] on icon at bounding box center [17, 13] width 18 height 16
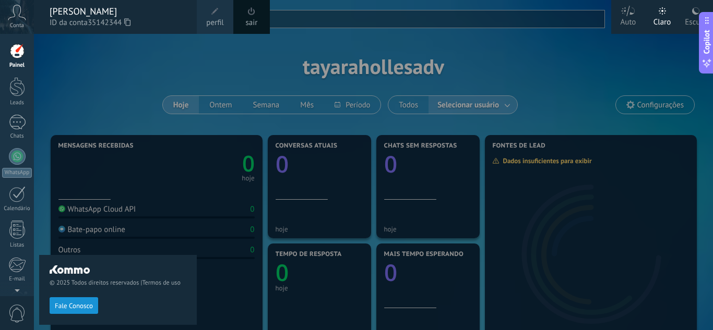
click at [182, 220] on div "© 2025 Todos direitos reservados | Termos de uso Fale Conosco" at bounding box center [118, 182] width 158 height 296
click at [632, 68] on div at bounding box center [390, 165] width 713 height 330
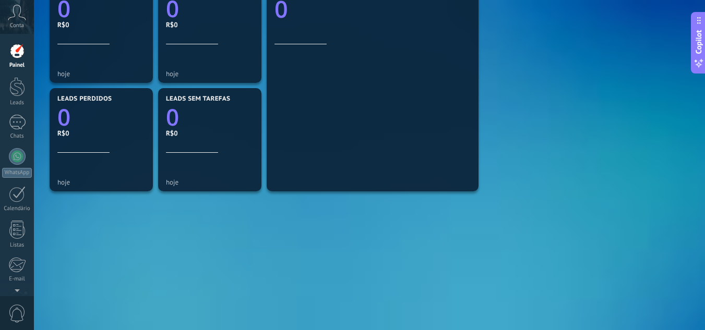
scroll to position [377, 0]
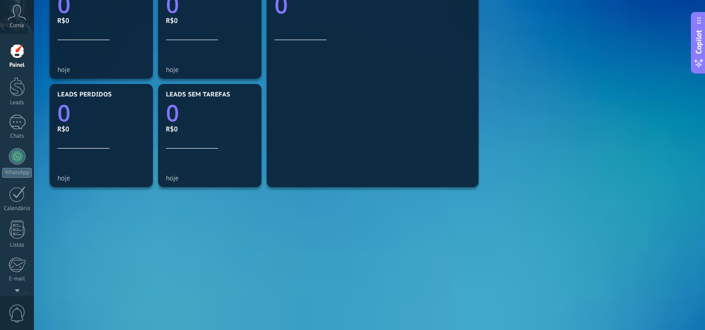
click at [156, 114] on div "Leads sem tarefas 0 R$0 hoje" at bounding box center [210, 135] width 109 height 109
click at [79, 120] on icon "0" at bounding box center [101, 110] width 88 height 23
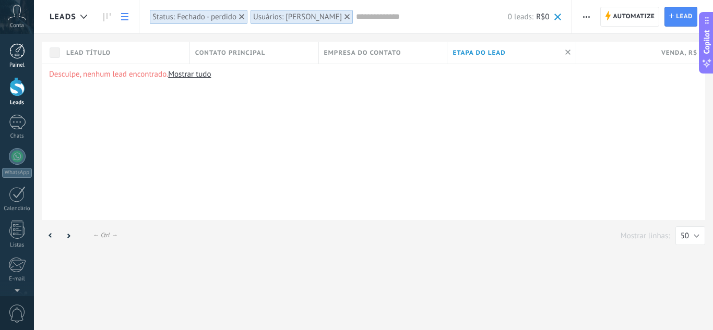
click at [12, 58] on div at bounding box center [17, 51] width 16 height 16
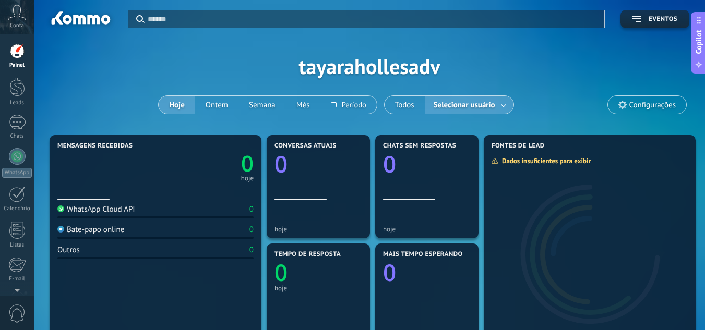
click at [30, 22] on div "Conta" at bounding box center [17, 17] width 34 height 34
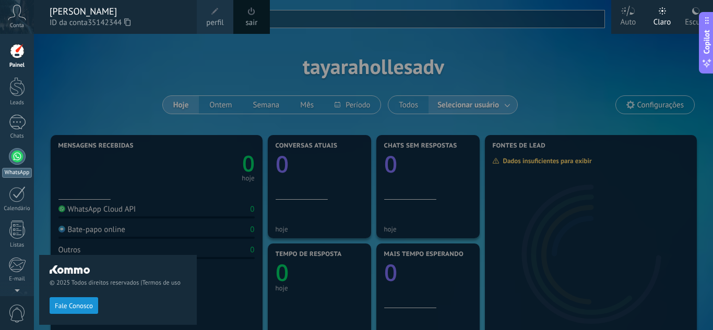
click at [20, 163] on div at bounding box center [17, 156] width 17 height 17
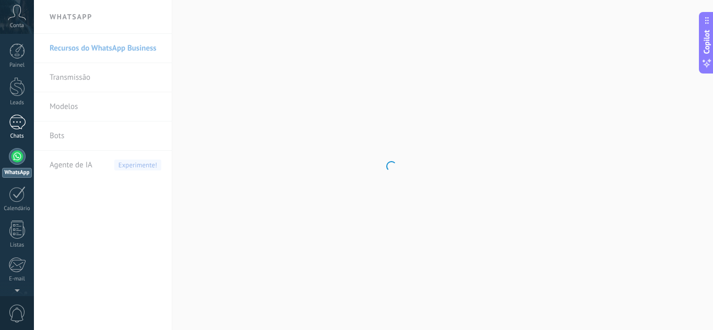
click at [20, 124] on div "1" at bounding box center [17, 122] width 17 height 15
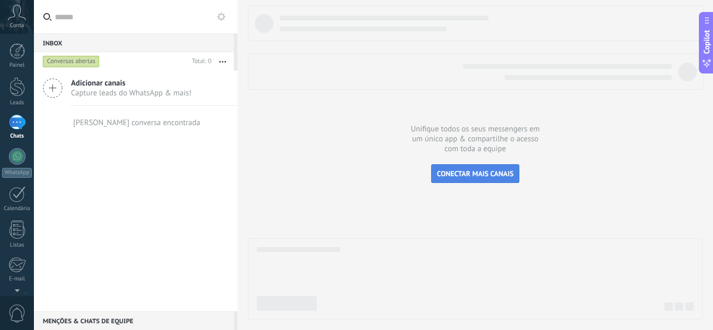
click at [502, 172] on span "CONECTAR MAIS CANAIS" at bounding box center [475, 173] width 77 height 9
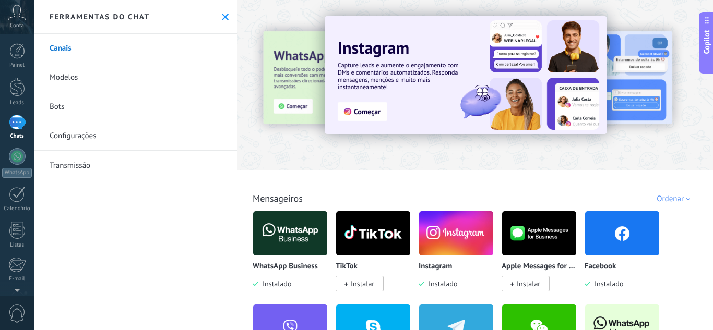
click at [292, 80] on div at bounding box center [219, 85] width 229 height 94
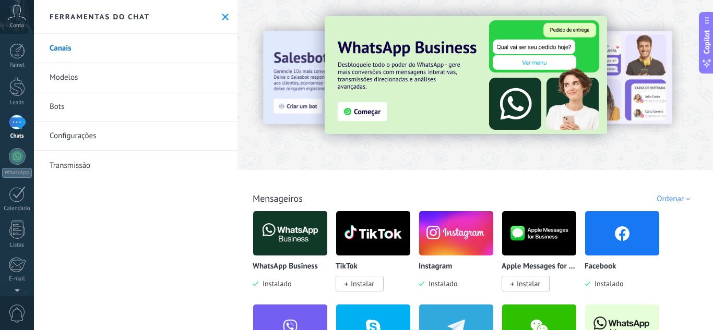
click at [354, 110] on img at bounding box center [466, 75] width 282 height 118
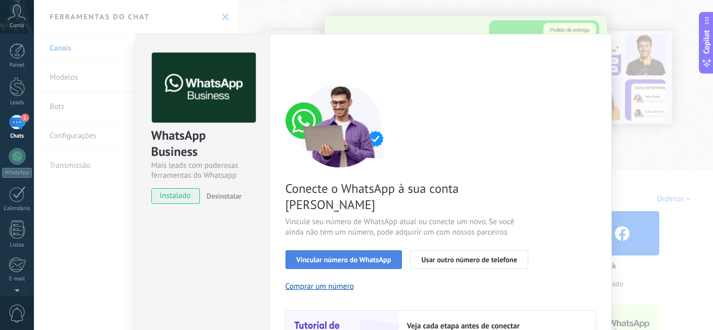
click at [377, 256] on span "Vincular número do WhatsApp" at bounding box center [343, 259] width 95 height 7
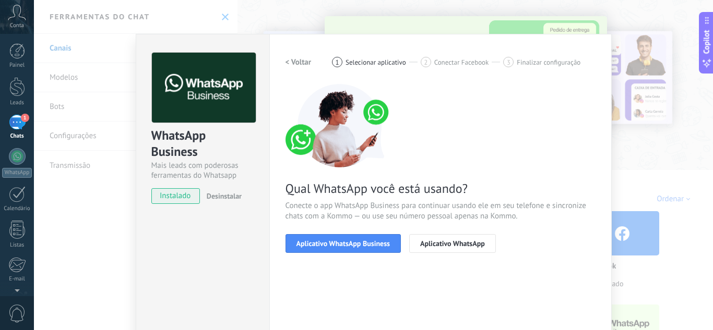
click at [377, 242] on span "Aplicativo WhatsApp Business" at bounding box center [342, 243] width 93 height 7
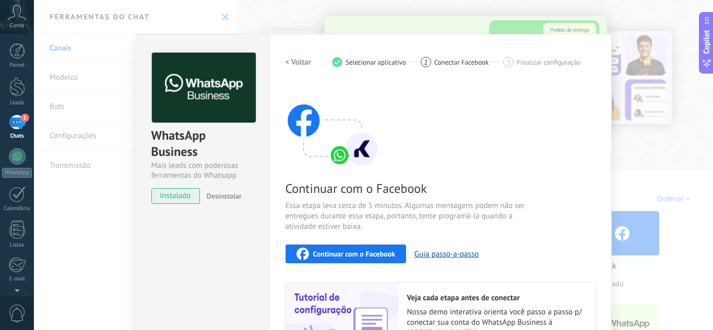
click at [365, 253] on span "Continuar com o Facebook" at bounding box center [354, 254] width 82 height 7
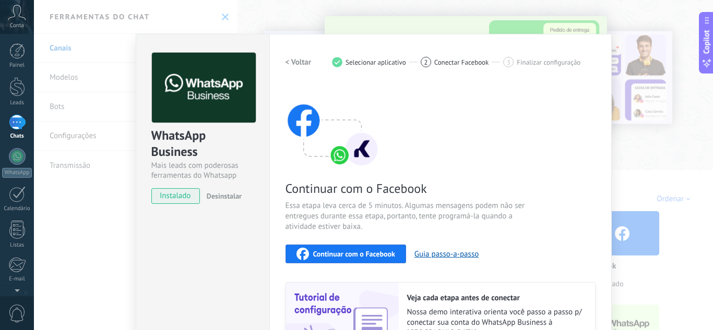
click at [376, 258] on span "Continuar com o Facebook" at bounding box center [354, 254] width 82 height 7
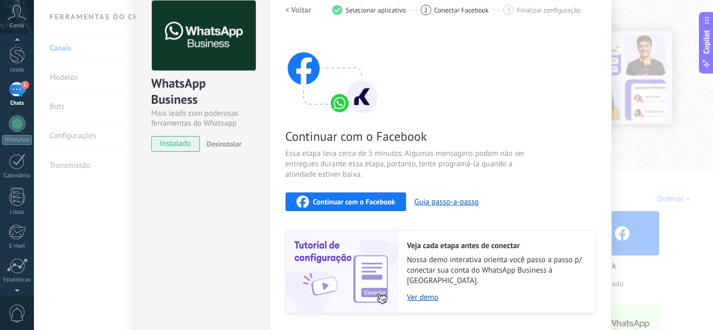
scroll to position [53, 0]
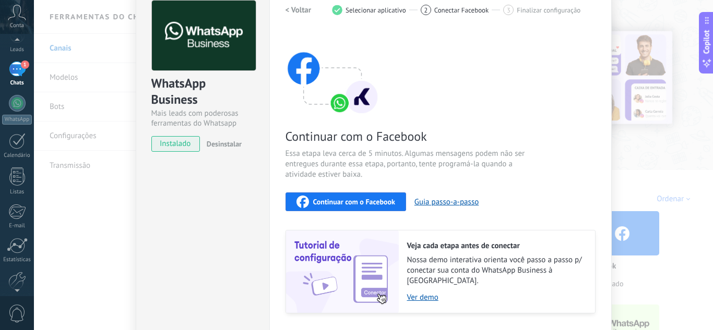
click at [27, 74] on link "1 Chats" at bounding box center [17, 74] width 34 height 25
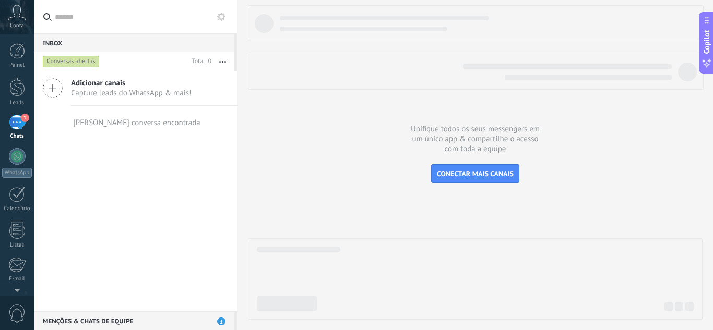
click at [75, 66] on div "Conversas abertas" at bounding box center [71, 61] width 57 height 13
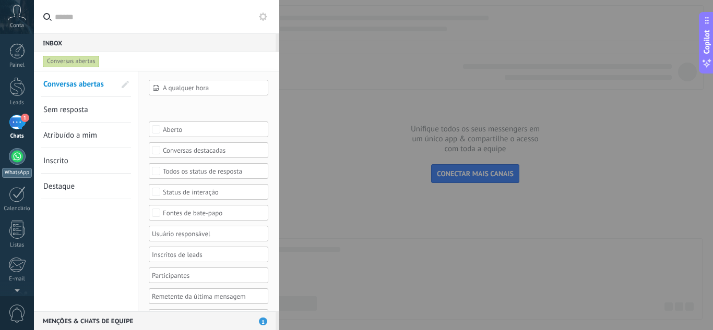
click at [15, 150] on div at bounding box center [17, 156] width 17 height 17
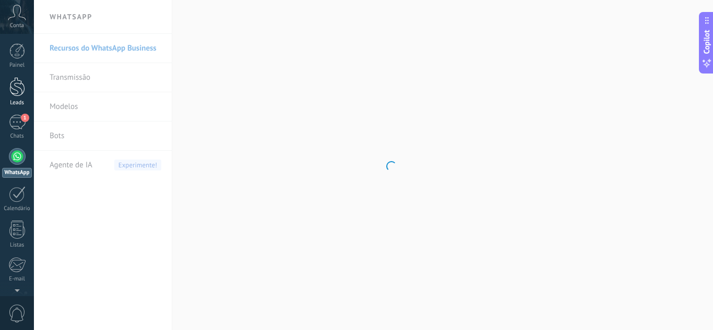
click at [9, 89] on div at bounding box center [17, 86] width 16 height 19
click at [20, 47] on div at bounding box center [17, 51] width 16 height 16
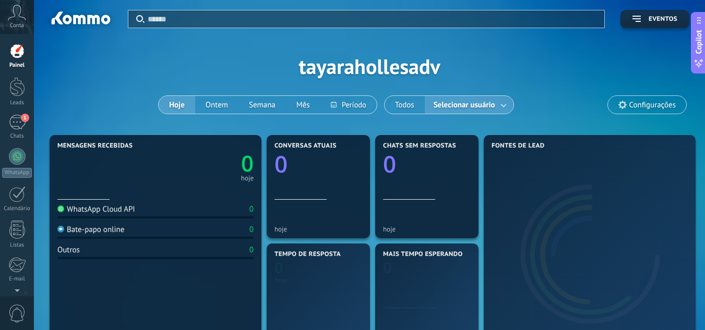
click at [20, 26] on span "Conta" at bounding box center [17, 25] width 14 height 7
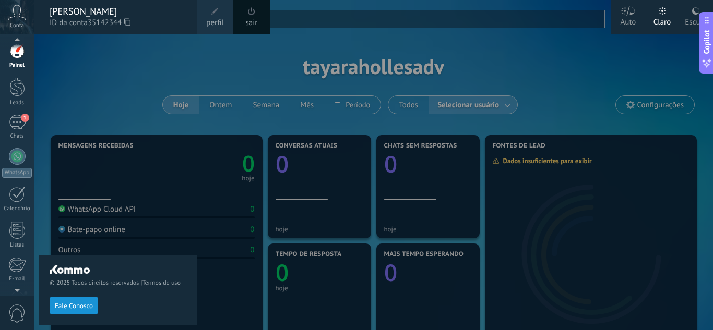
click at [17, 311] on span "0" at bounding box center [17, 314] width 18 height 18
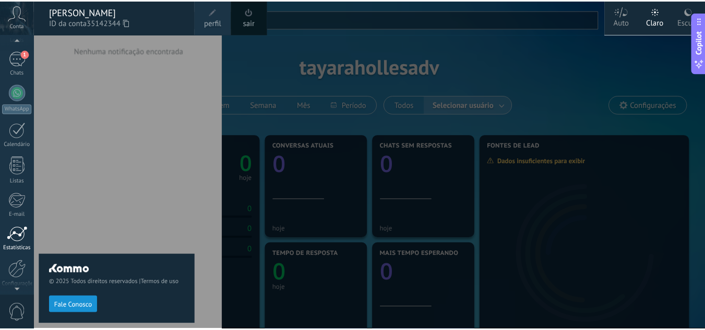
scroll to position [104, 0]
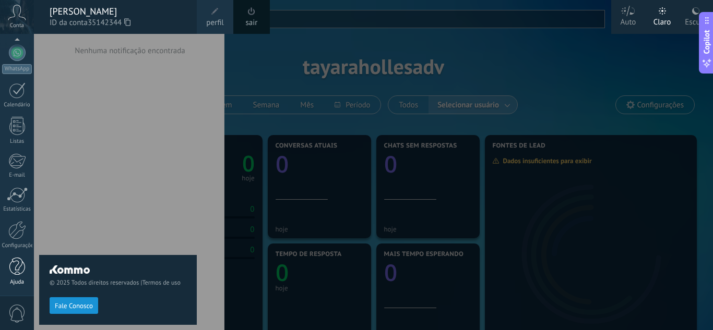
click at [18, 283] on div "Ajuda" at bounding box center [17, 282] width 30 height 7
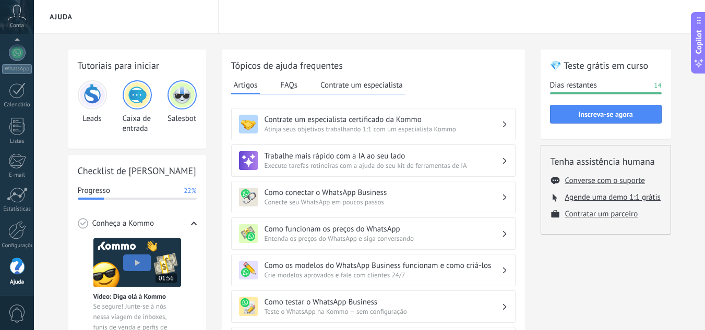
click at [336, 115] on h3 "Contrate um especialista certificado da Kommo" at bounding box center [383, 120] width 237 height 10
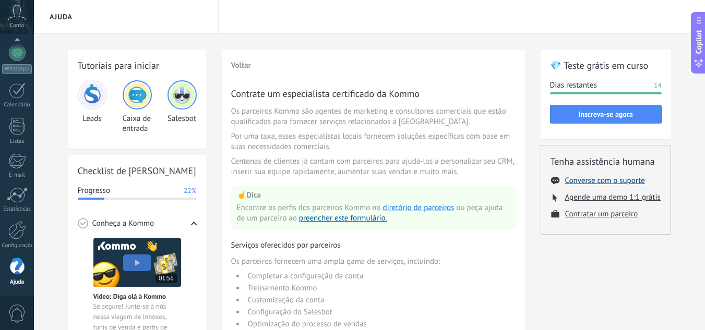
click at [572, 181] on button "Converse com o suporte" at bounding box center [605, 181] width 80 height 10
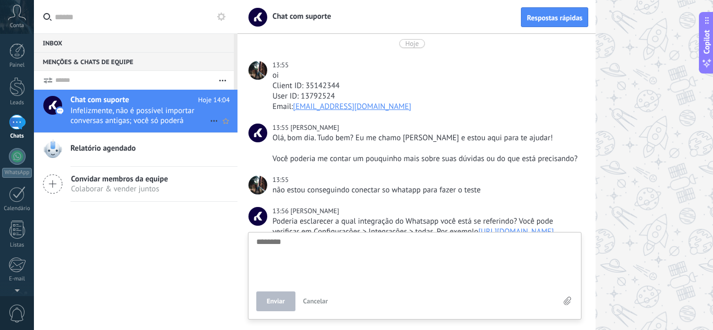
scroll to position [270, 0]
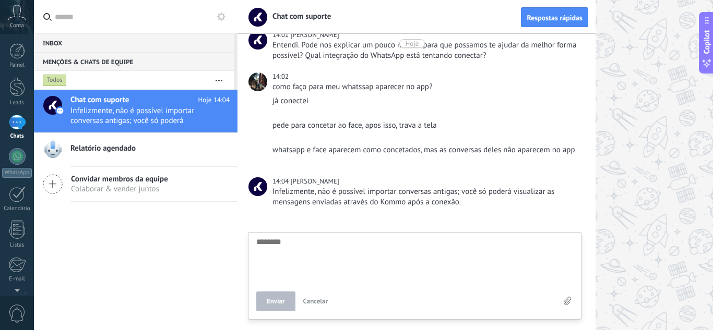
click at [314, 260] on textarea at bounding box center [414, 259] width 317 height 43
drag, startPoint x: 313, startPoint y: 260, endPoint x: 350, endPoint y: 251, distance: 38.4
click at [350, 251] on textarea at bounding box center [414, 259] width 317 height 43
click at [348, 251] on textarea at bounding box center [414, 259] width 317 height 43
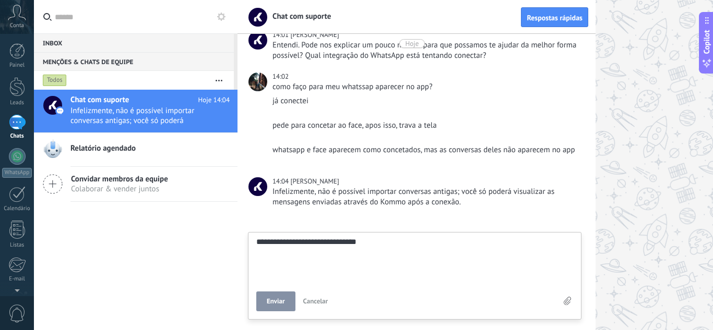
click at [283, 310] on button "Enviar" at bounding box center [275, 302] width 39 height 20
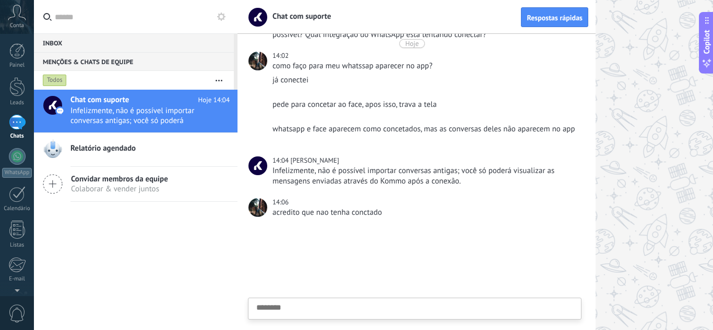
scroll to position [10, 0]
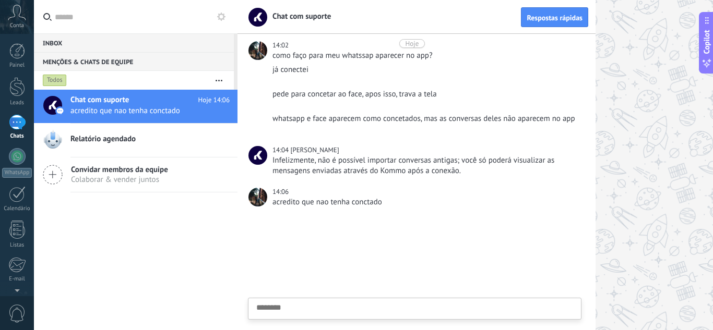
click at [520, 322] on div "Enviar Cancelar" at bounding box center [416, 314] width 337 height 32
click at [569, 312] on textarea at bounding box center [414, 325] width 317 height 43
click at [564, 302] on icon at bounding box center [567, 301] width 7 height 9
click at [0, 0] on input "file" at bounding box center [0, 0] width 0 height 0
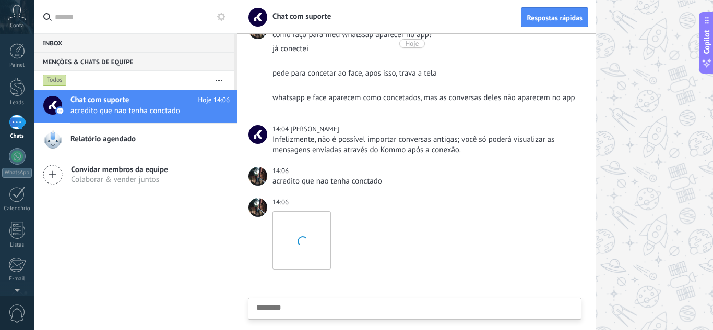
scroll to position [388, 0]
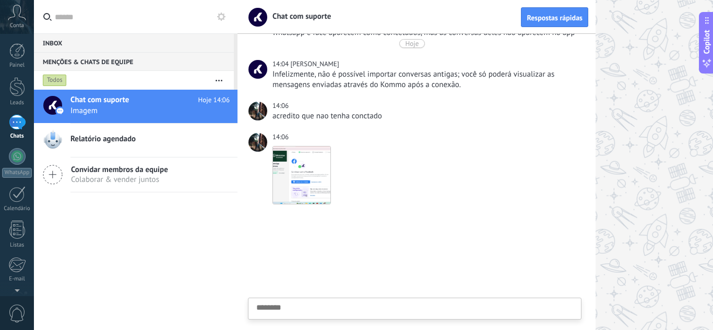
click at [427, 307] on textarea at bounding box center [414, 325] width 317 height 43
click at [276, 295] on button "Enviar" at bounding box center [275, 302] width 39 height 20
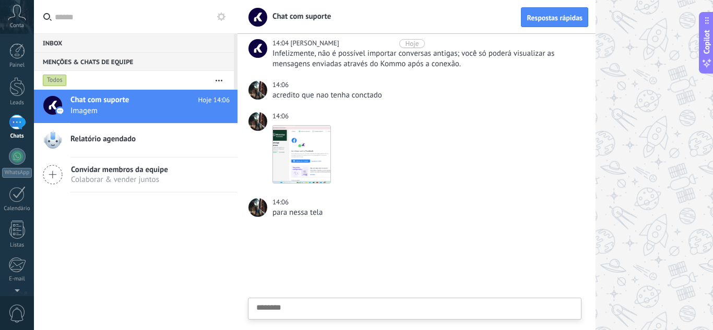
scroll to position [10, 0]
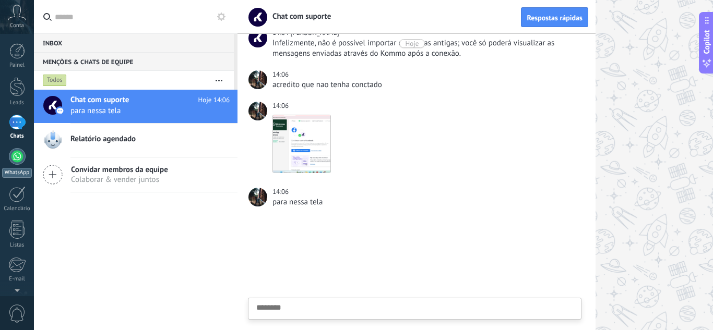
click at [24, 153] on div at bounding box center [17, 156] width 17 height 17
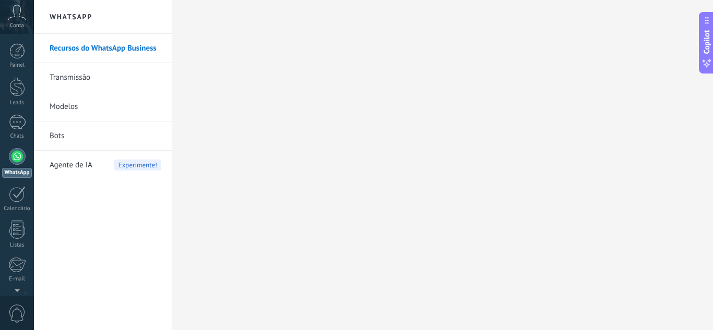
click at [28, 19] on div "Conta" at bounding box center [17, 17] width 34 height 34
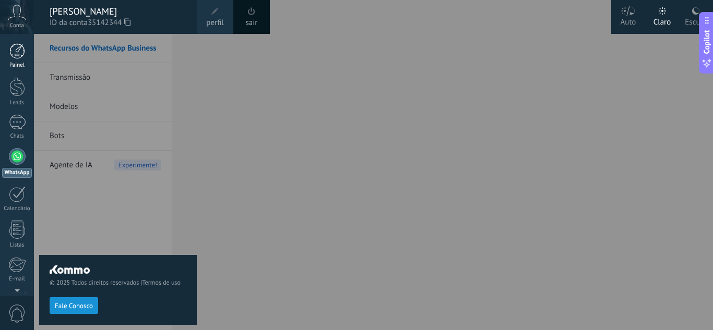
click at [24, 53] on div at bounding box center [17, 51] width 16 height 16
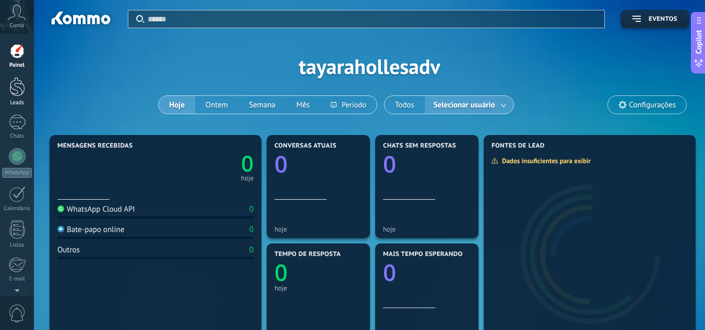
click at [17, 85] on div at bounding box center [17, 86] width 16 height 19
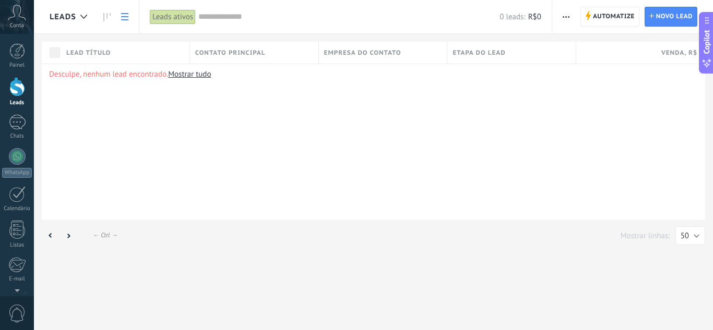
click at [18, 113] on div "Painel Leads 1 Chats WhatsApp Clientes" at bounding box center [17, 221] width 34 height 357
click at [20, 122] on div "1" at bounding box center [17, 122] width 17 height 15
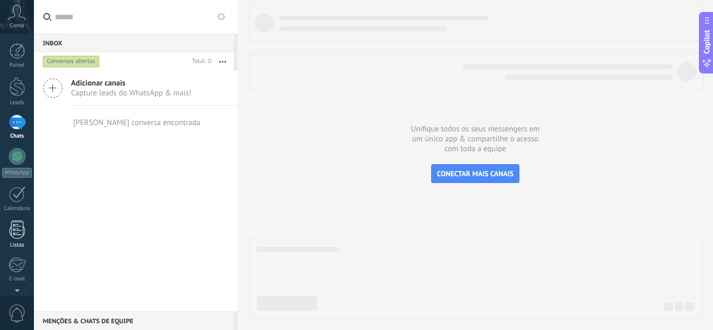
click at [26, 231] on link "Listas" at bounding box center [17, 235] width 34 height 28
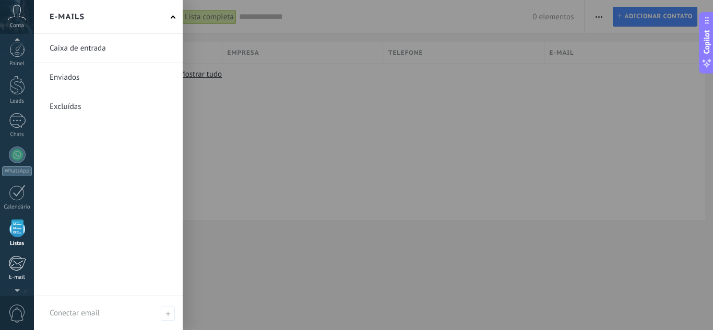
click at [14, 263] on div at bounding box center [16, 264] width 17 height 16
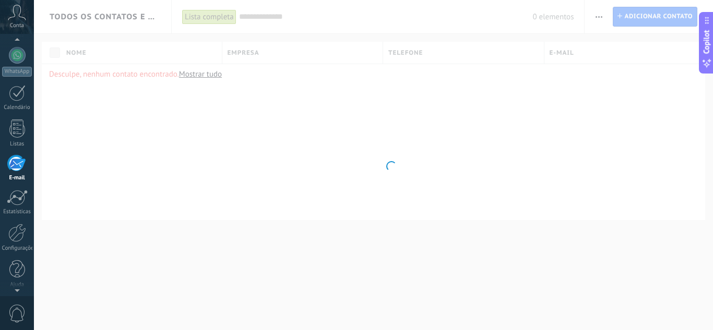
scroll to position [104, 0]
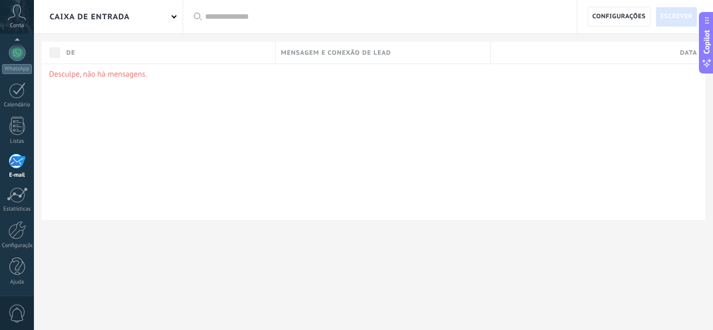
click at [14, 303] on div "0" at bounding box center [17, 313] width 34 height 34
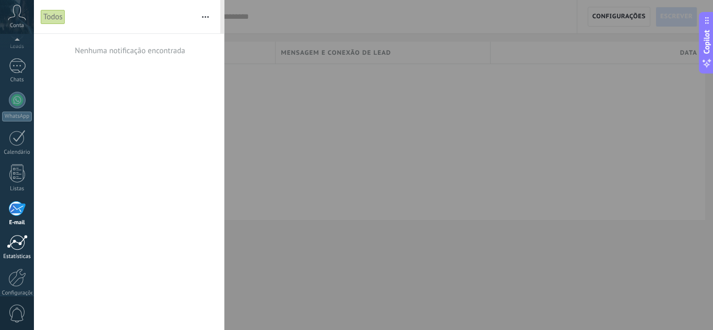
scroll to position [0, 0]
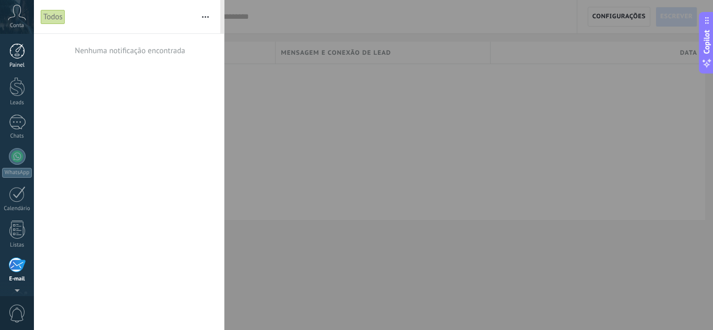
click at [24, 49] on div at bounding box center [17, 51] width 16 height 16
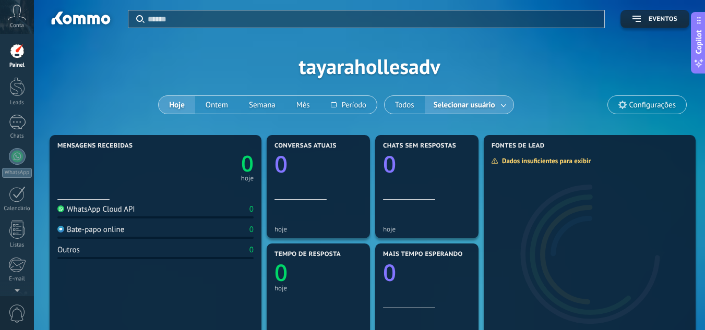
click at [19, 13] on icon at bounding box center [17, 13] width 18 height 16
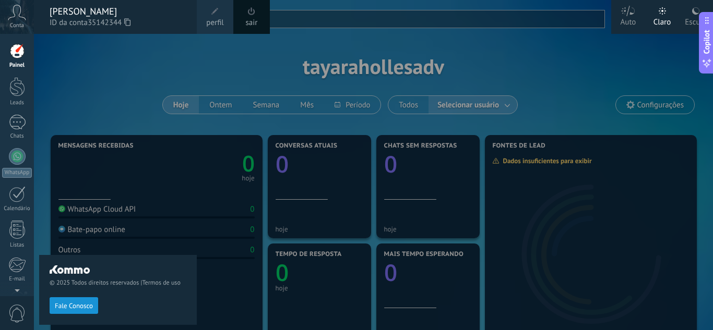
click at [17, 61] on link "Painel" at bounding box center [17, 56] width 34 height 26
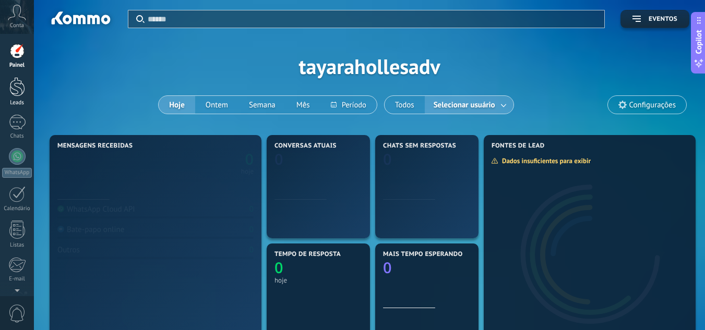
click at [13, 94] on div at bounding box center [17, 86] width 16 height 19
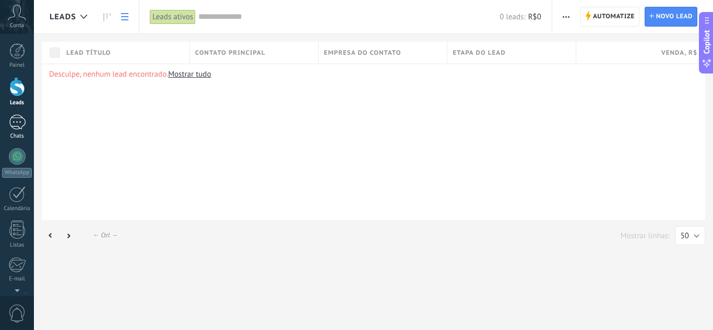
click at [16, 127] on div "1" at bounding box center [17, 122] width 17 height 15
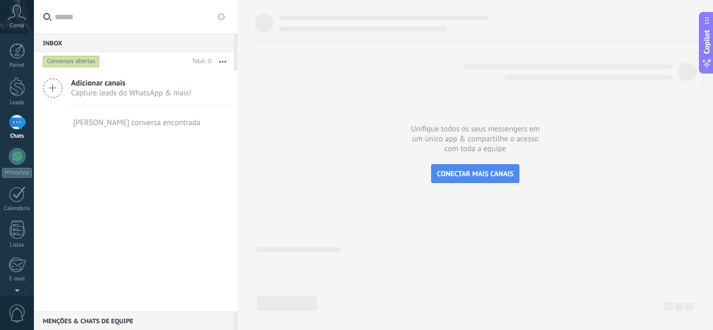
click at [98, 82] on span "Adicionar canais" at bounding box center [131, 83] width 121 height 10
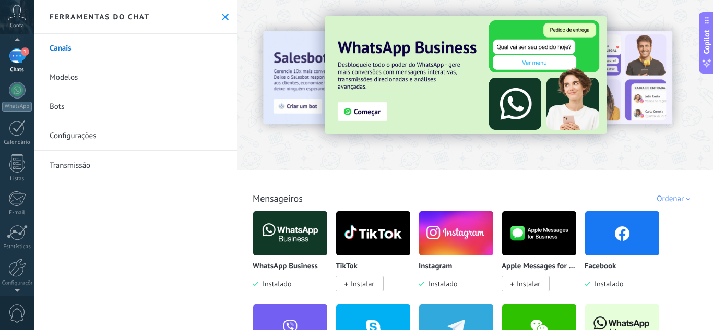
scroll to position [104, 0]
click at [10, 281] on div "Ajuda" at bounding box center [17, 282] width 30 height 7
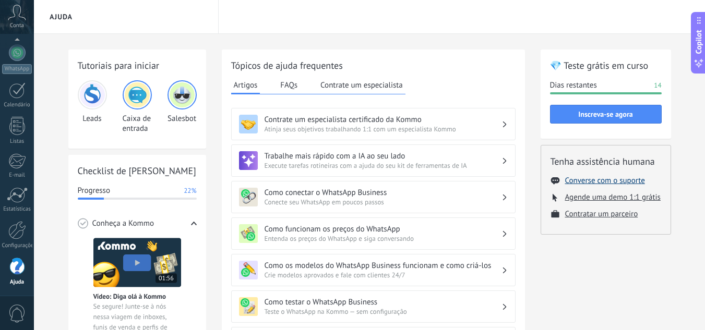
click at [584, 179] on button "Converse com o suporte" at bounding box center [605, 181] width 80 height 10
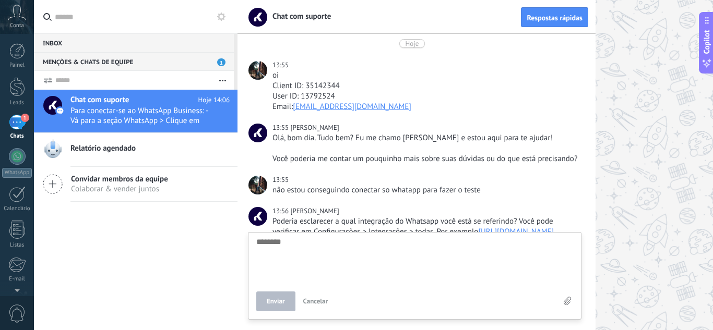
scroll to position [510, 0]
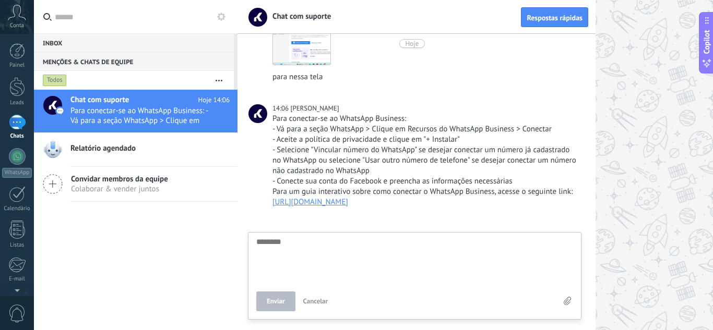
click at [434, 257] on textarea at bounding box center [414, 259] width 317 height 43
click at [287, 302] on button "Enviar" at bounding box center [275, 302] width 39 height 20
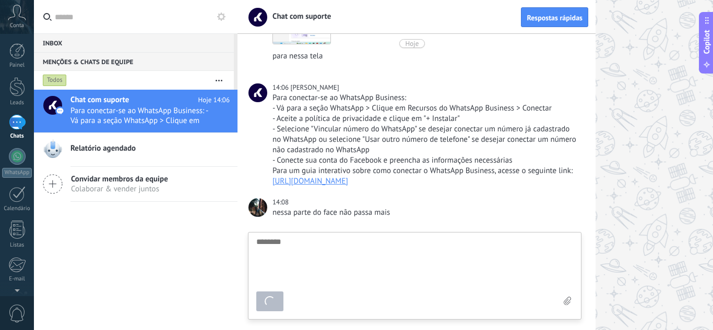
scroll to position [10, 0]
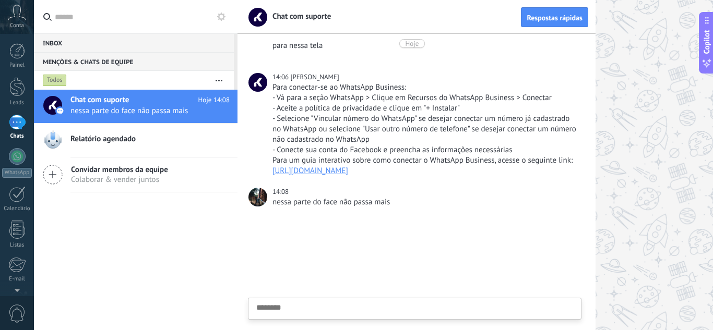
click at [520, 305] on textarea at bounding box center [414, 325] width 317 height 43
click at [566, 303] on icon at bounding box center [567, 301] width 7 height 9
click at [0, 0] on input "file" at bounding box center [0, 0] width 0 height 0
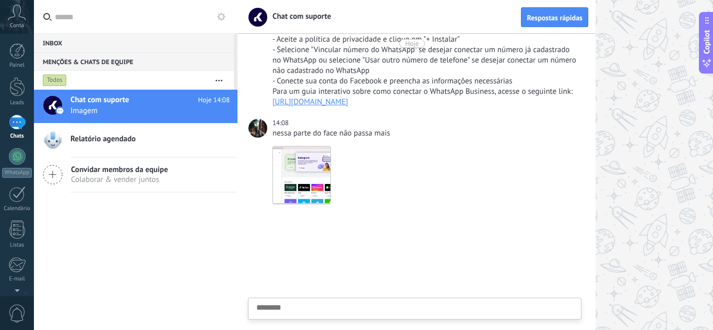
click at [469, 307] on textarea at bounding box center [414, 325] width 317 height 43
click at [265, 301] on button "Enviar" at bounding box center [275, 302] width 39 height 20
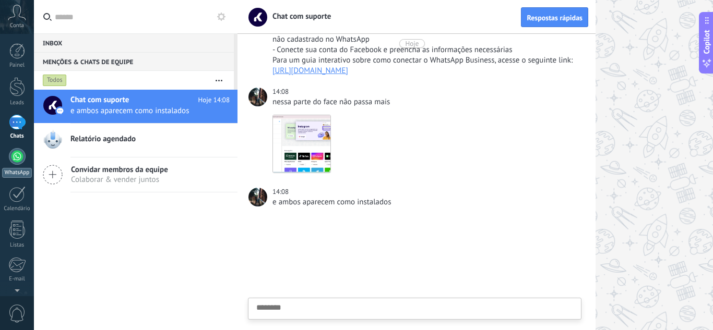
click at [15, 151] on div at bounding box center [17, 156] width 17 height 17
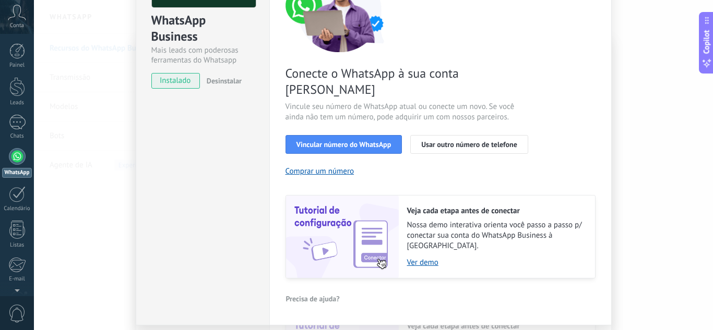
scroll to position [125, 0]
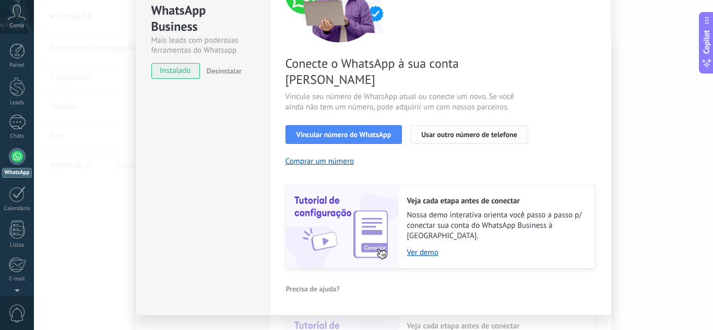
click at [446, 125] on button "Usar outro número de telefone" at bounding box center [469, 134] width 118 height 19
click at [448, 131] on span "Usar outro número de telefone" at bounding box center [469, 134] width 96 height 7
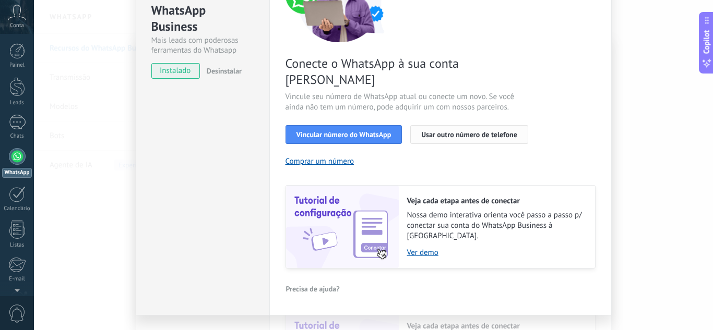
click at [448, 131] on span "Usar outro número de telefone" at bounding box center [469, 134] width 96 height 7
drag, startPoint x: 448, startPoint y: 121, endPoint x: 443, endPoint y: 124, distance: 5.4
click at [443, 125] on button "Usar outro número de telefone" at bounding box center [469, 134] width 118 height 19
click at [329, 157] on button "Comprar um número" at bounding box center [319, 162] width 69 height 10
click at [383, 125] on button "Vincular número do WhatsApp" at bounding box center [343, 134] width 117 height 19
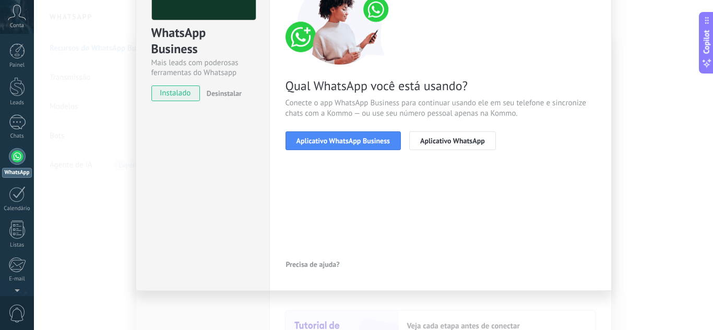
scroll to position [103, 0]
click at [377, 145] on span "Aplicativo WhatsApp Business" at bounding box center [342, 140] width 93 height 7
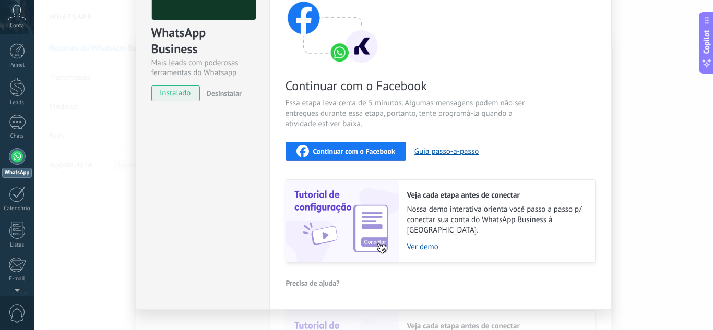
click at [377, 145] on button "Continuar com o Facebook" at bounding box center [345, 151] width 121 height 19
click at [350, 143] on button "Continuar com o Facebook" at bounding box center [345, 151] width 121 height 19
